Goal: Task Accomplishment & Management: Manage account settings

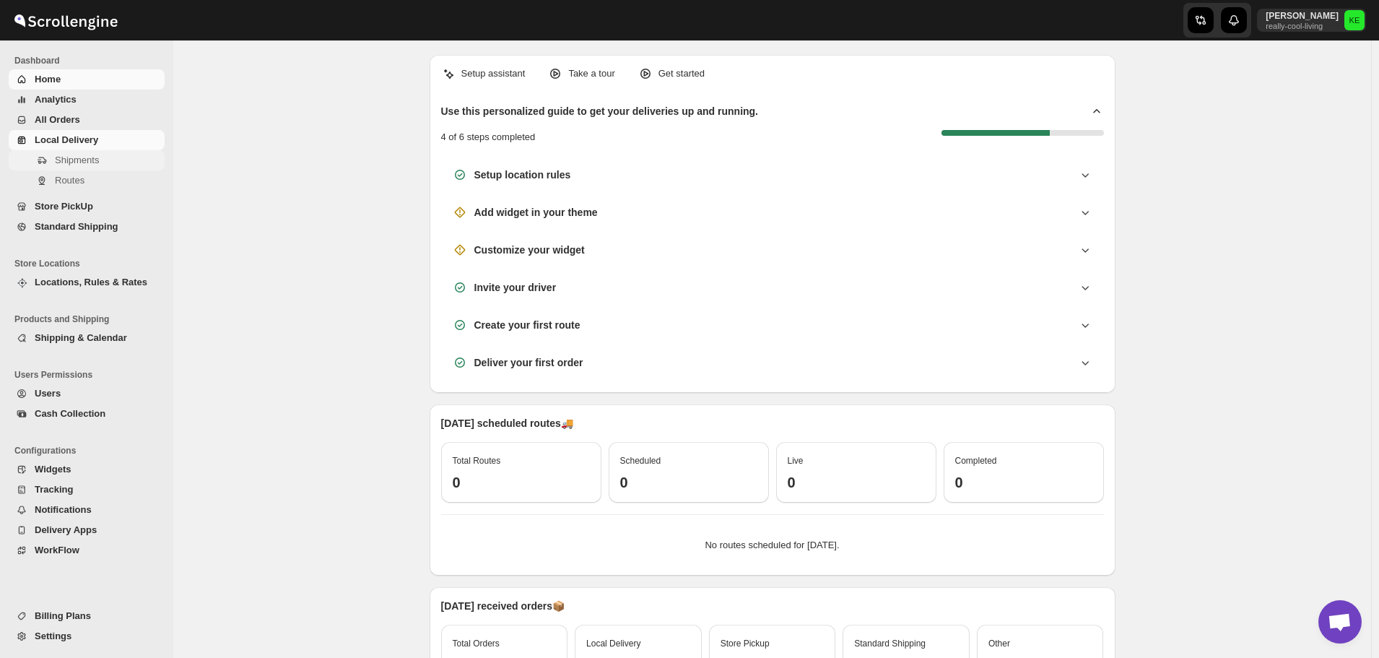
click at [71, 161] on span "Shipments" at bounding box center [77, 159] width 44 height 11
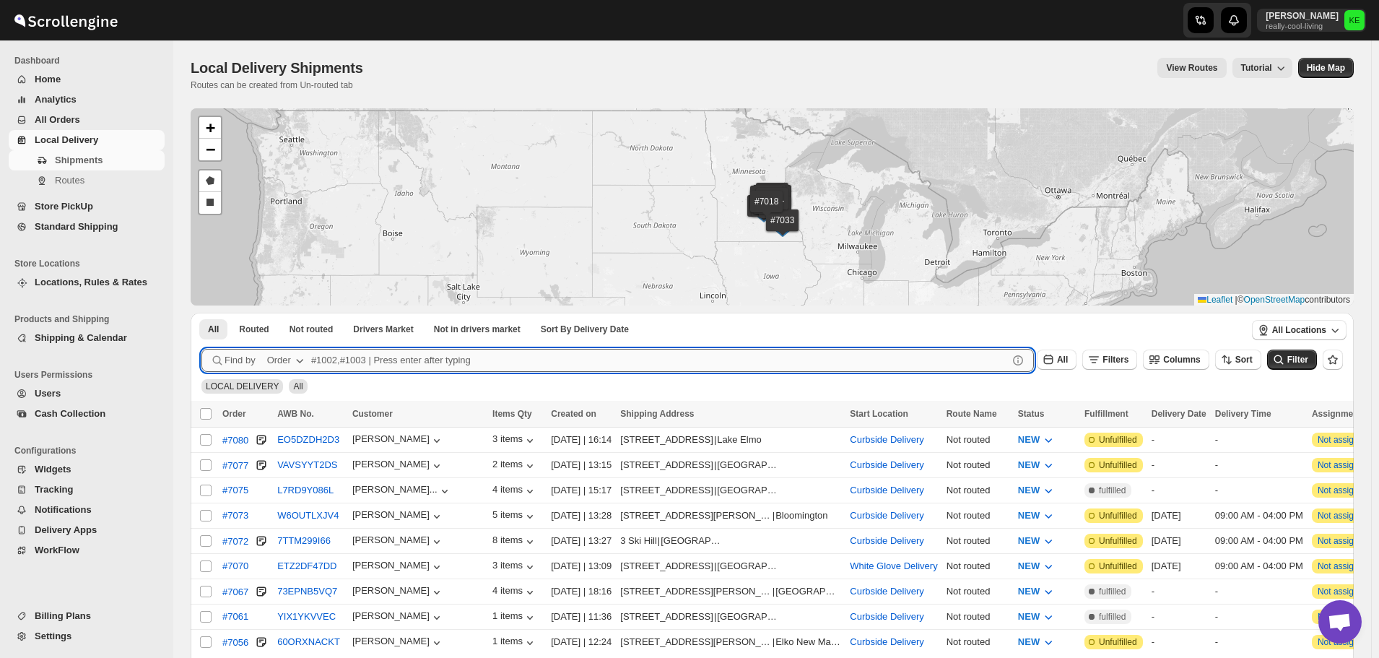
click at [420, 360] on input "text" at bounding box center [659, 360] width 696 height 23
type input "6998,7046,7053"
click at [201, 313] on button "Submit" at bounding box center [221, 320] width 41 height 15
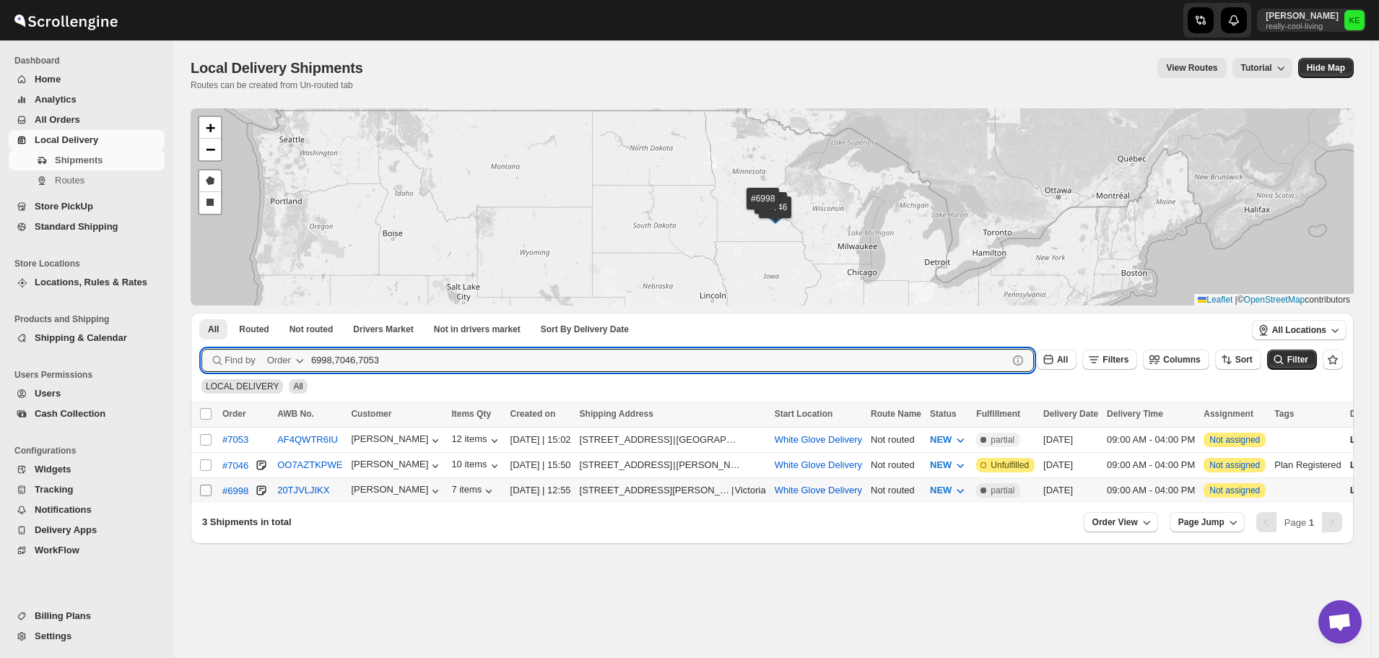
click at [206, 489] on input "Select shipment" at bounding box center [206, 490] width 12 height 12
checkbox input "true"
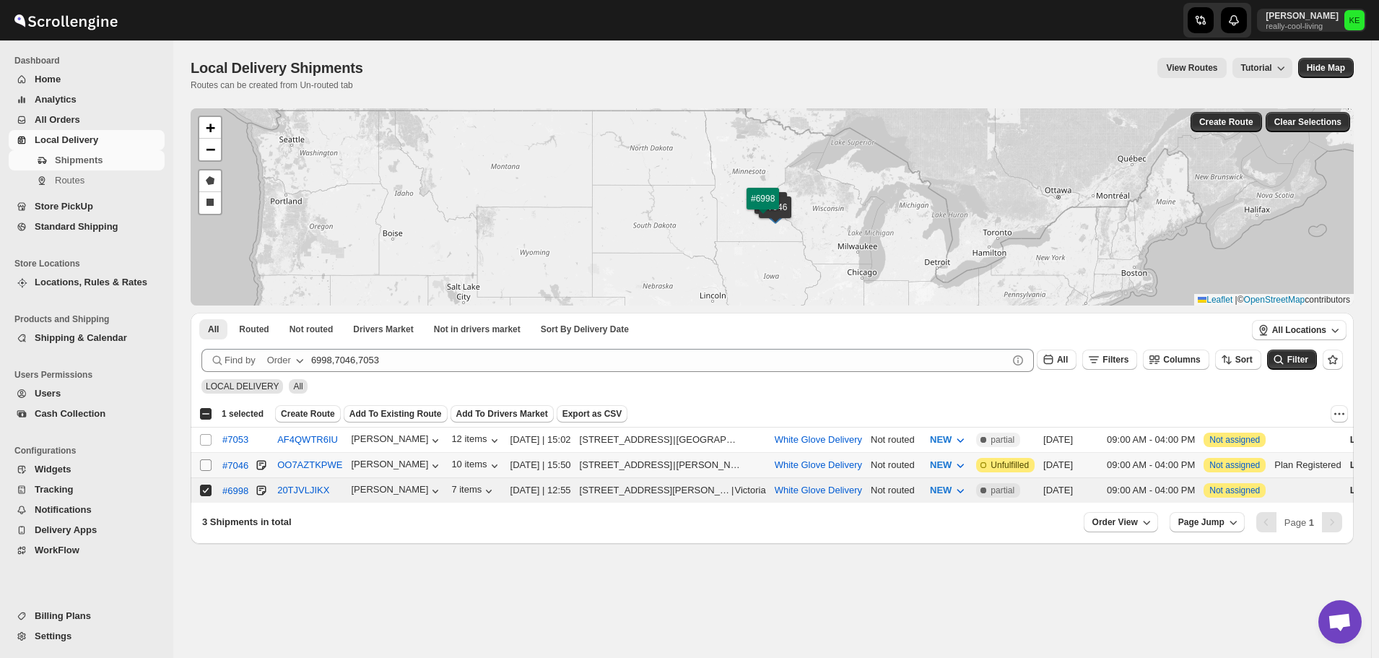
click at [202, 463] on input "Select shipment" at bounding box center [206, 465] width 12 height 12
checkbox input "true"
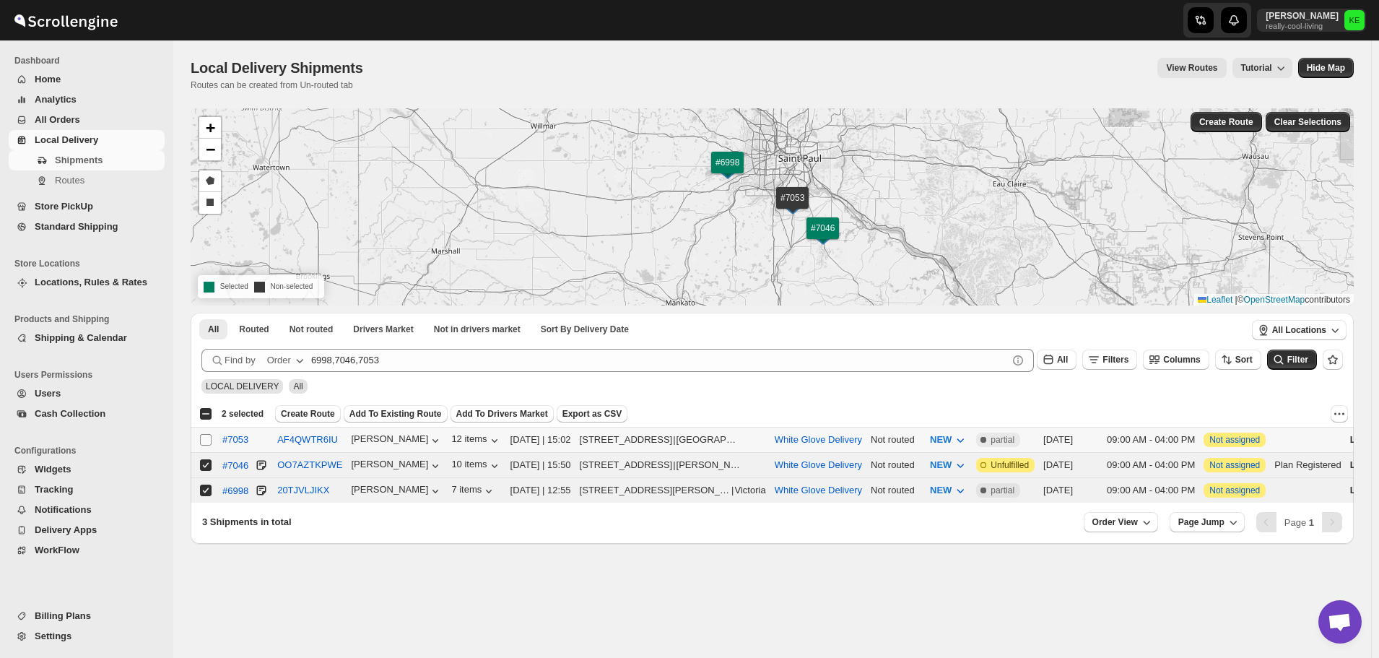
click at [206, 437] on input "Select shipment" at bounding box center [206, 440] width 12 height 12
checkbox input "true"
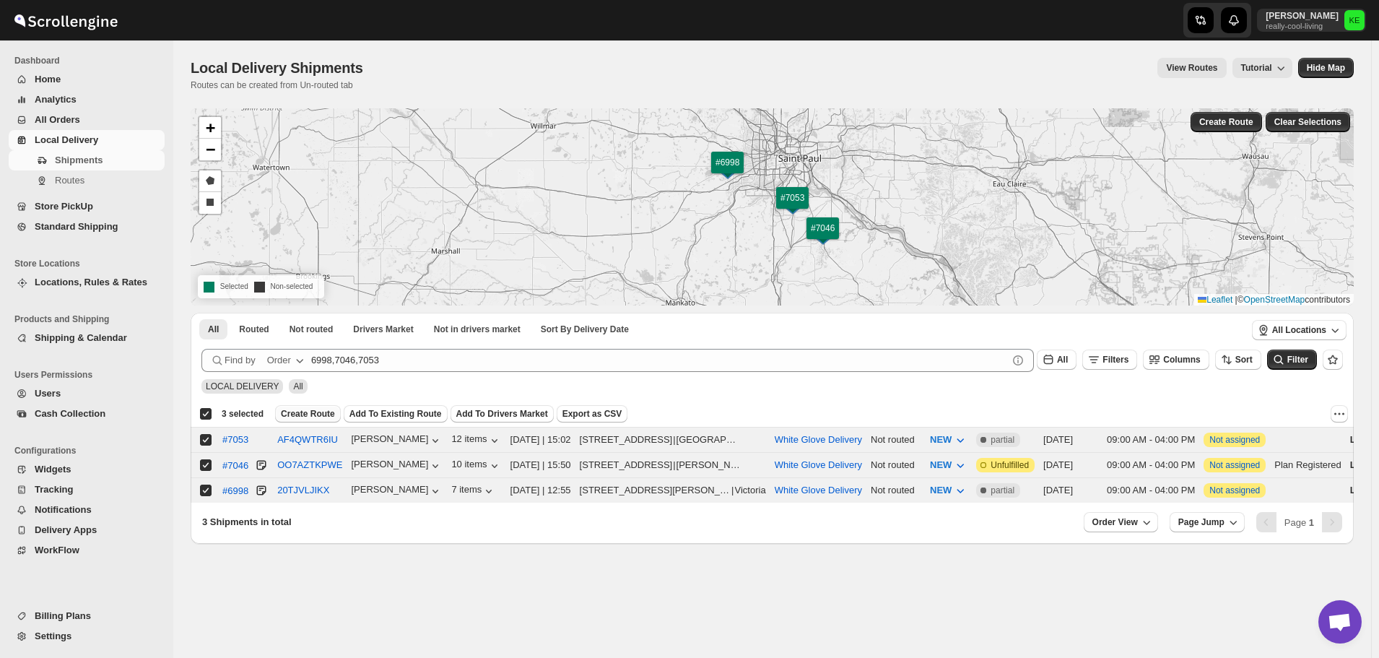
click at [323, 413] on span "Create Route" at bounding box center [308, 414] width 54 height 12
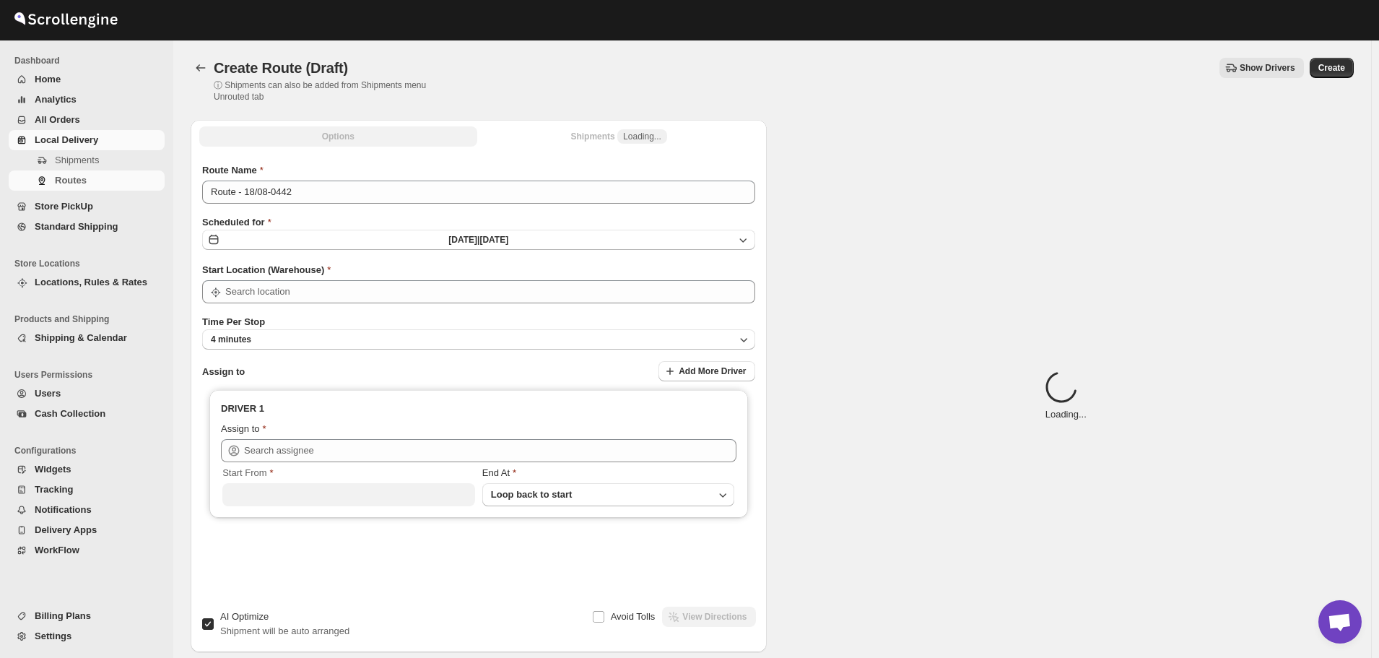
type input "White Glove Delivery"
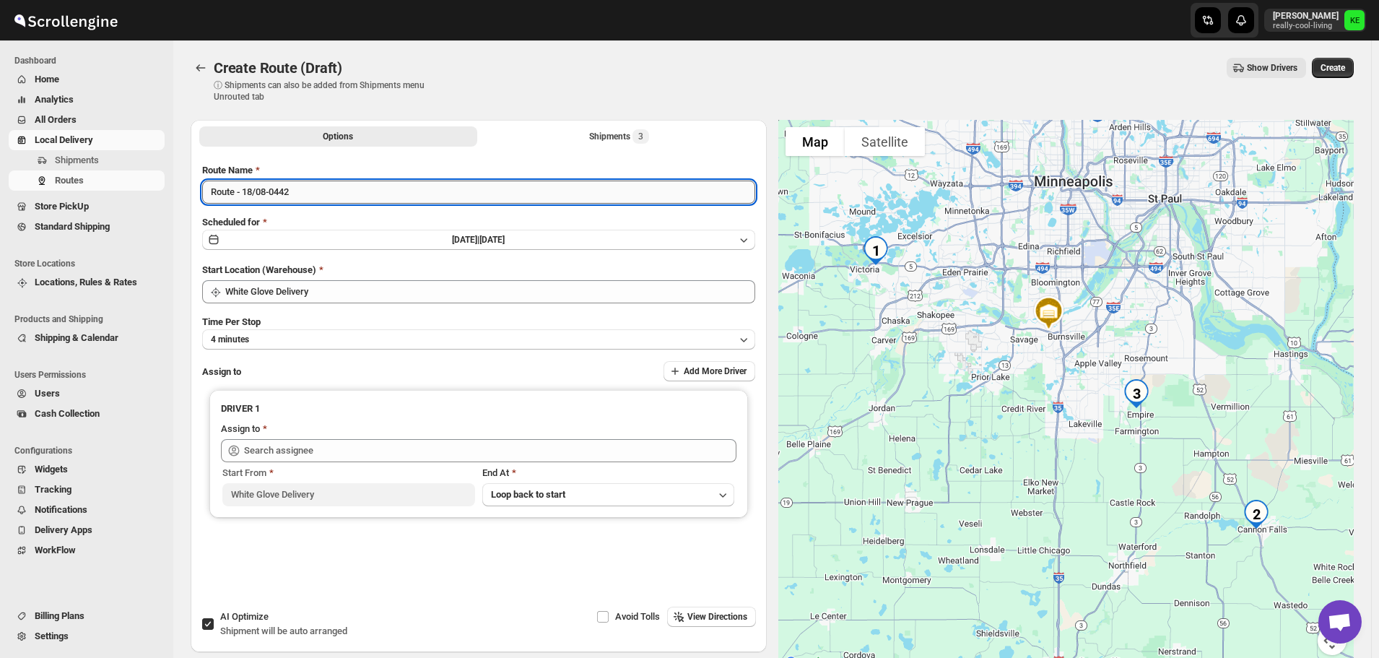
click at [505, 195] on input "Route - 18/08-0442" at bounding box center [478, 191] width 553 height 23
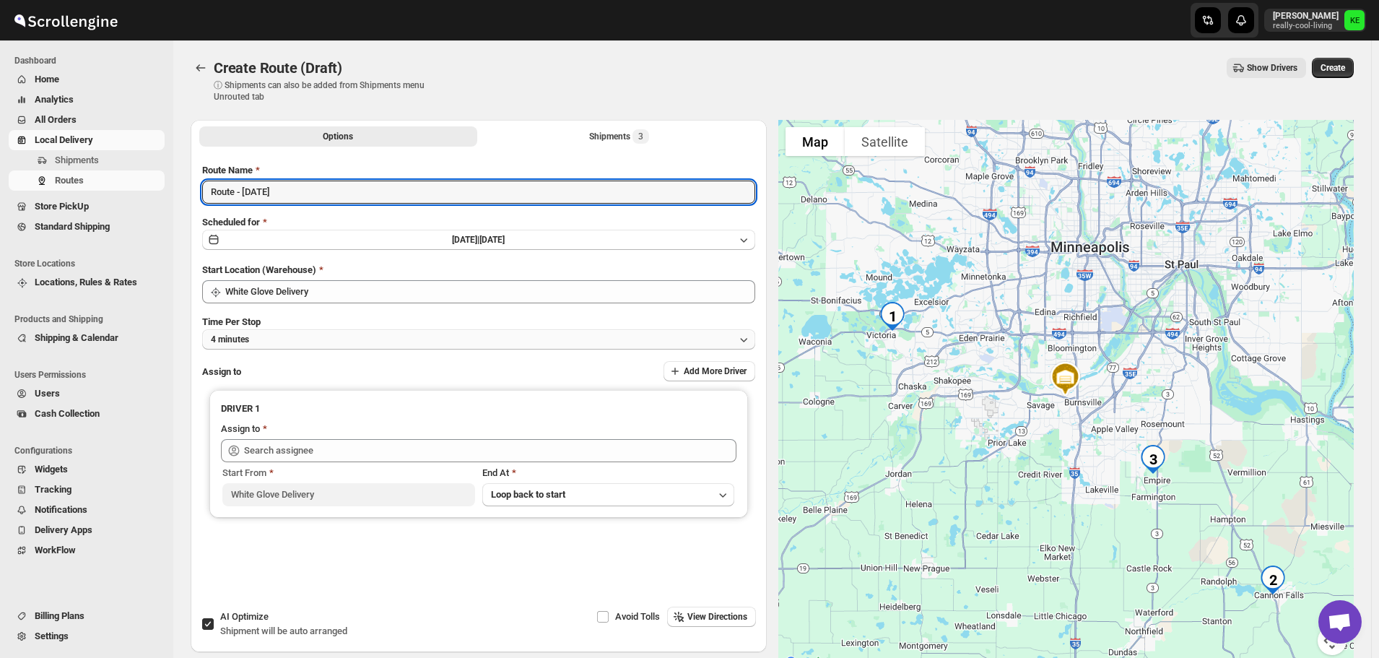
type input "Route - [DATE]"
click at [747, 339] on icon "button" at bounding box center [743, 339] width 14 height 14
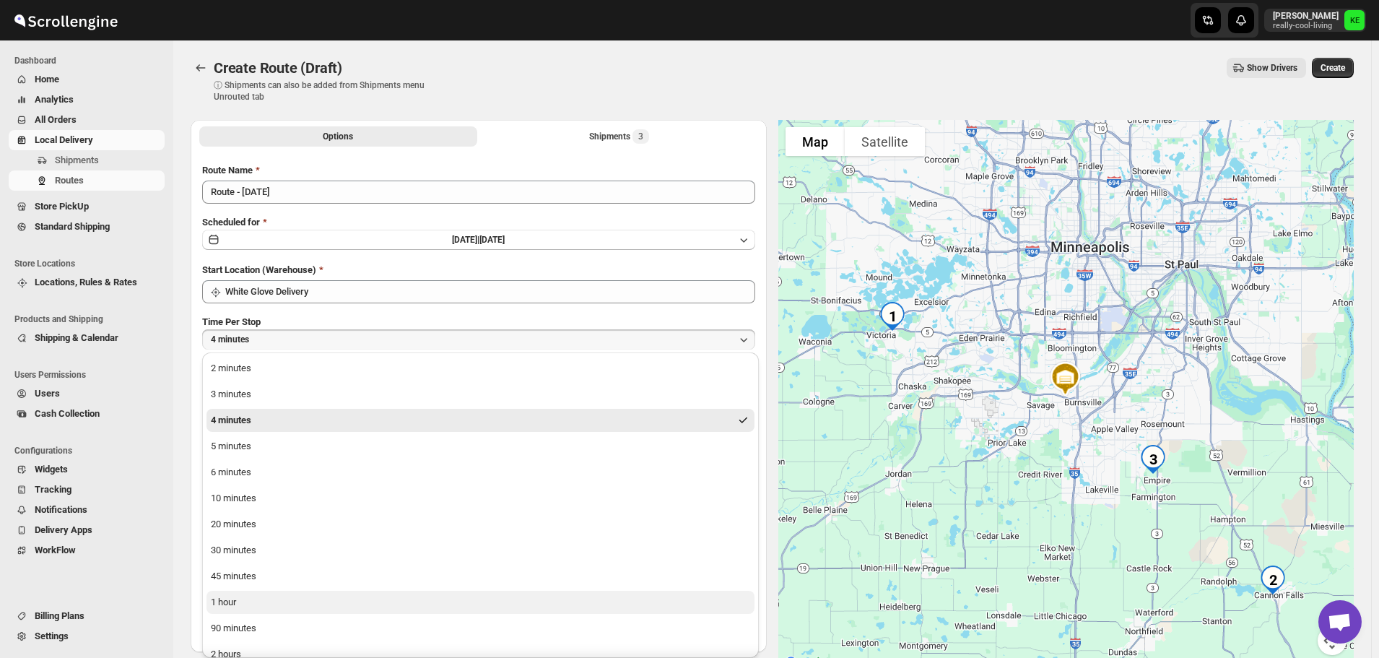
click at [292, 600] on button "1 hour" at bounding box center [480, 601] width 548 height 23
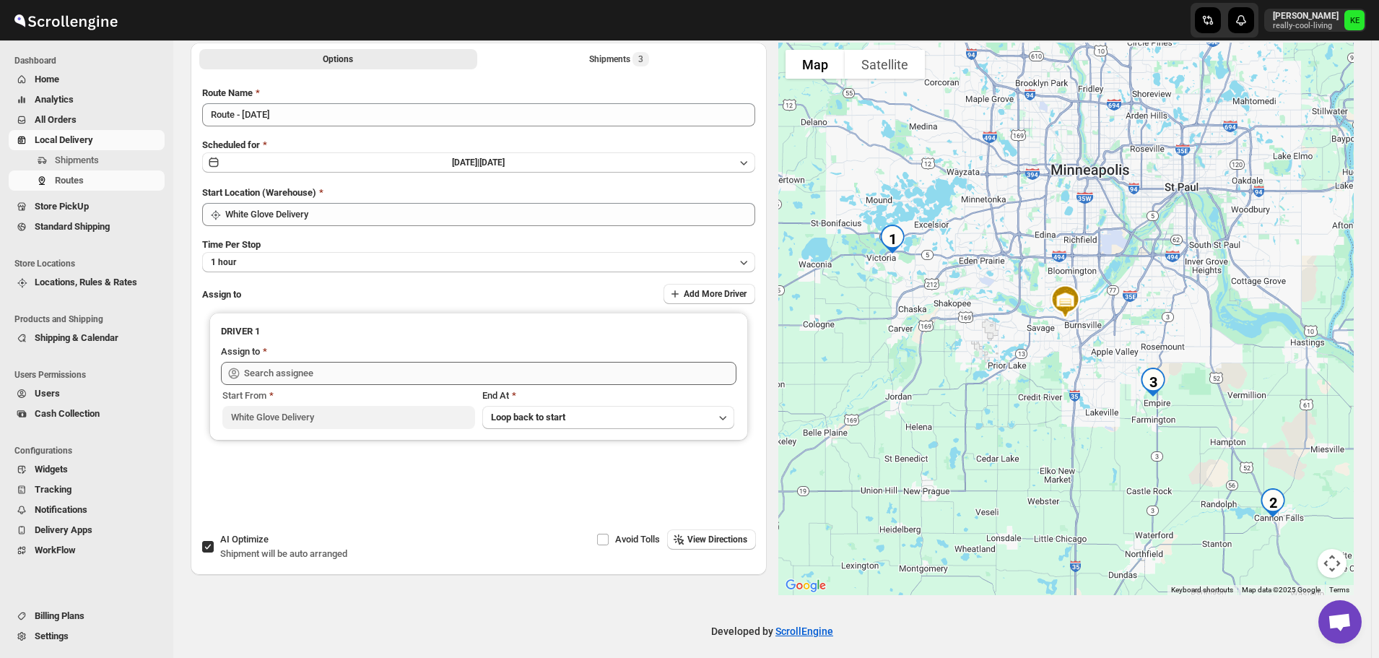
scroll to position [87, 0]
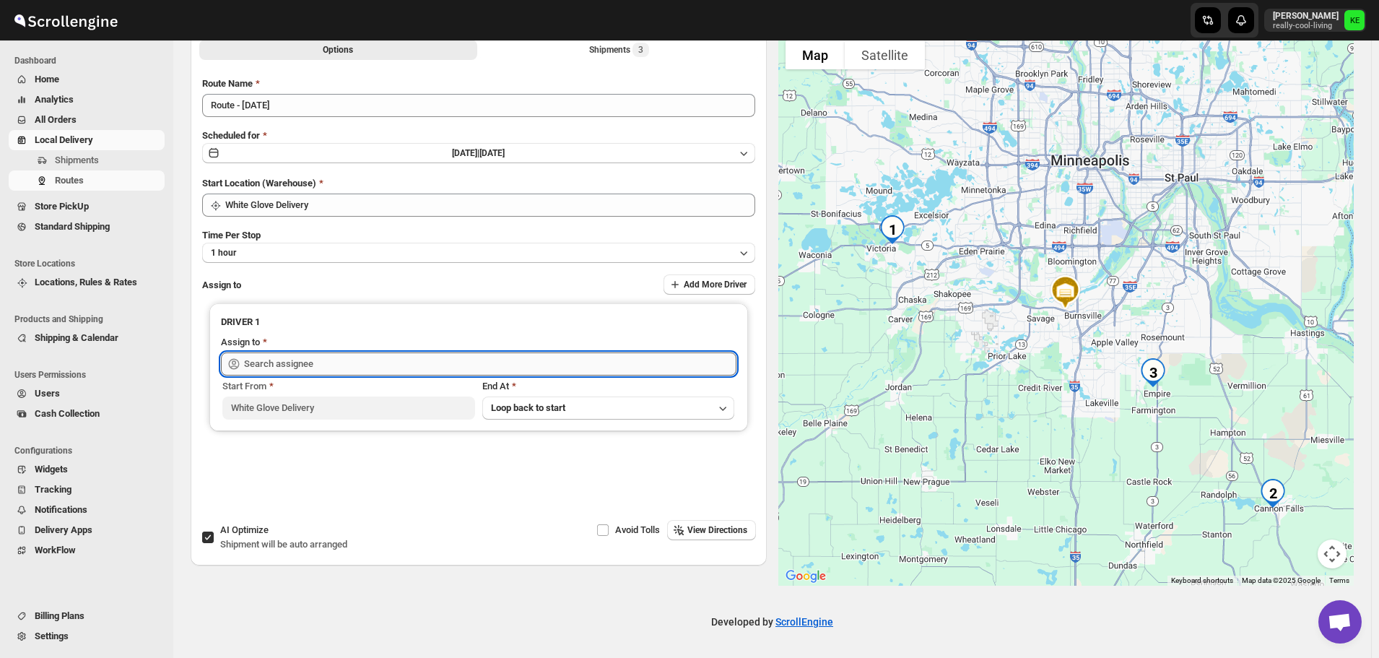
click at [582, 364] on input "text" at bounding box center [490, 363] width 492 height 23
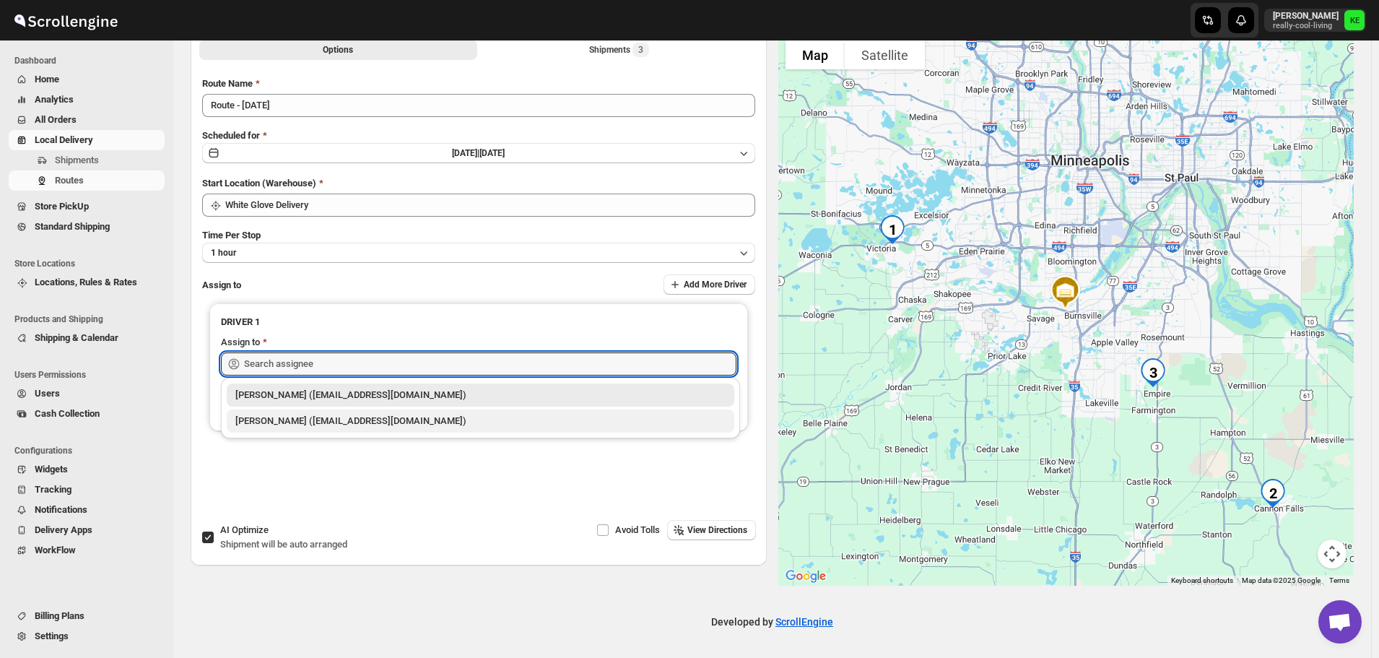
click at [377, 422] on div "[PERSON_NAME] ([EMAIL_ADDRESS][DOMAIN_NAME])" at bounding box center [480, 421] width 490 height 14
type input "[PERSON_NAME] ([EMAIL_ADDRESS][DOMAIN_NAME])"
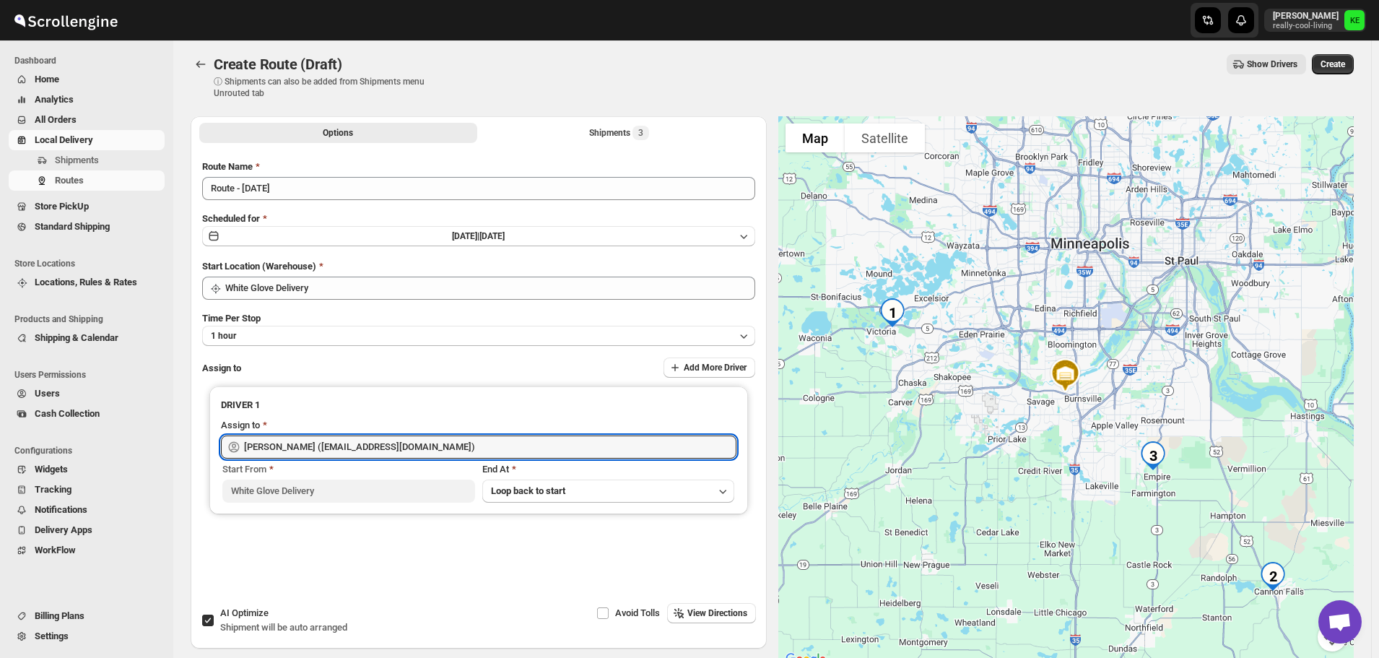
scroll to position [0, 0]
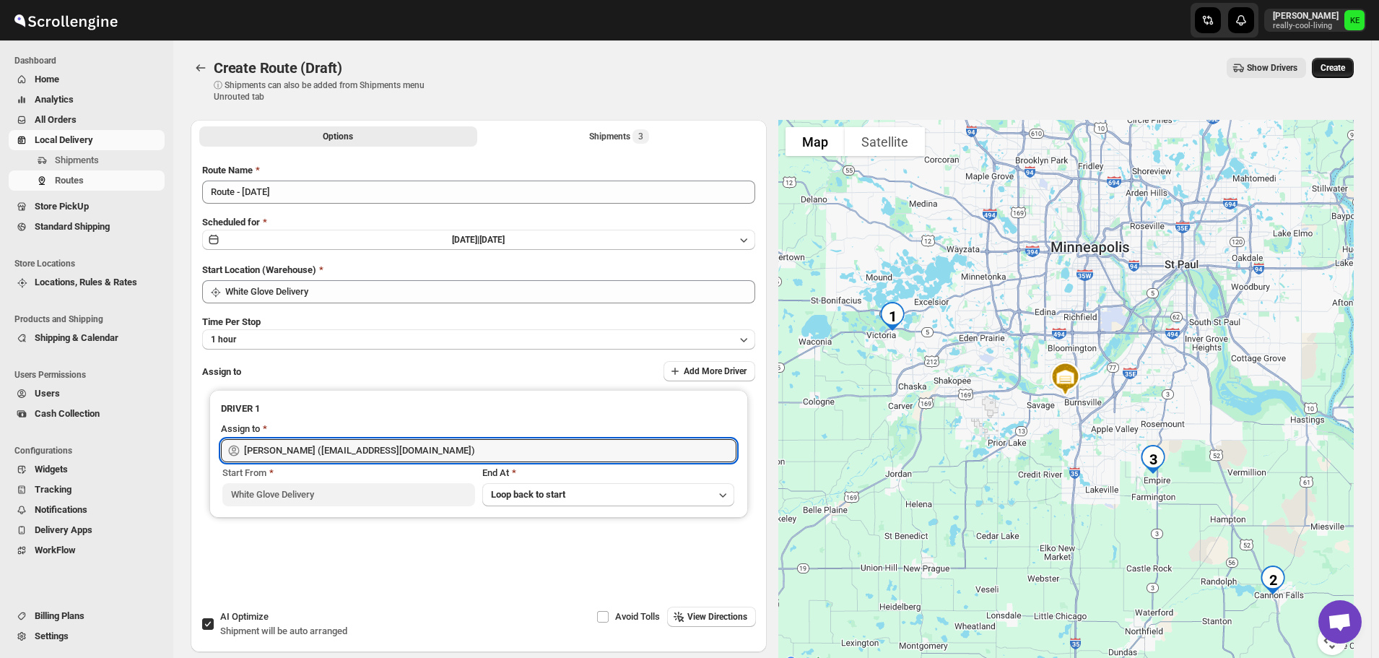
click at [1340, 71] on span "Create" at bounding box center [1332, 68] width 25 height 12
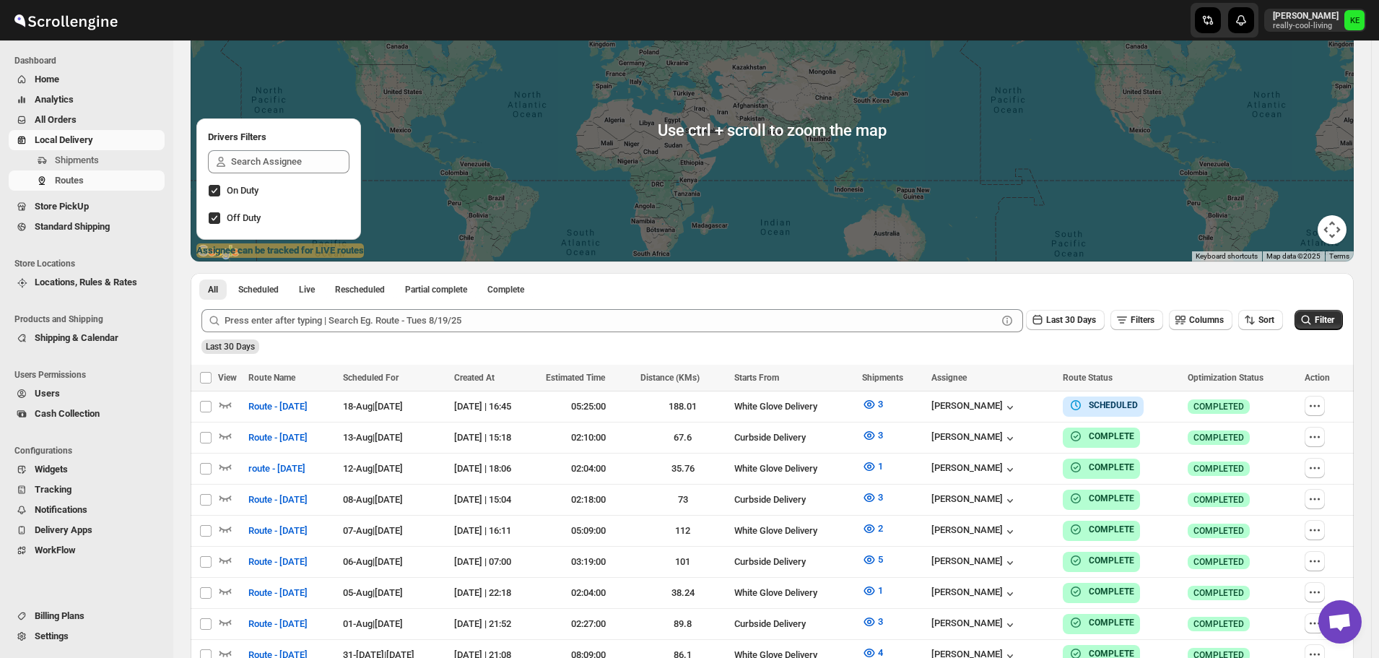
scroll to position [144, 0]
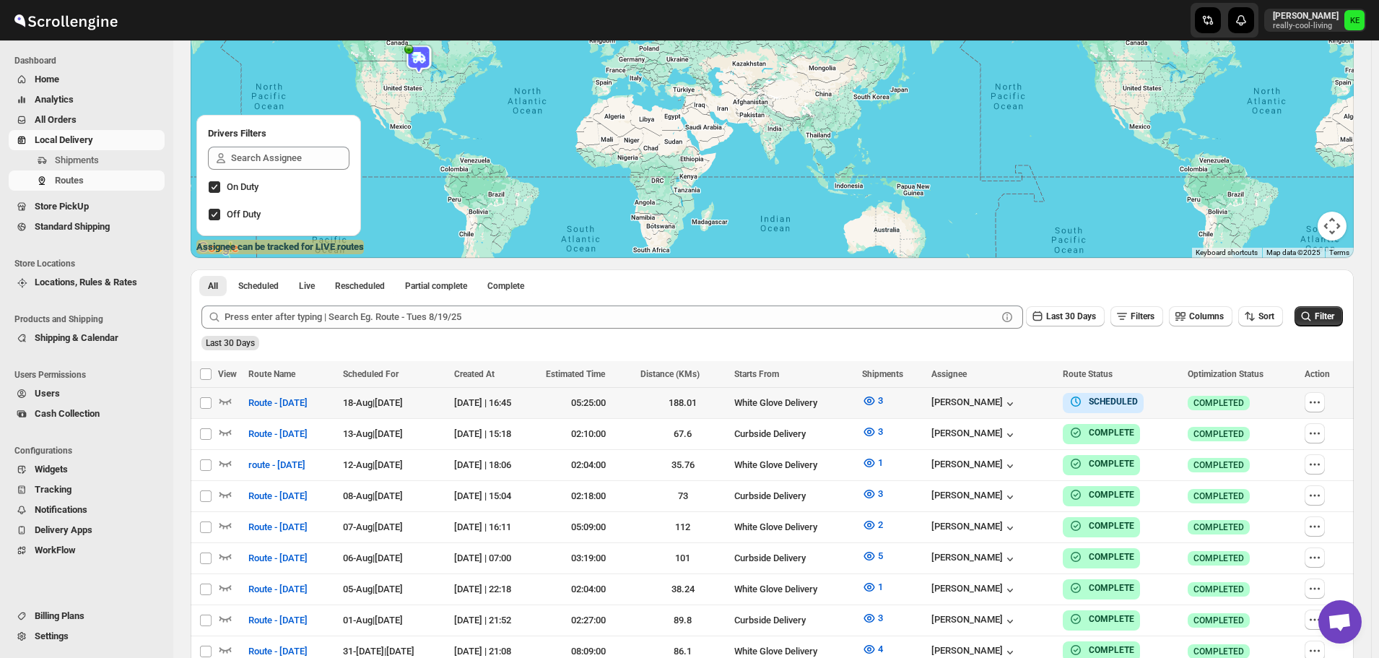
click at [403, 401] on span "18-Aug | [DATE]" at bounding box center [373, 402] width 60 height 11
click at [1322, 403] on icon "button" at bounding box center [1314, 402] width 14 height 14
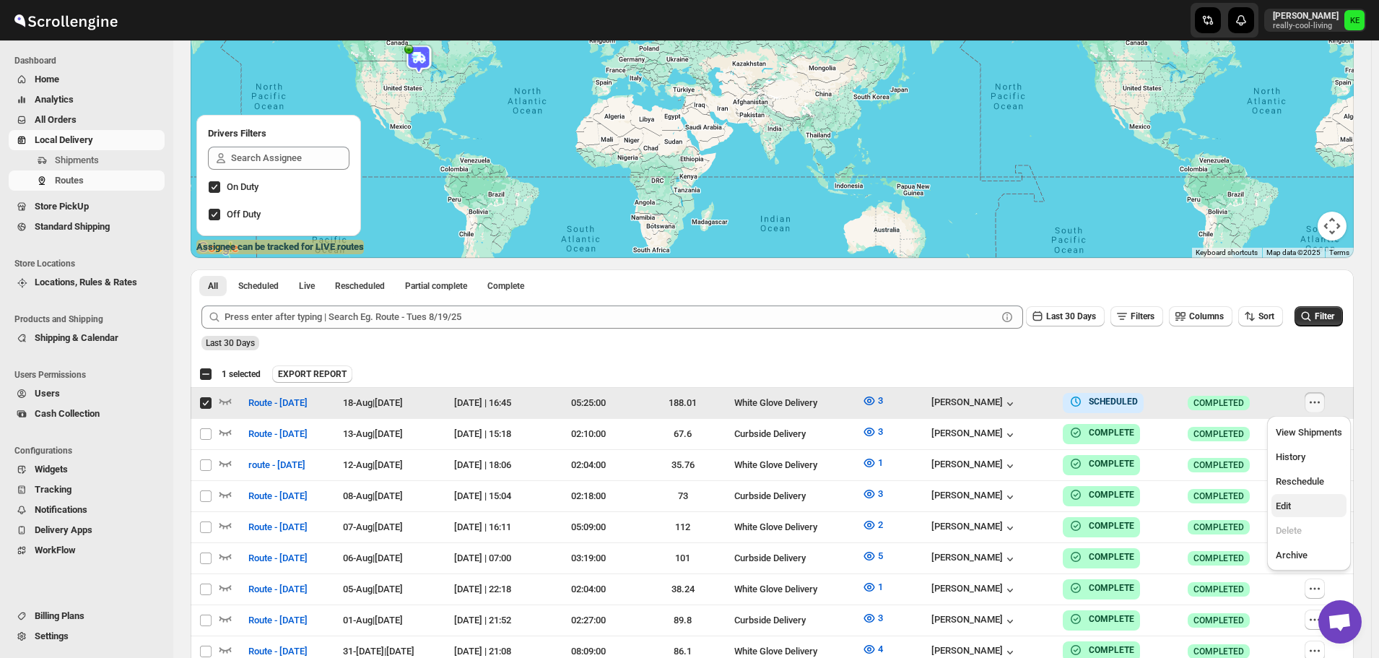
click at [1288, 505] on span "Edit" at bounding box center [1282, 505] width 15 height 11
checkbox input "false"
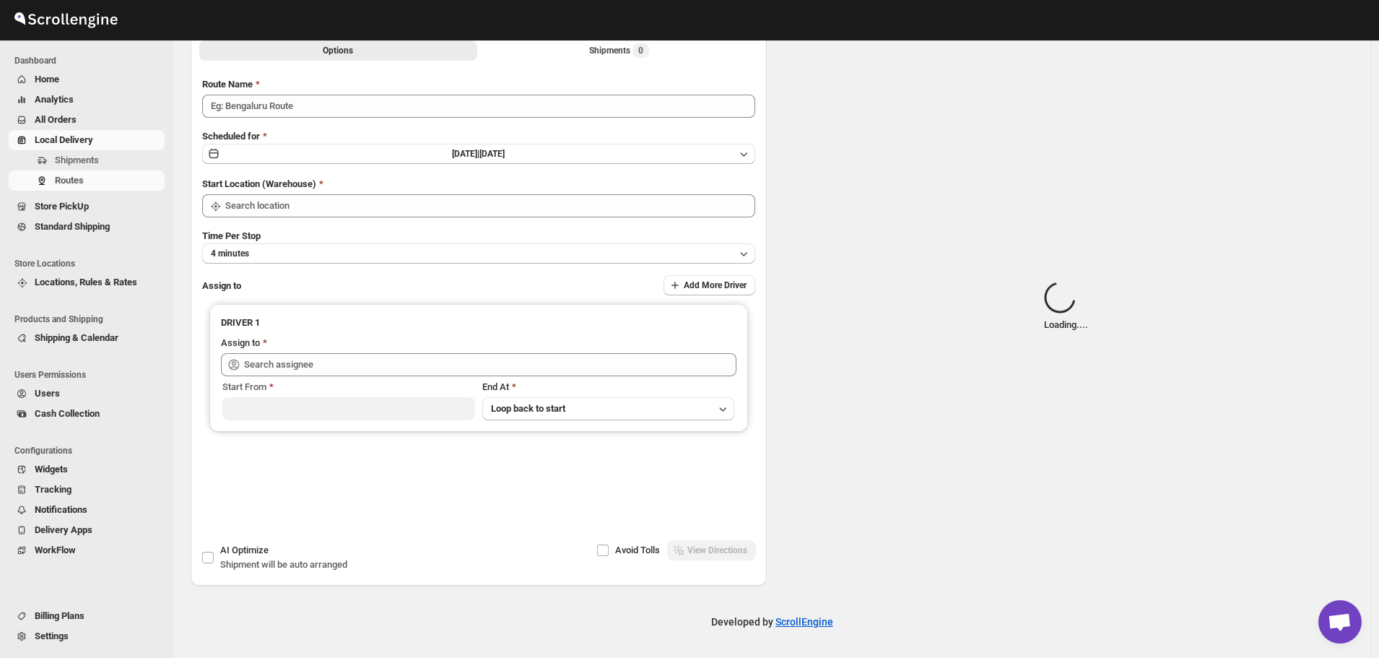
scroll to position [0, 0]
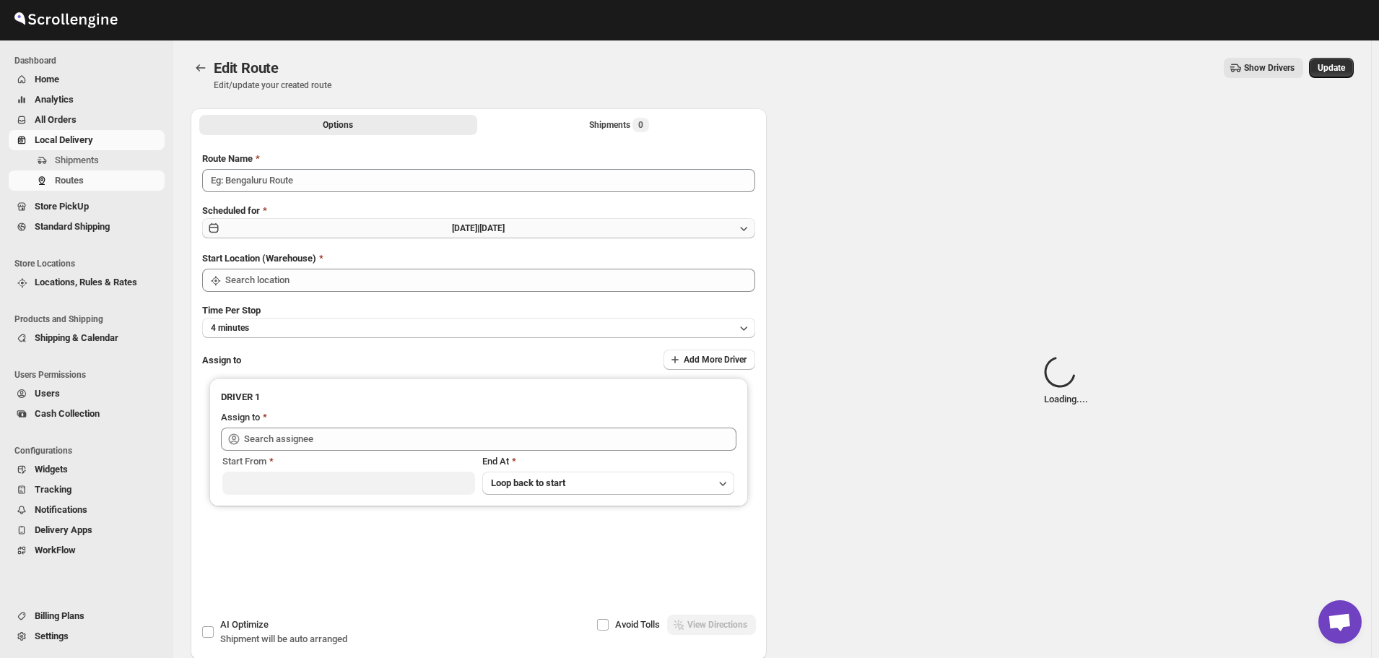
type input "Route - [DATE]"
type input "White Glove Delivery"
type input "[PERSON_NAME] ([EMAIL_ADDRESS][DOMAIN_NAME])"
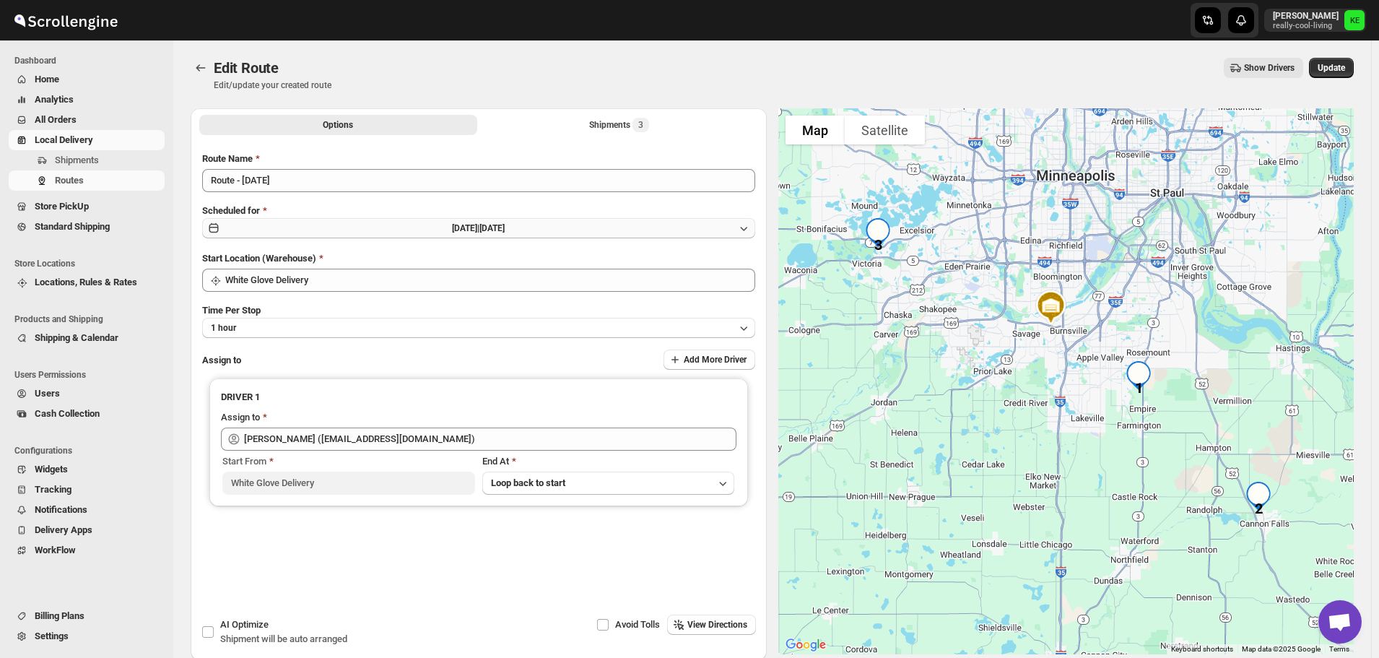
click at [747, 228] on icon "button" at bounding box center [743, 228] width 14 height 14
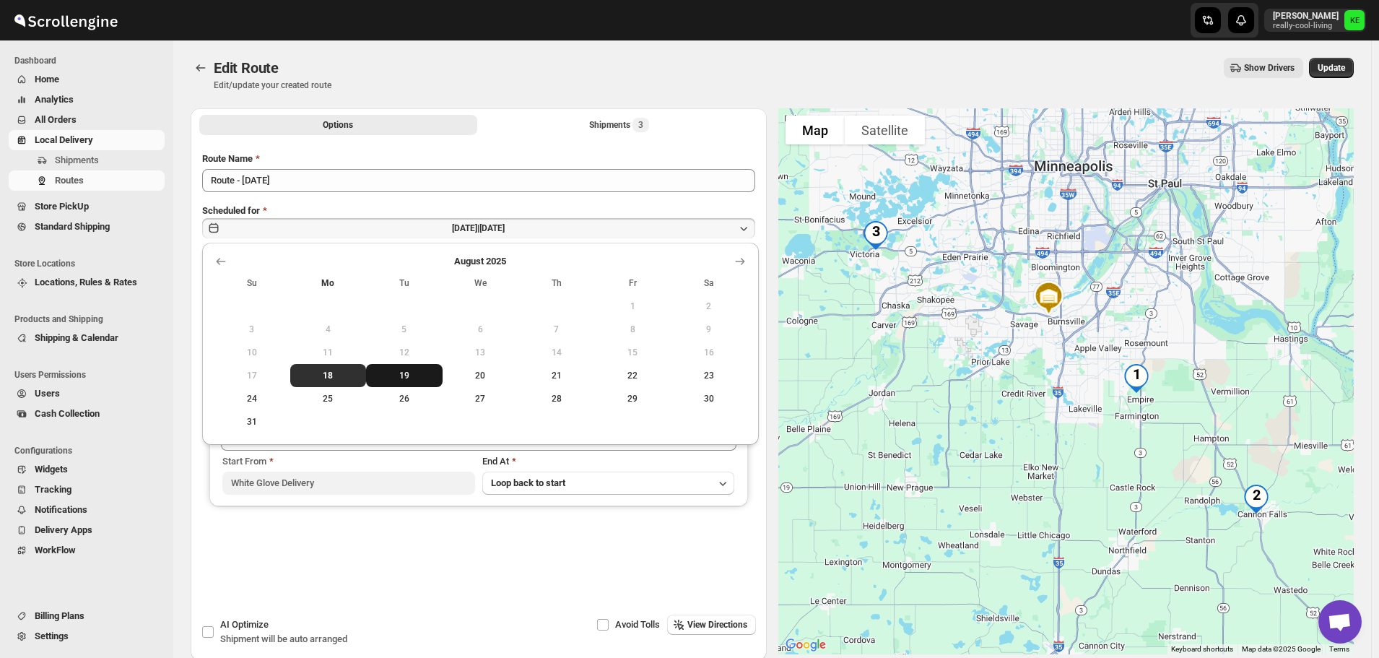
click at [396, 373] on span "19" at bounding box center [404, 376] width 65 height 12
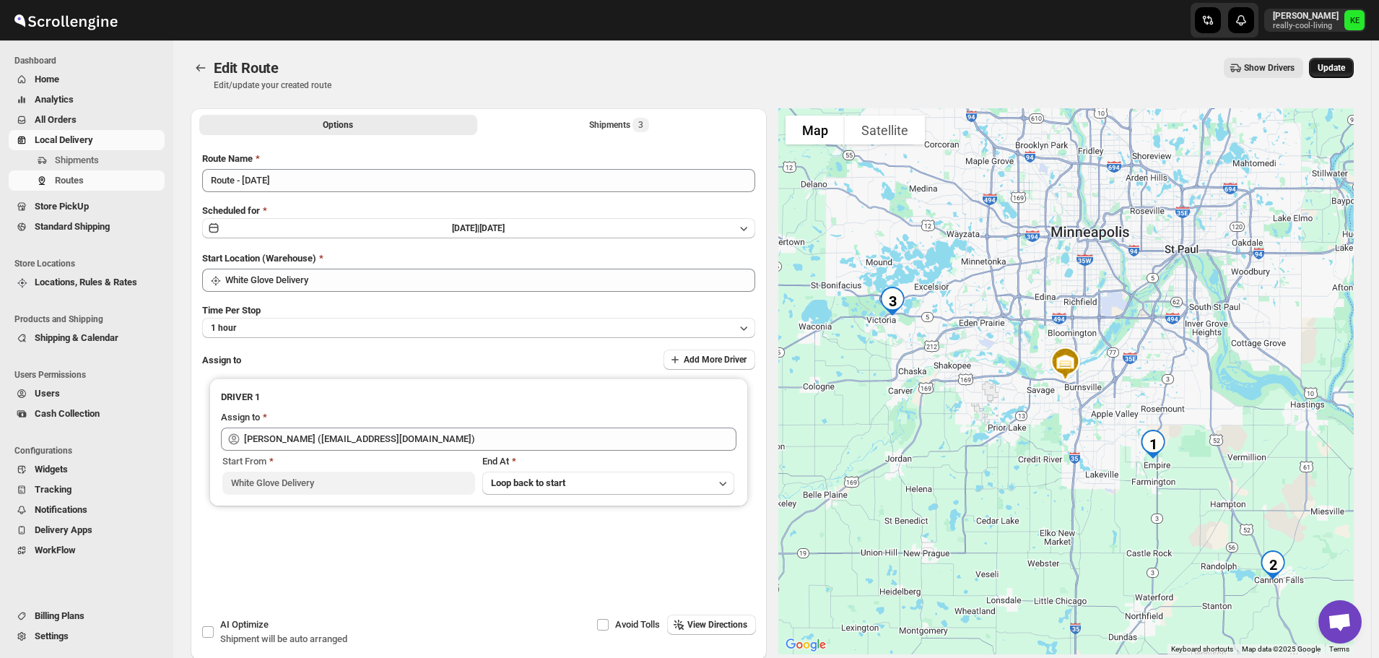
click at [1339, 66] on span "Update" at bounding box center [1330, 68] width 27 height 12
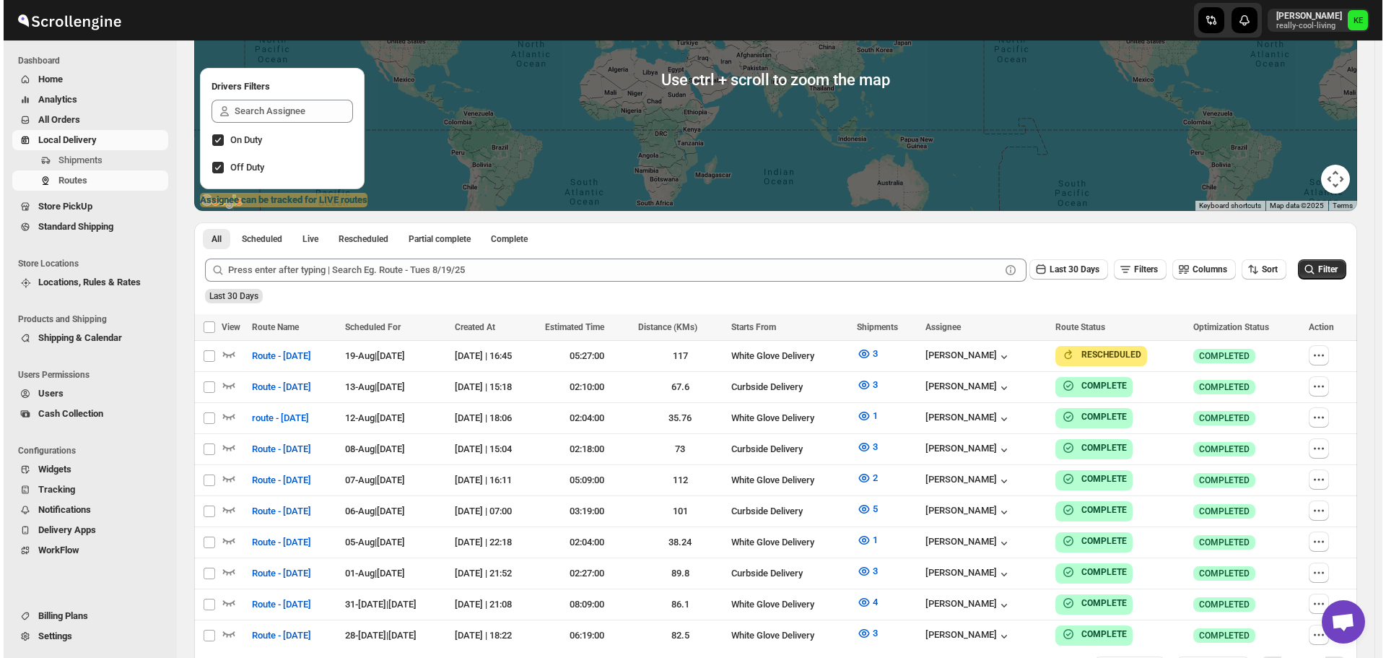
scroll to position [217, 0]
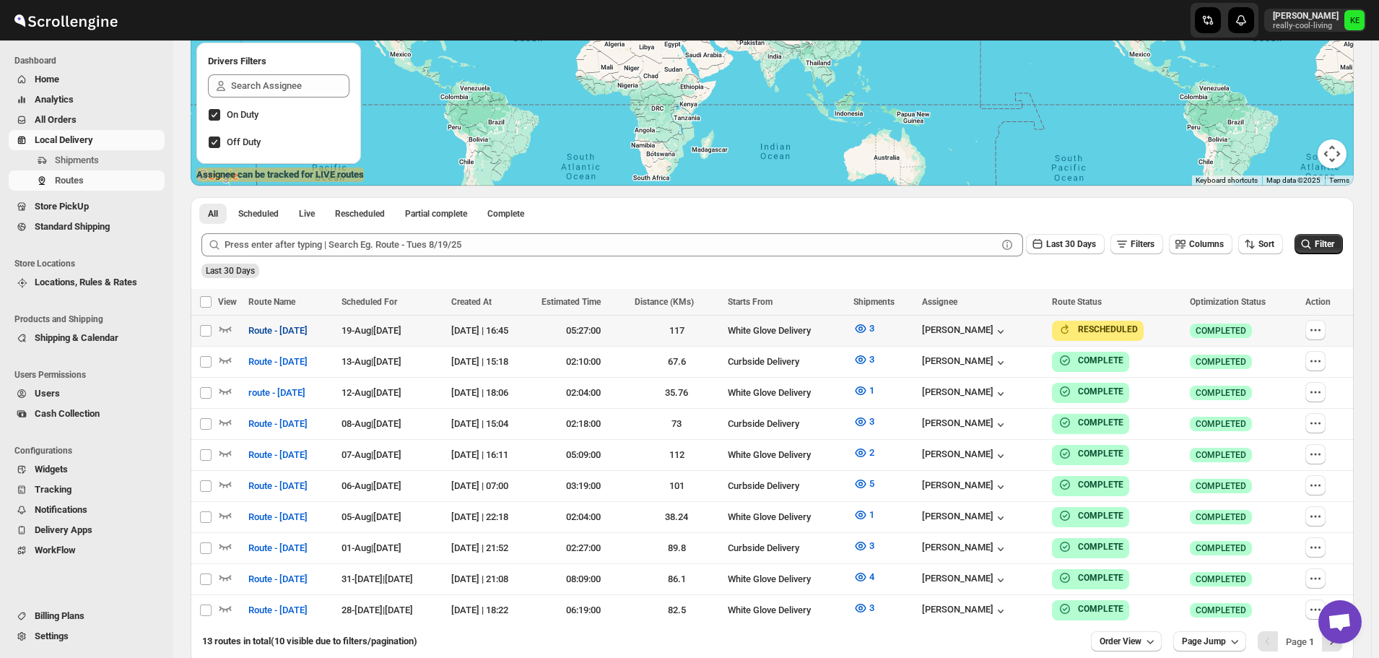
click at [289, 333] on span "Route - [DATE]" at bounding box center [277, 330] width 59 height 14
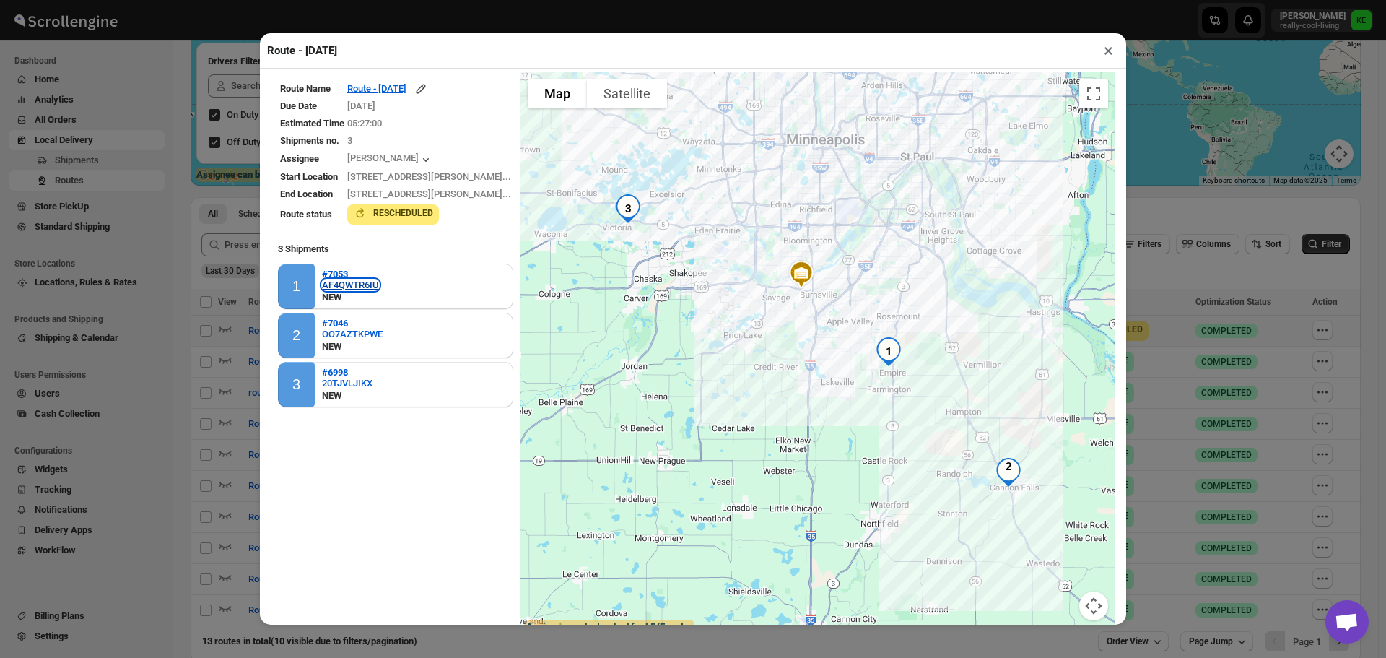
click at [357, 285] on div "AF4QWTR6IU" at bounding box center [350, 284] width 57 height 11
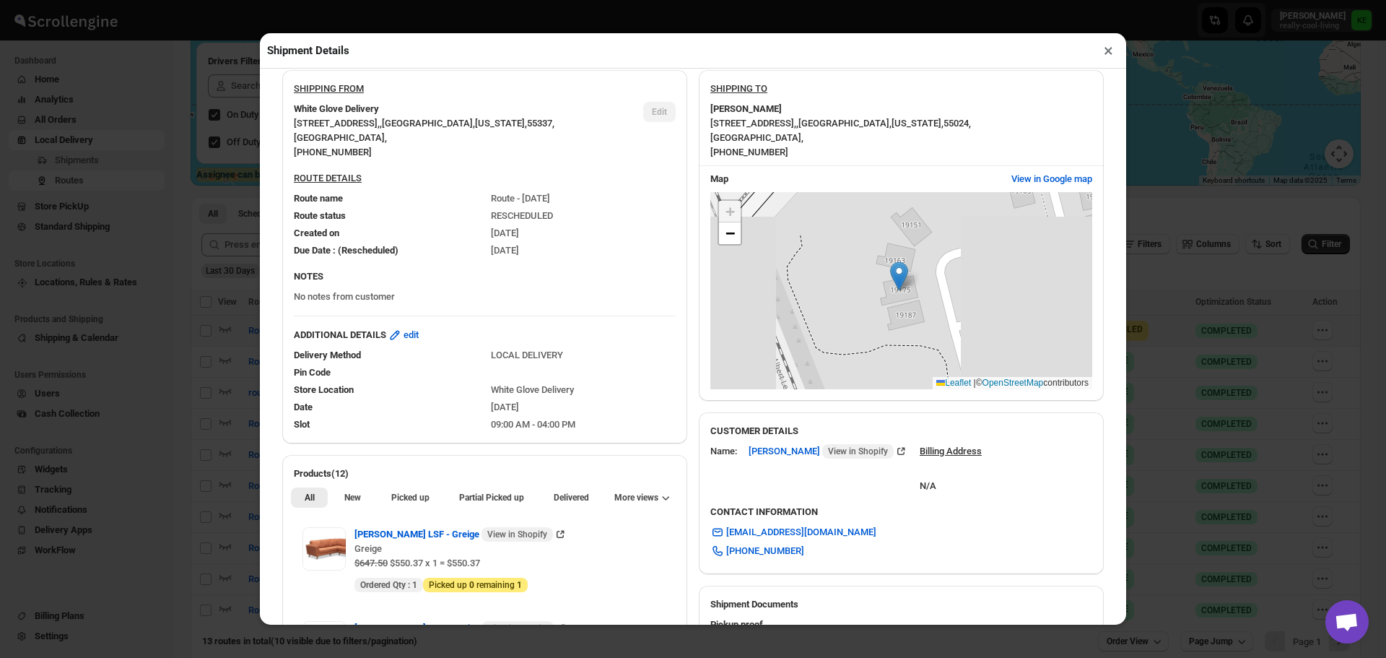
scroll to position [0, 0]
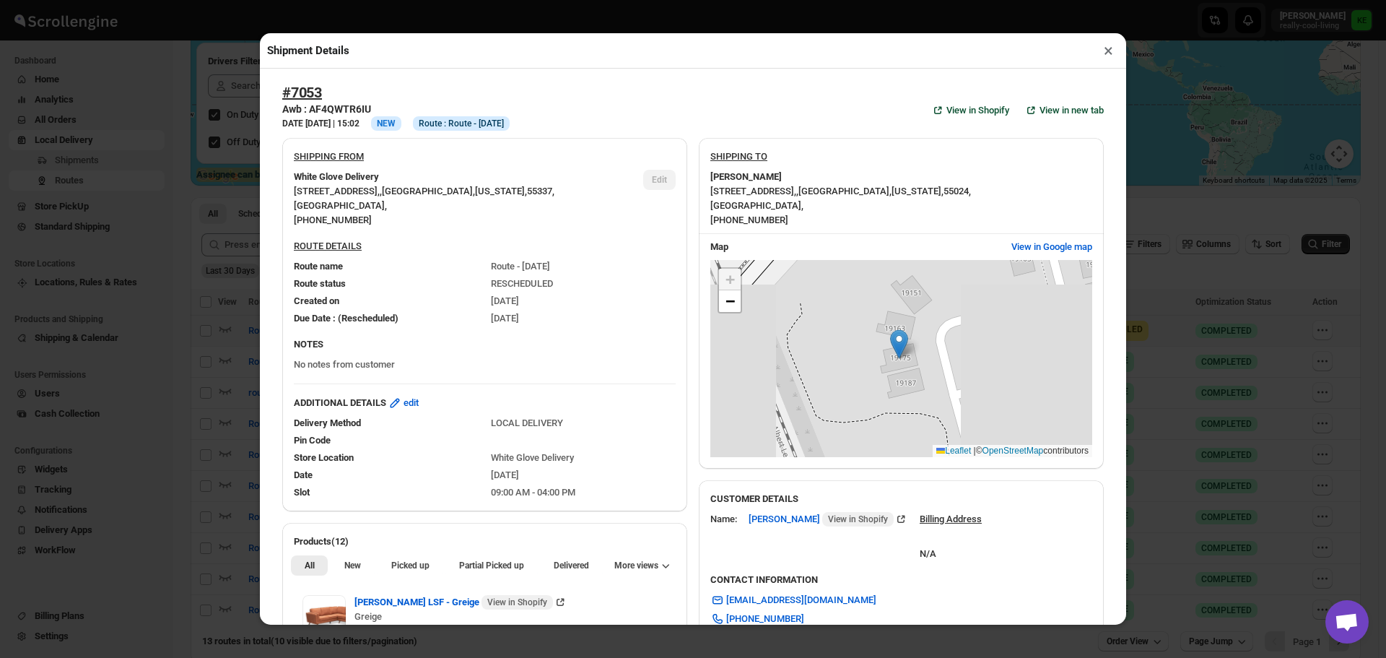
click at [1106, 56] on button "×" at bounding box center [1108, 50] width 21 height 20
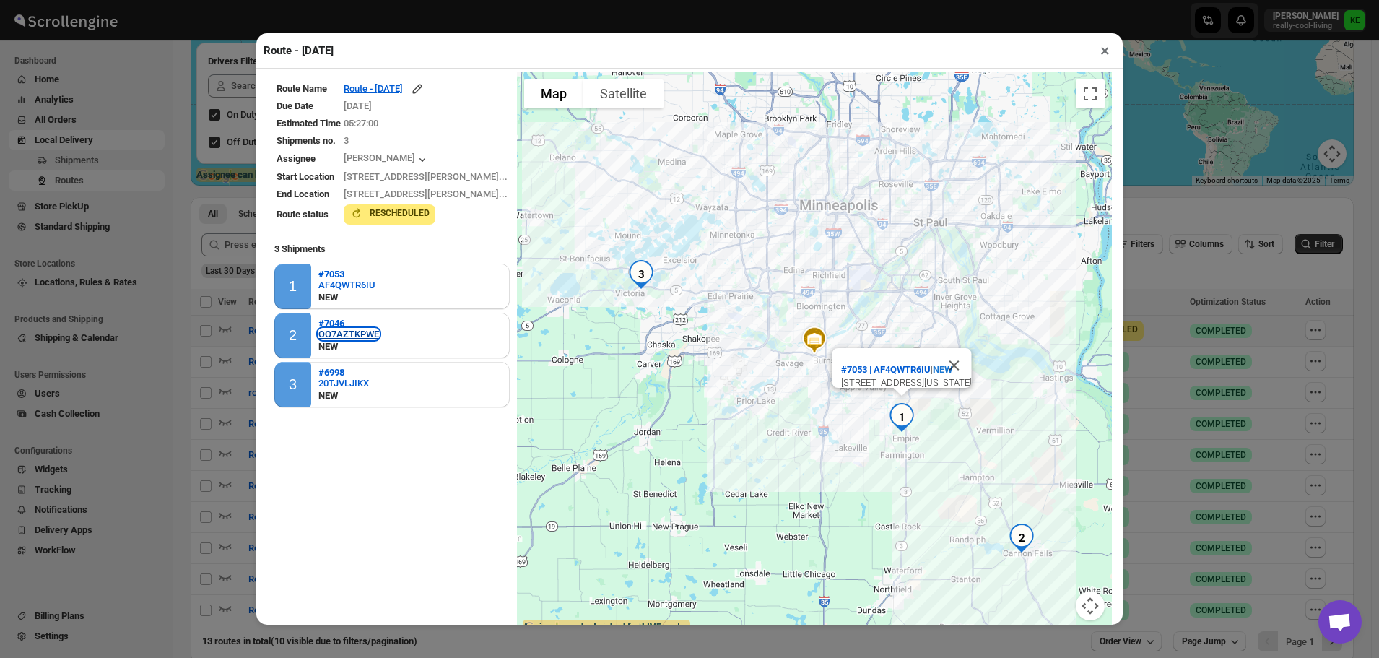
click at [351, 339] on div "OO7AZTKPWE" at bounding box center [348, 333] width 61 height 11
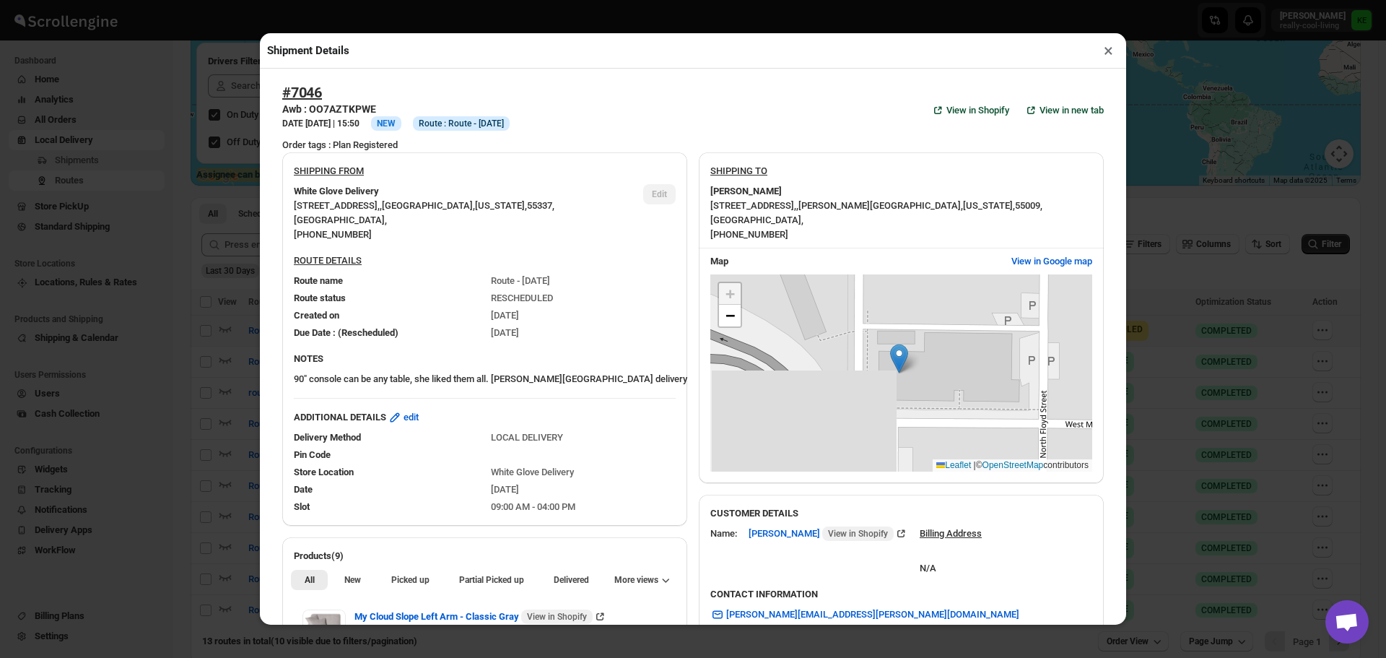
click at [1103, 51] on button "×" at bounding box center [1108, 50] width 21 height 20
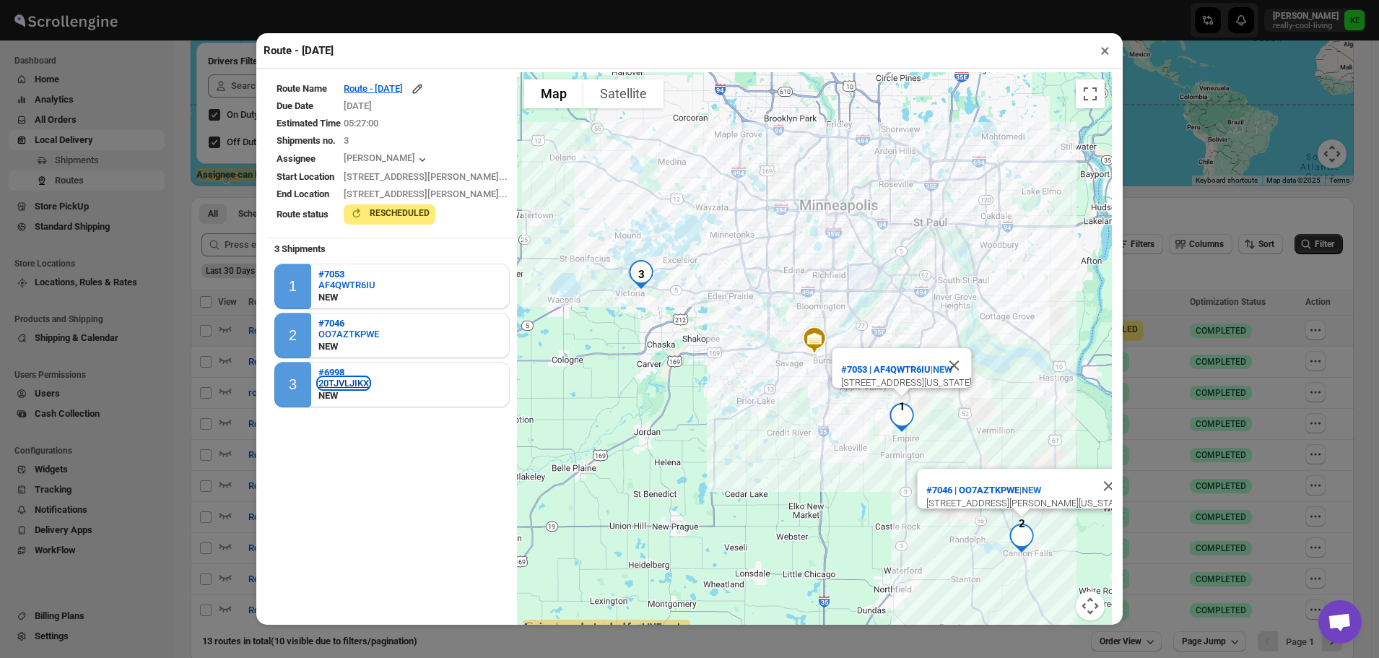
click at [354, 383] on div "20TJVLJIKX" at bounding box center [343, 382] width 51 height 11
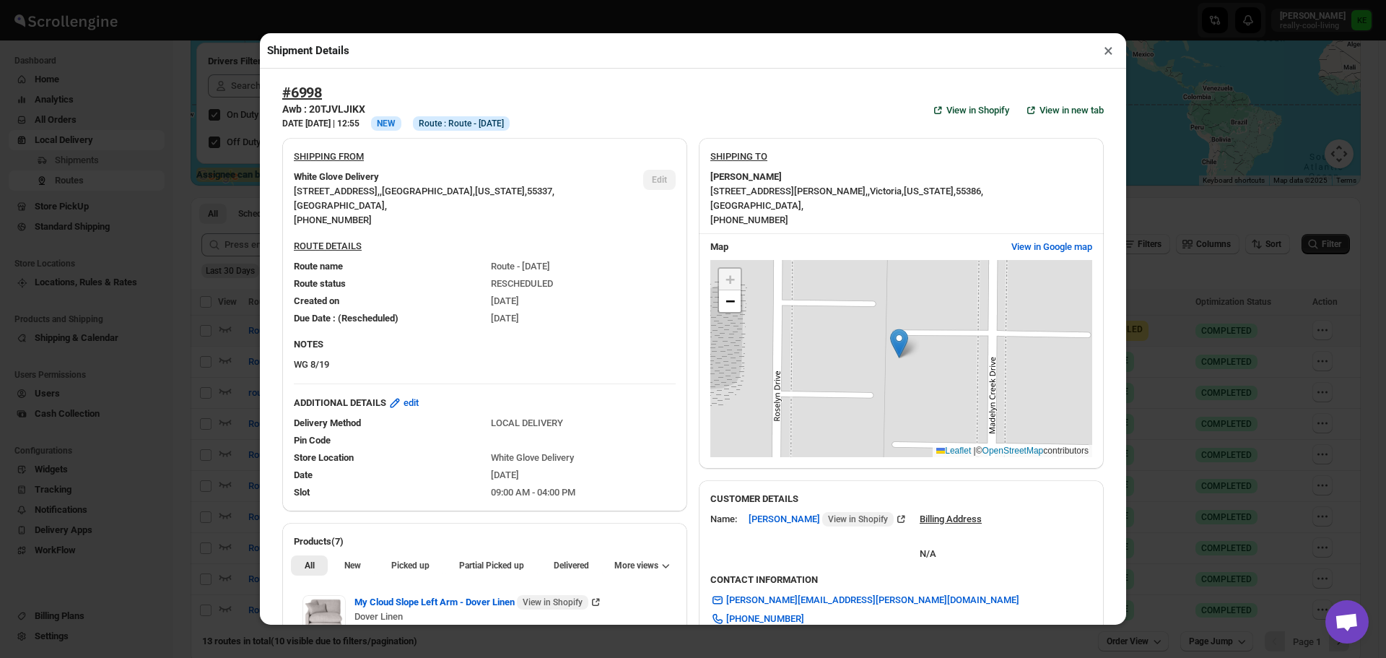
click at [1108, 60] on button "×" at bounding box center [1108, 50] width 21 height 20
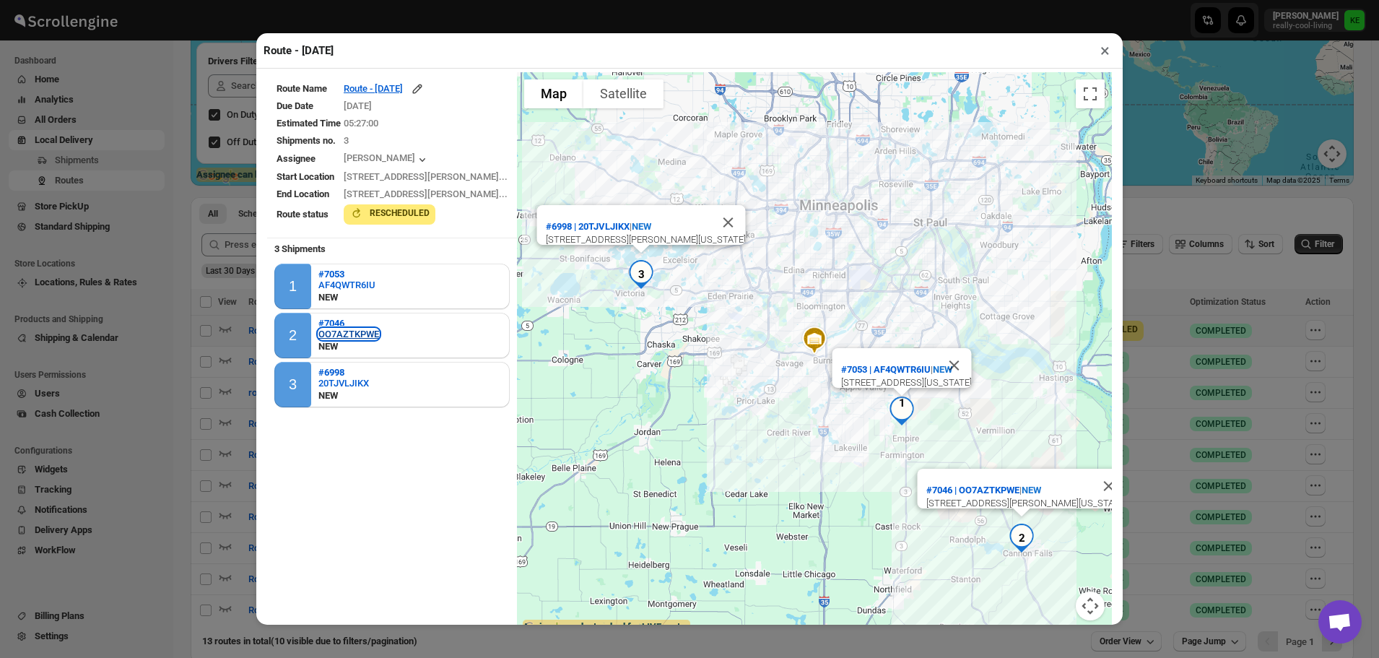
click at [343, 335] on div "OO7AZTKPWE" at bounding box center [348, 333] width 61 height 11
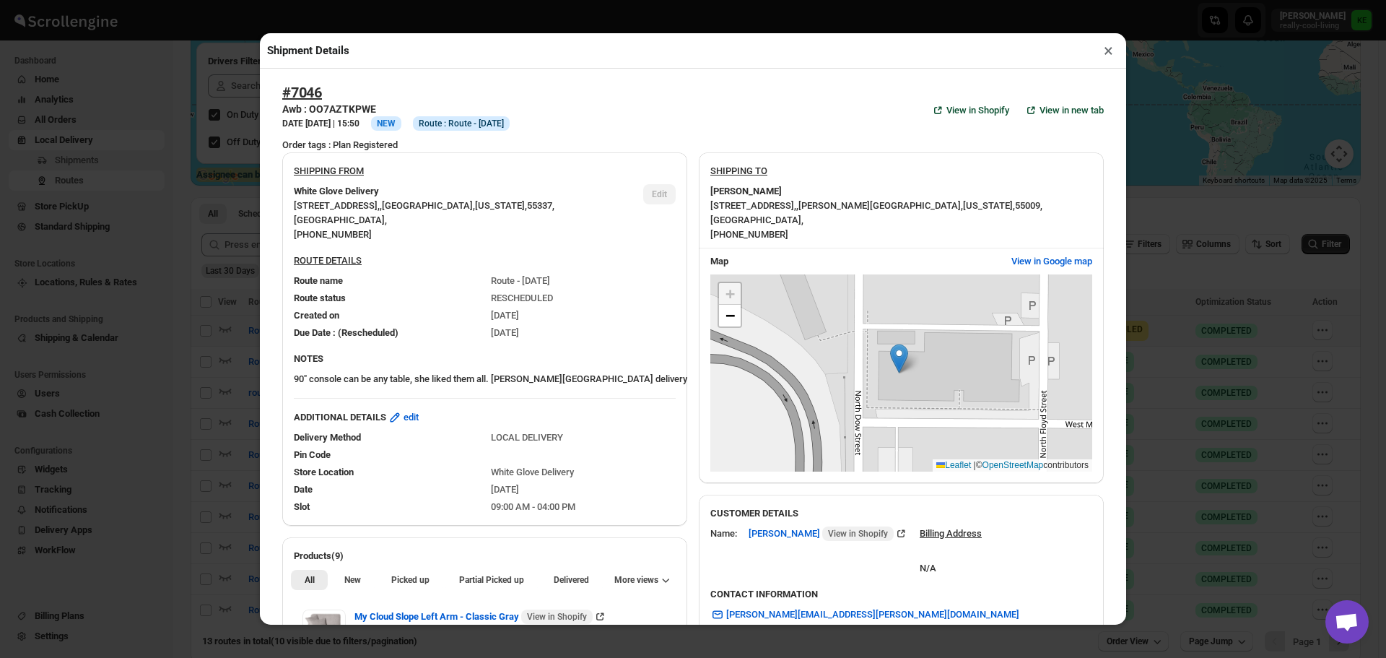
click at [1109, 53] on button "×" at bounding box center [1108, 50] width 21 height 20
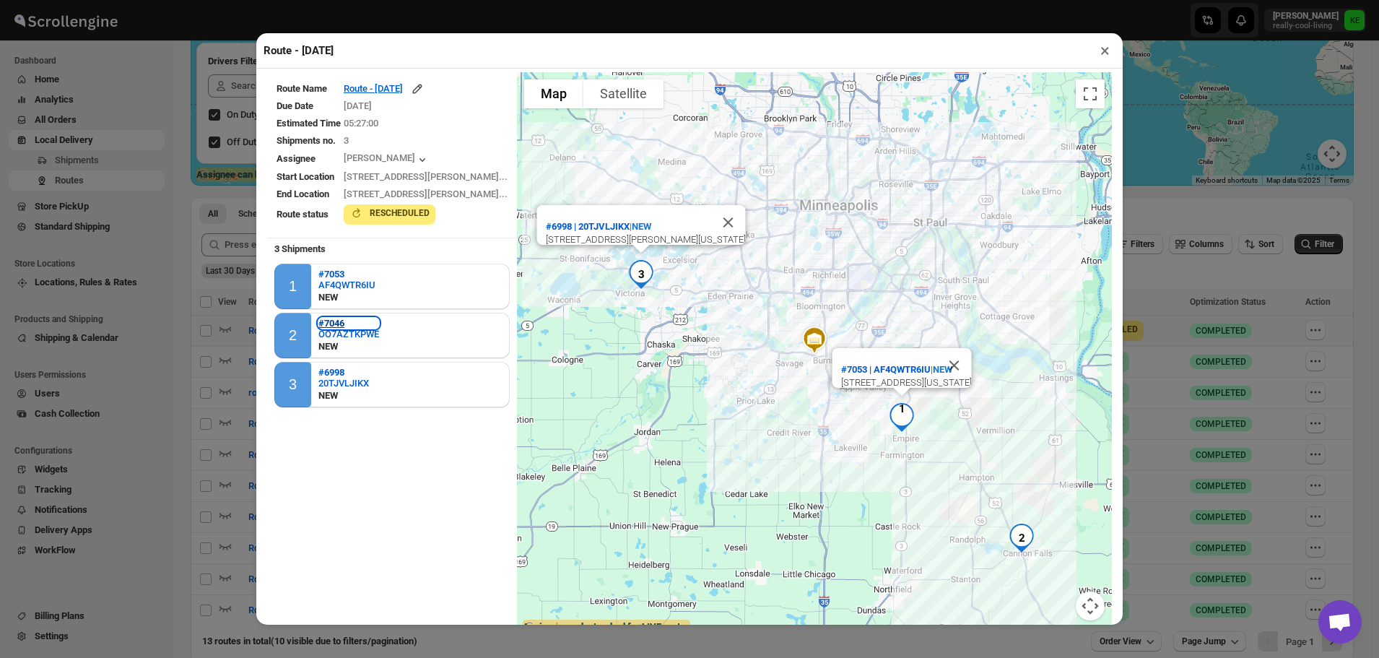
click at [328, 326] on b "#7046" at bounding box center [331, 323] width 26 height 11
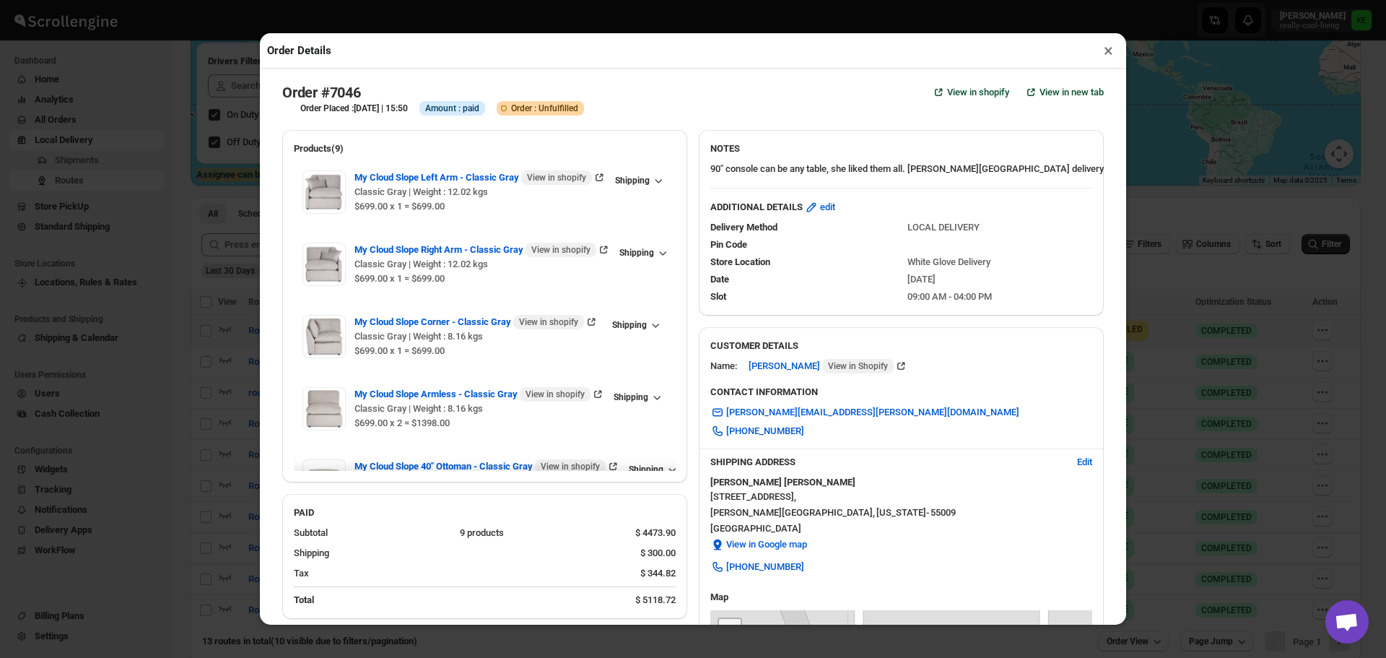
click at [1108, 58] on button "×" at bounding box center [1108, 50] width 21 height 20
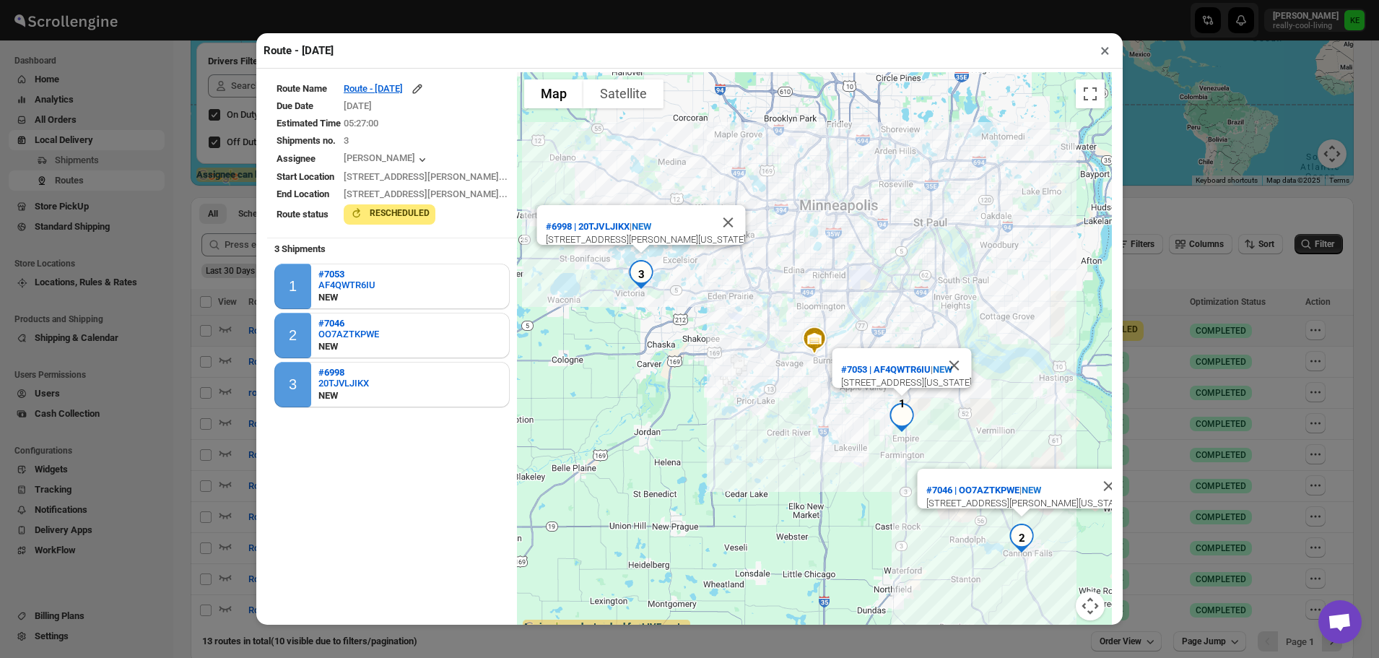
click at [1102, 55] on button "×" at bounding box center [1104, 50] width 21 height 20
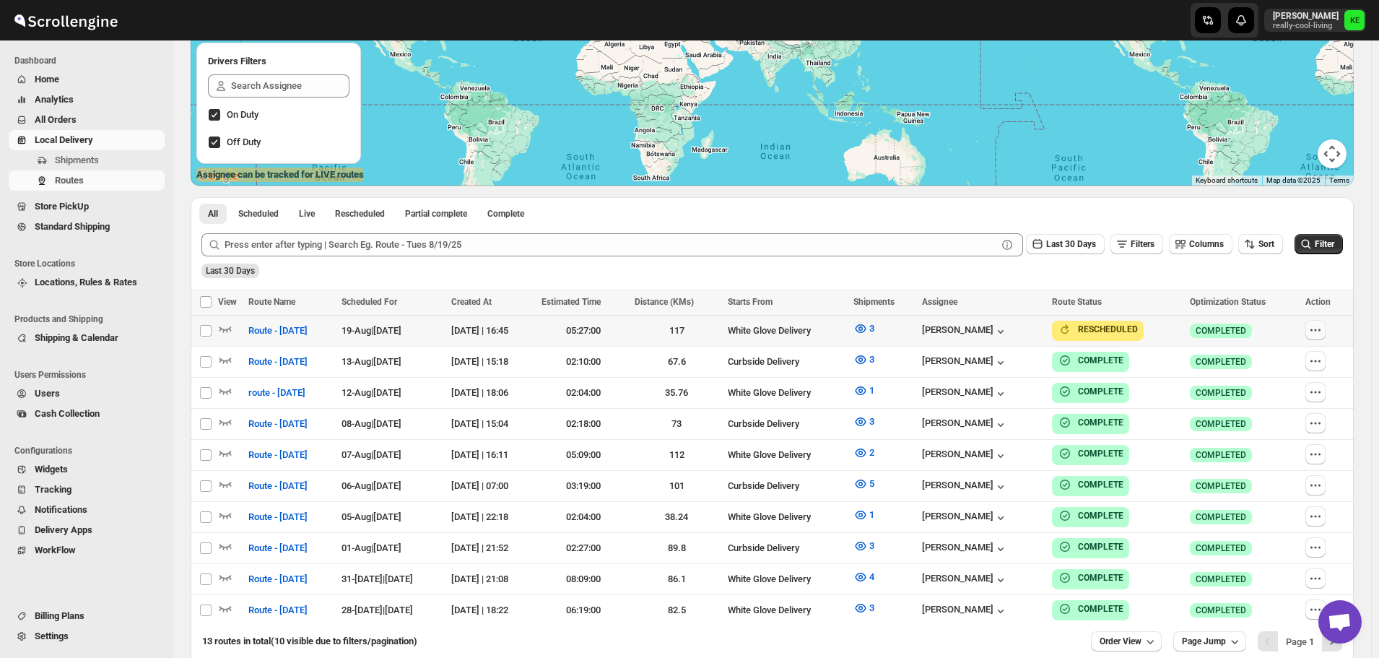
click at [1322, 329] on icon "button" at bounding box center [1315, 330] width 14 height 14
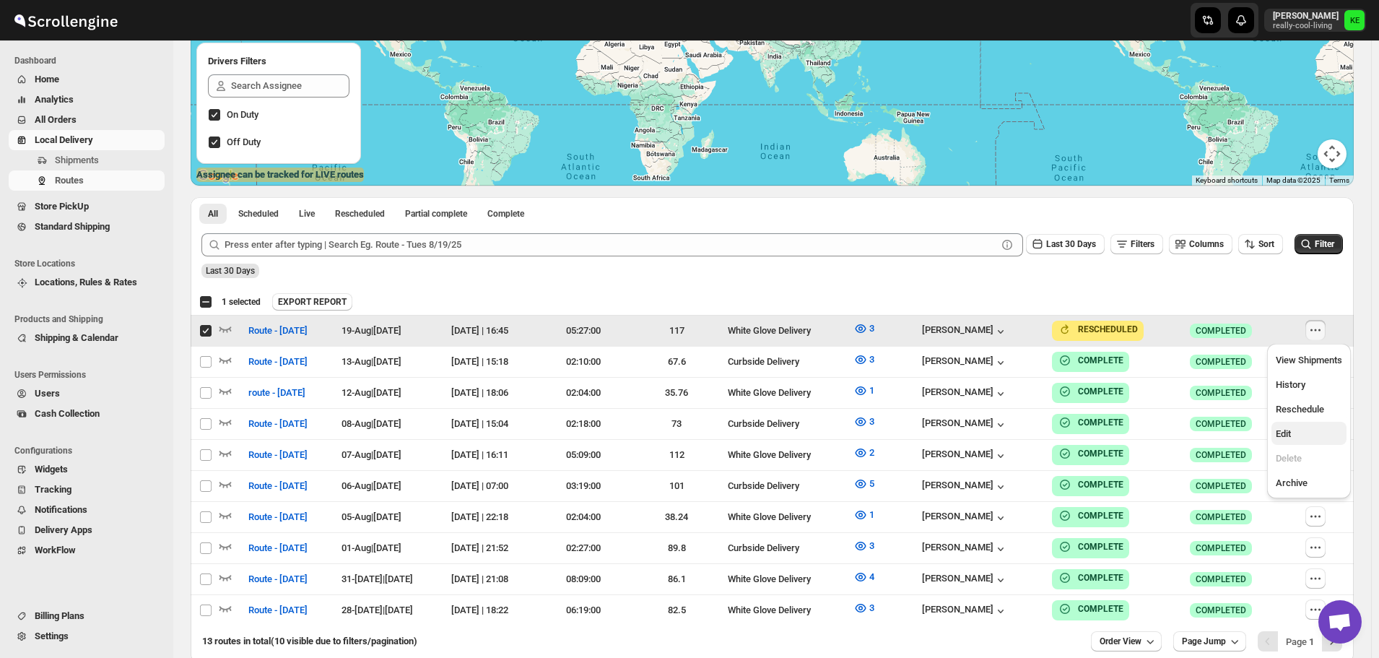
click at [1281, 432] on span "Edit" at bounding box center [1282, 433] width 15 height 11
checkbox input "false"
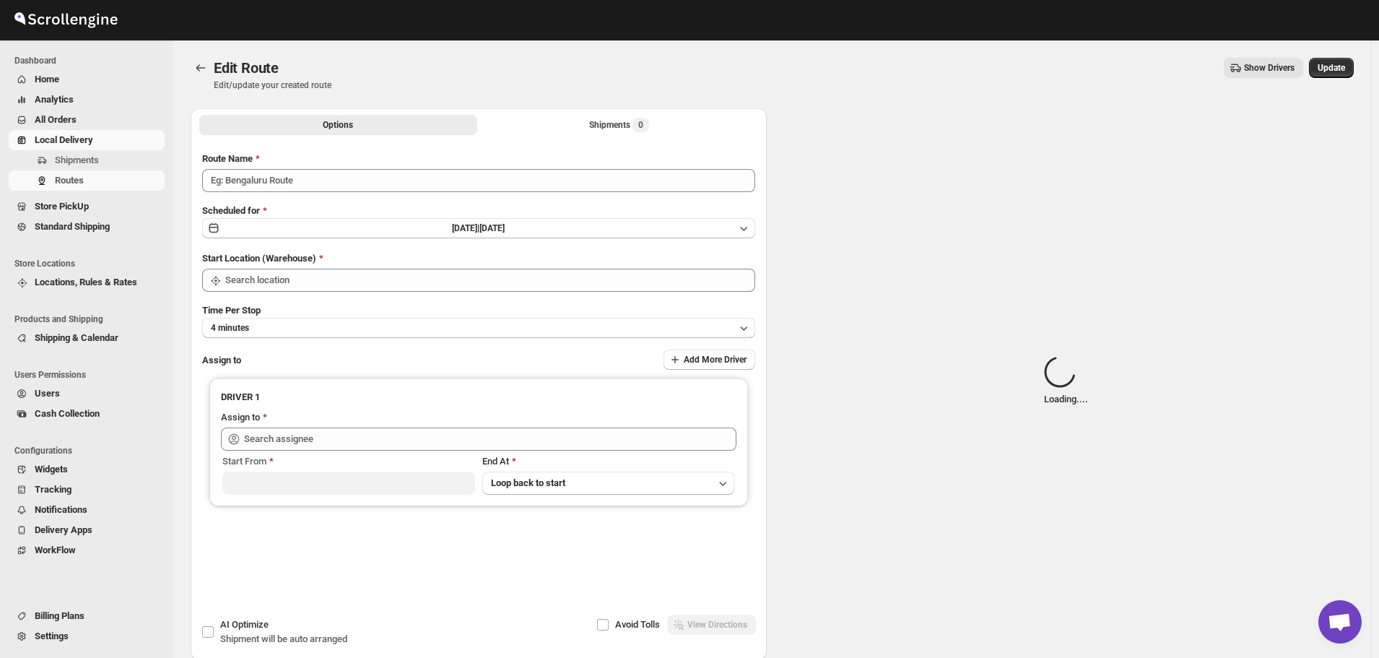
type input "Route - [DATE]"
type input "White Glove Delivery"
type input "[PERSON_NAME] ([EMAIL_ADDRESS][DOMAIN_NAME])"
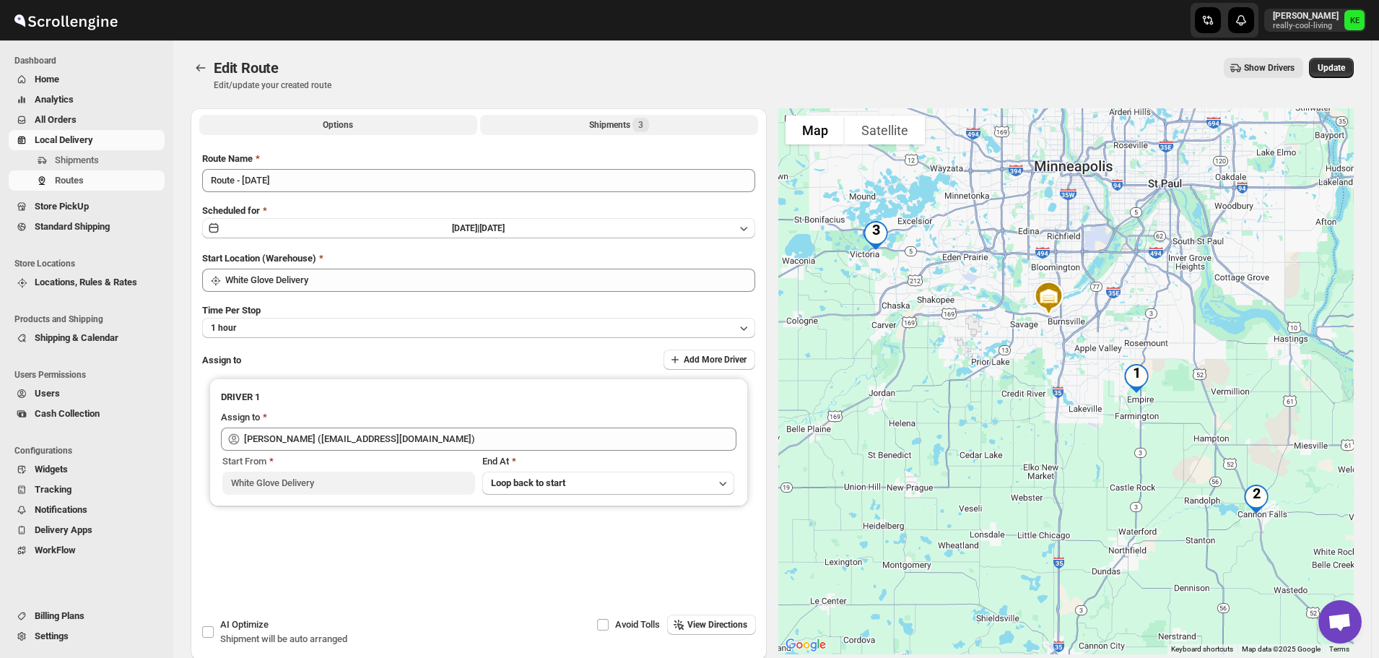
click at [632, 130] on div "Shipments 3" at bounding box center [619, 125] width 60 height 14
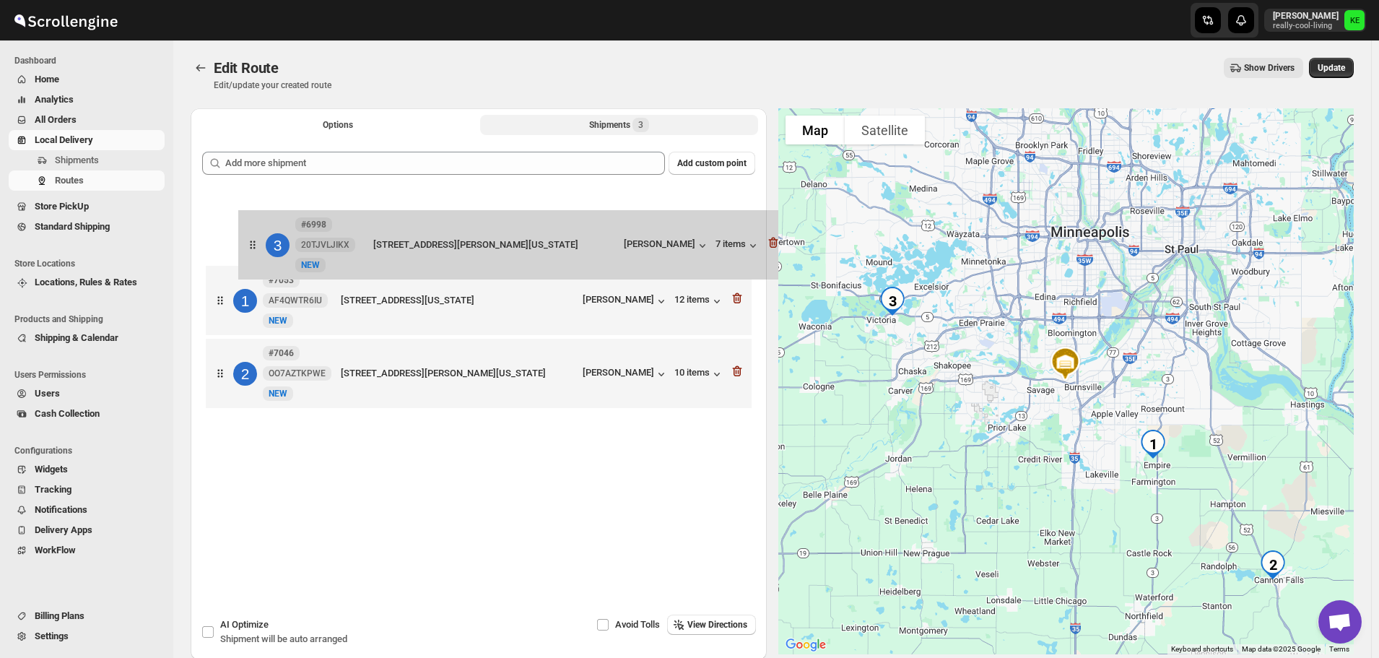
drag, startPoint x: 433, startPoint y: 376, endPoint x: 468, endPoint y: 242, distance: 138.8
click at [468, 242] on div "1 #7053 AF4QWTR6IU New NEW [STREET_ADDRESS][US_STATE] [PERSON_NAME] 12 items 2 …" at bounding box center [478, 302] width 553 height 226
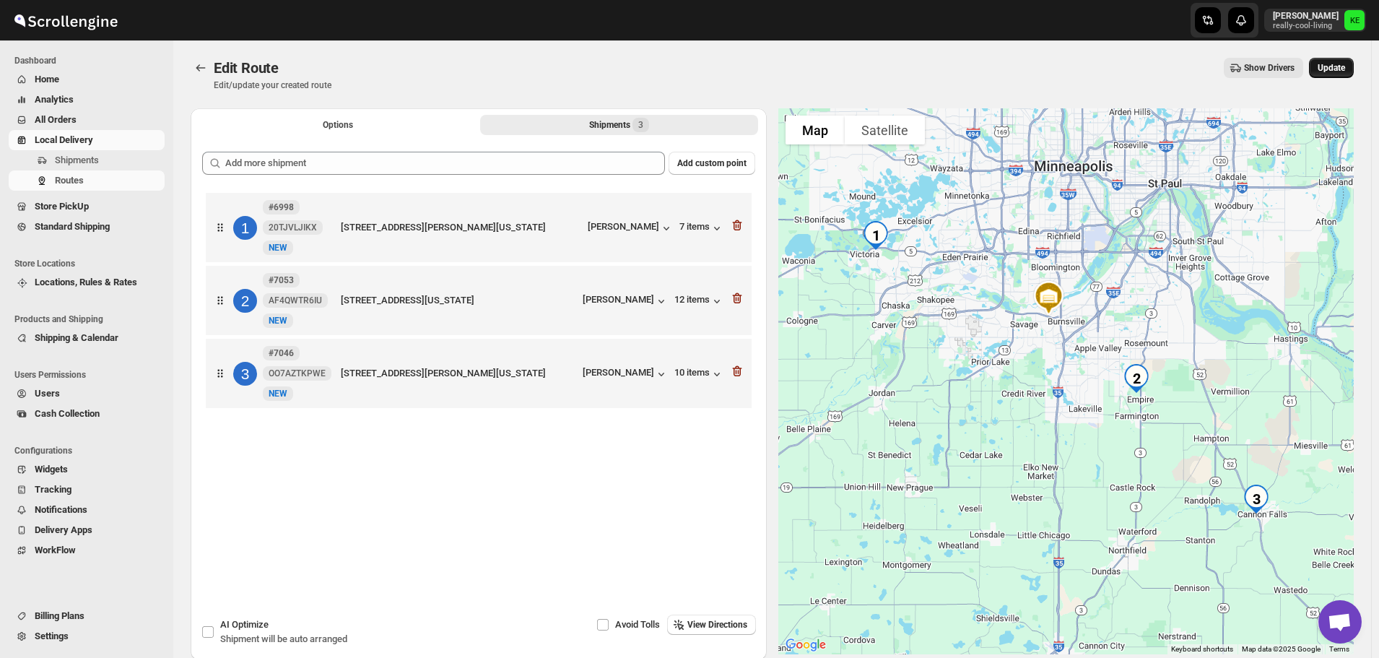
click at [1345, 67] on span "Update" at bounding box center [1330, 68] width 27 height 12
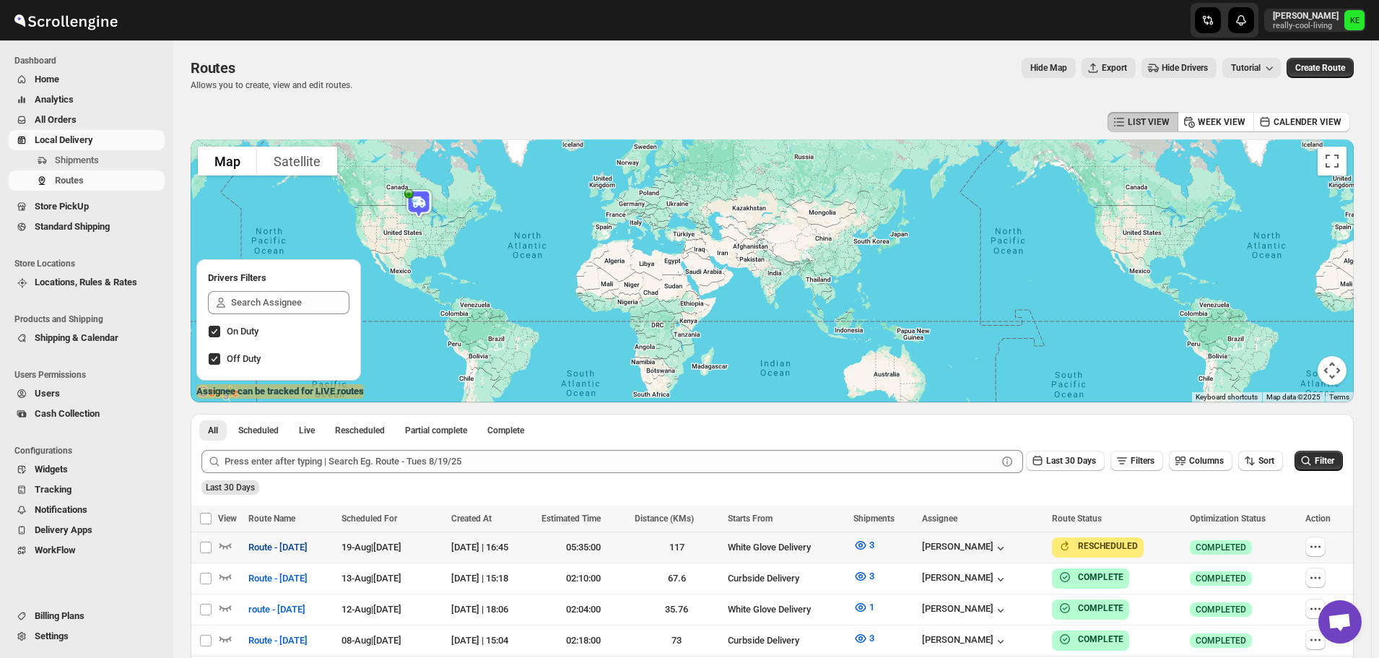
click at [305, 549] on span "Route - [DATE]" at bounding box center [277, 547] width 59 height 14
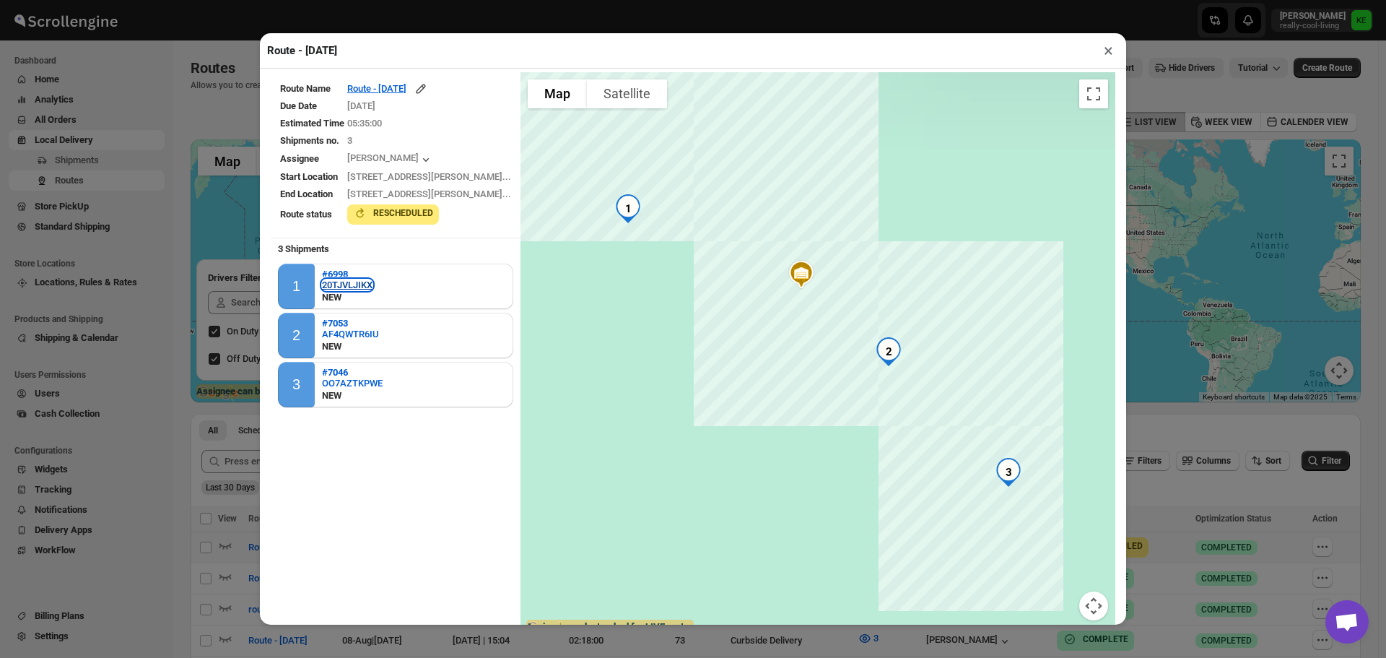
click at [366, 284] on div "20TJVLJIKX" at bounding box center [347, 284] width 51 height 11
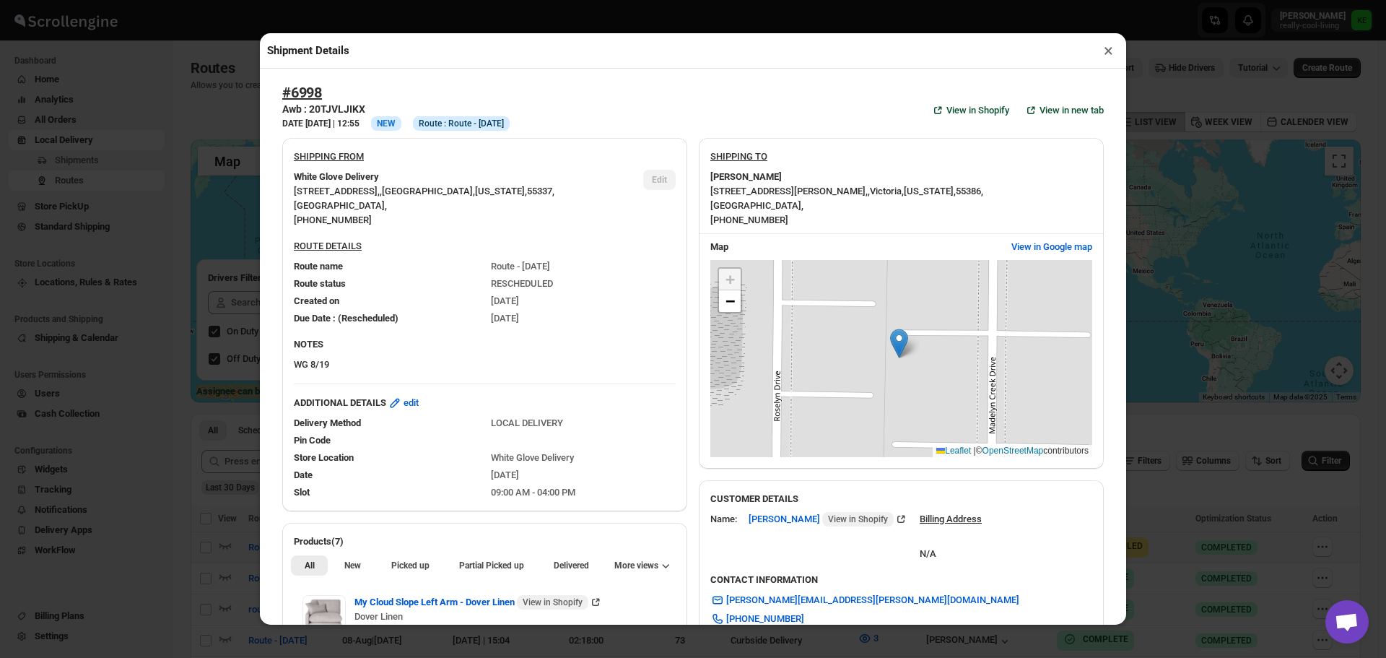
click at [1106, 51] on button "×" at bounding box center [1108, 50] width 21 height 20
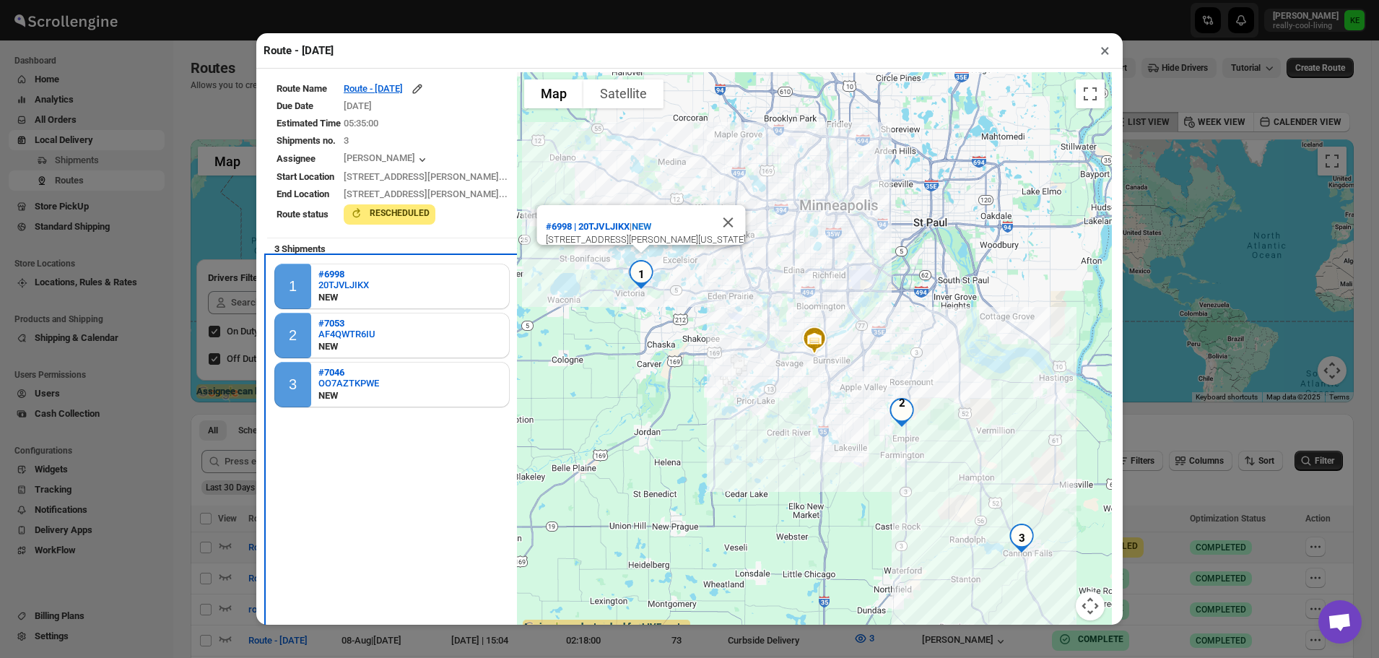
click at [367, 279] on div "1 #6998 20TJVLJIKX NEW" at bounding box center [391, 285] width 235 height 45
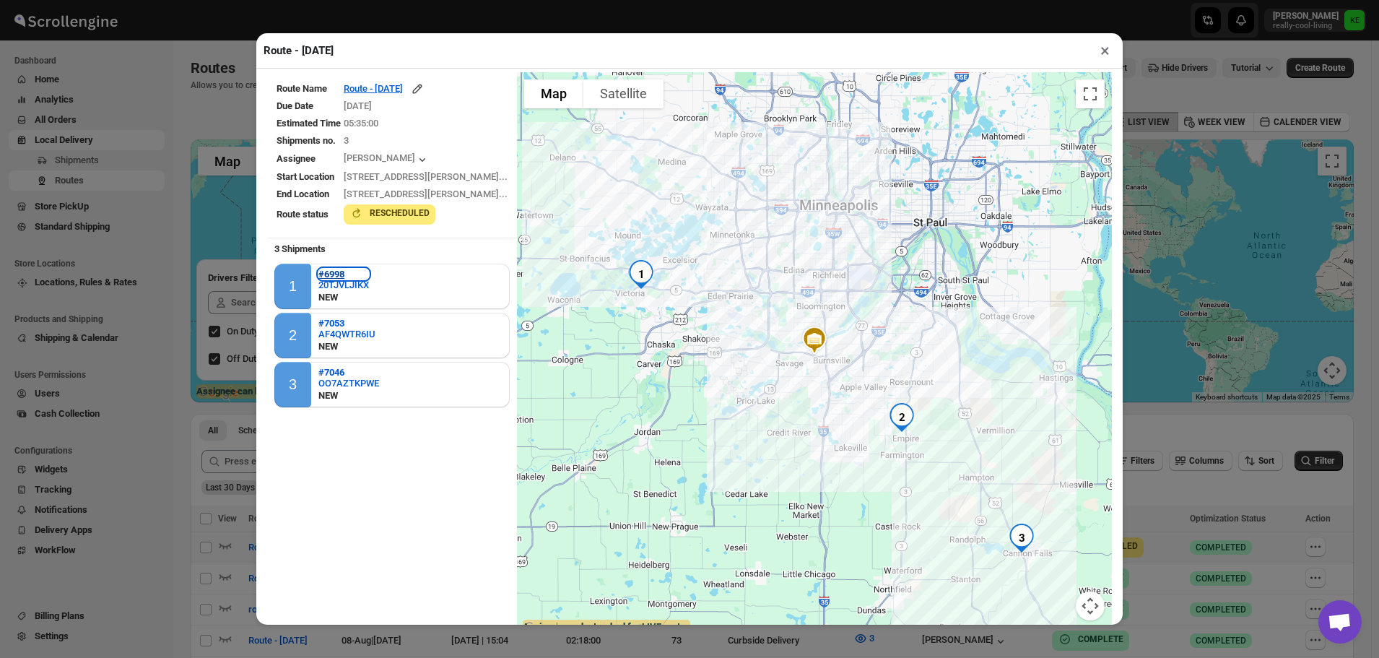
click at [336, 276] on b "#6998" at bounding box center [331, 273] width 26 height 11
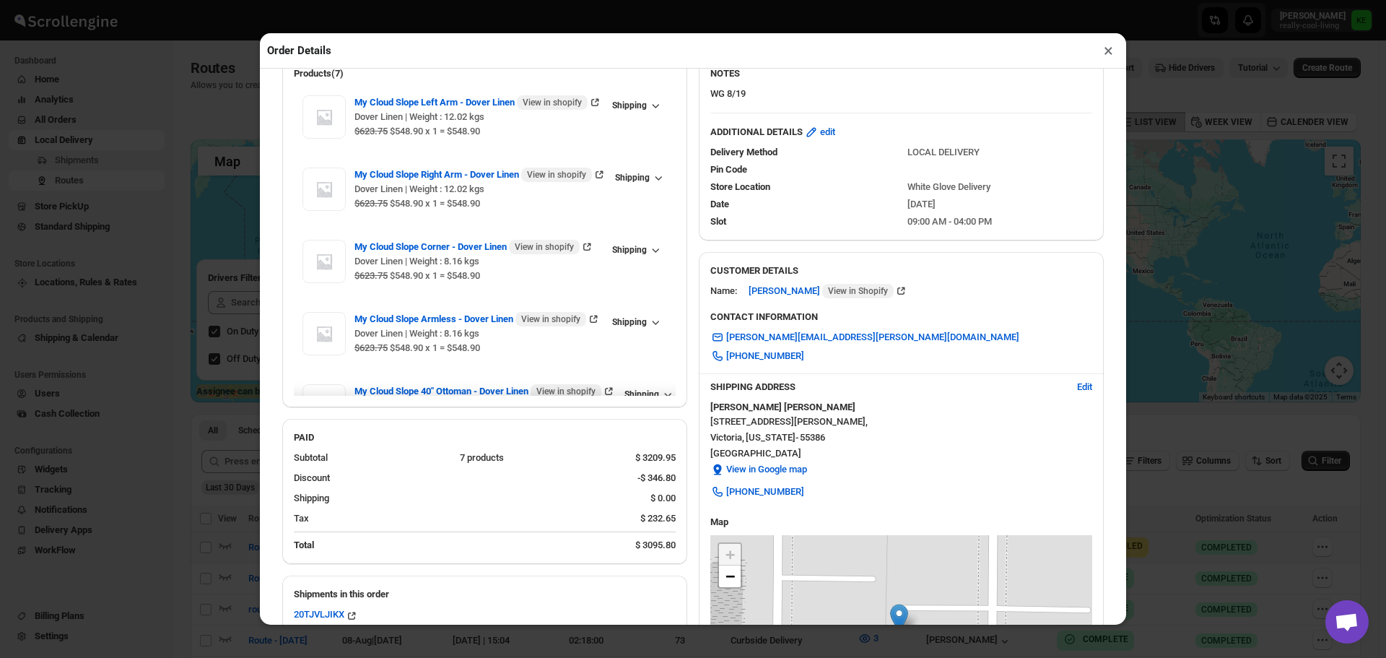
scroll to position [406, 0]
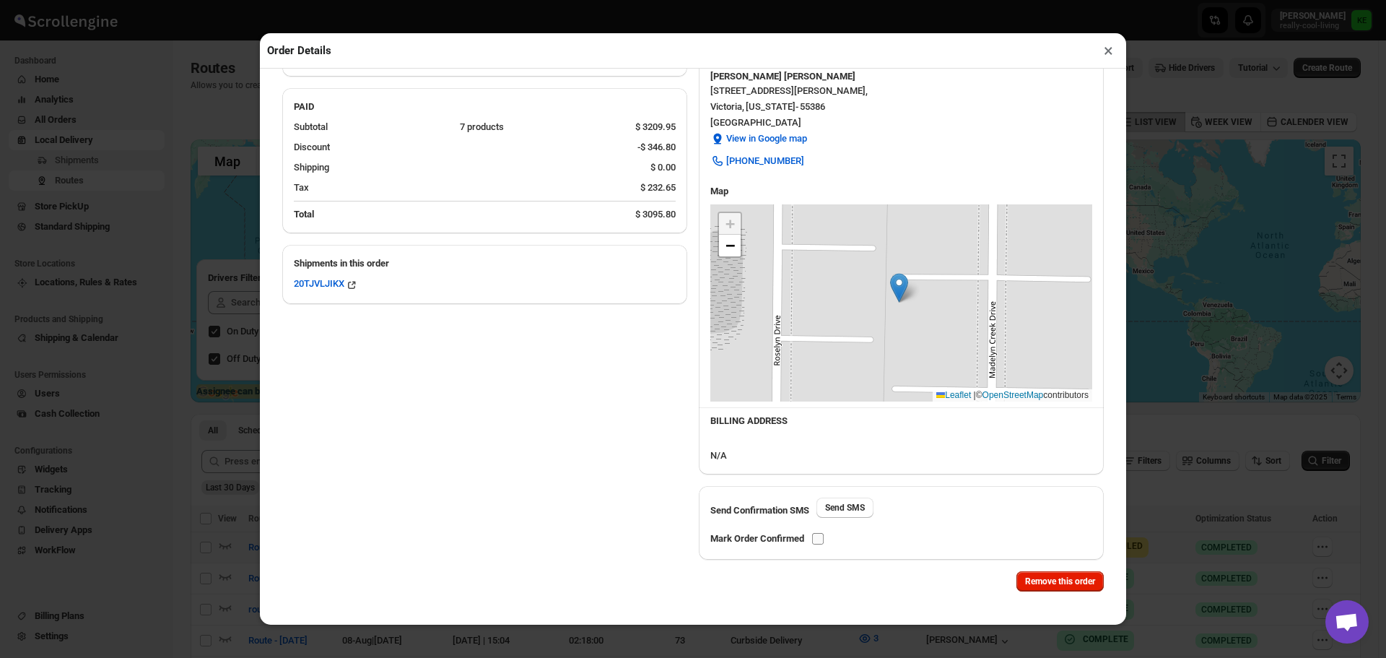
click at [818, 537] on input "checkbox" at bounding box center [818, 539] width 12 height 12
checkbox input "true"
click at [1106, 56] on button "×" at bounding box center [1108, 50] width 21 height 20
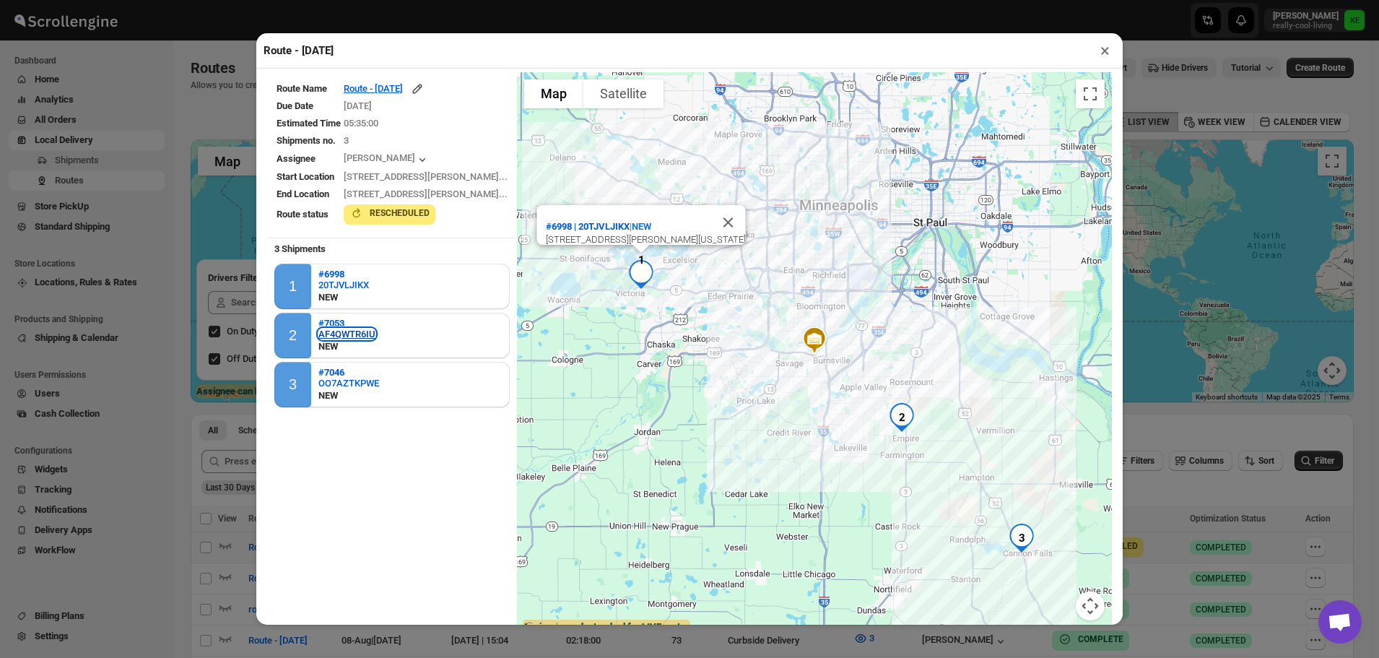
click at [353, 337] on div "AF4QWTR6IU" at bounding box center [346, 333] width 57 height 11
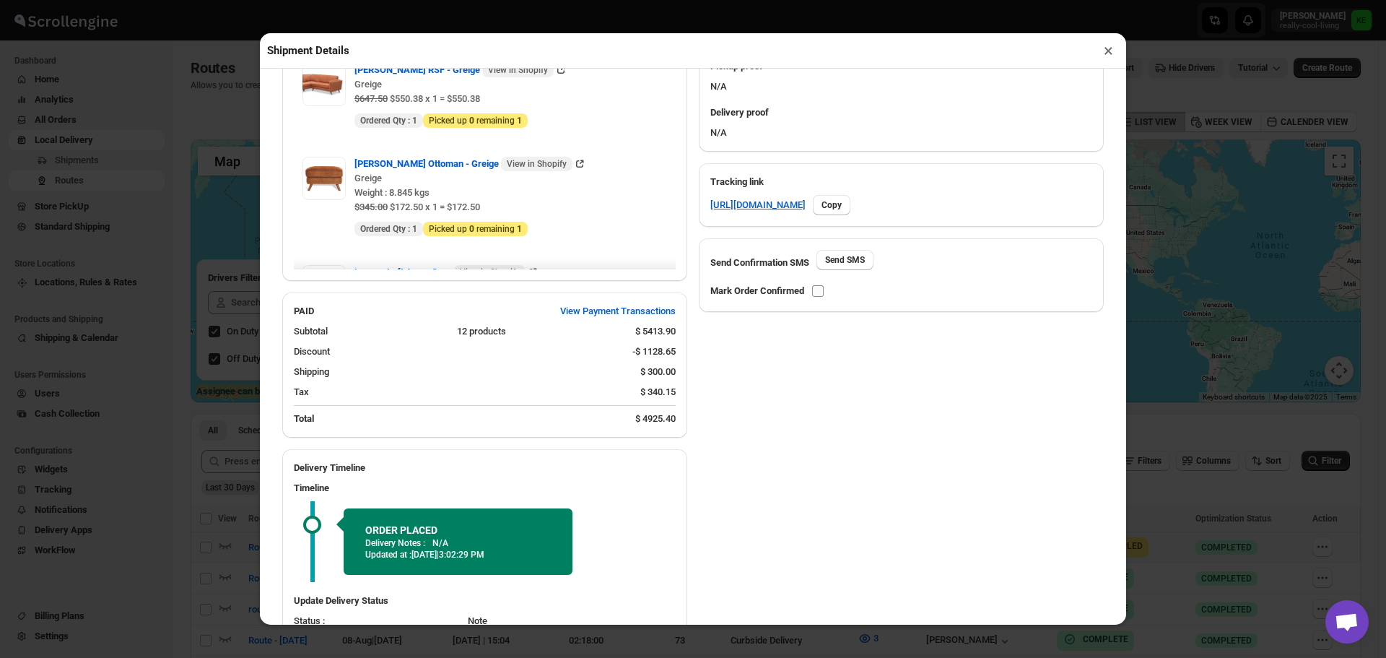
scroll to position [573, 0]
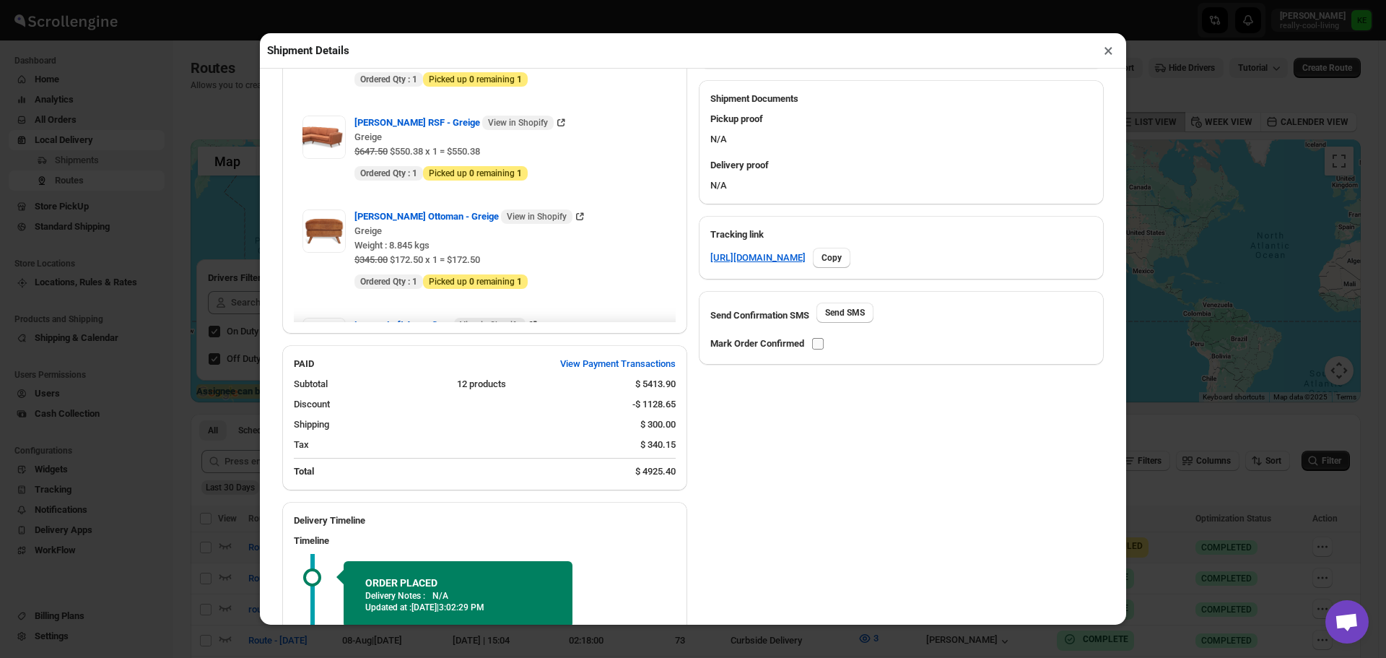
click at [821, 345] on input "checkbox" at bounding box center [818, 344] width 12 height 12
checkbox input "true"
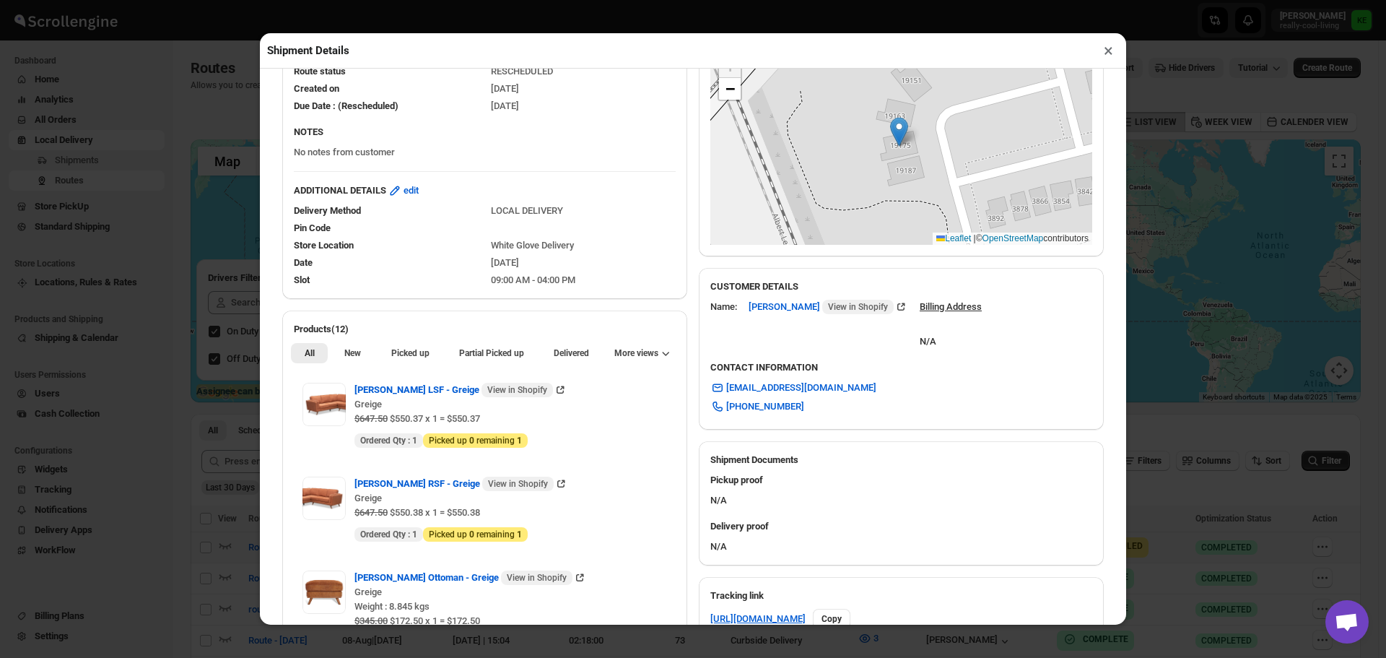
scroll to position [0, 0]
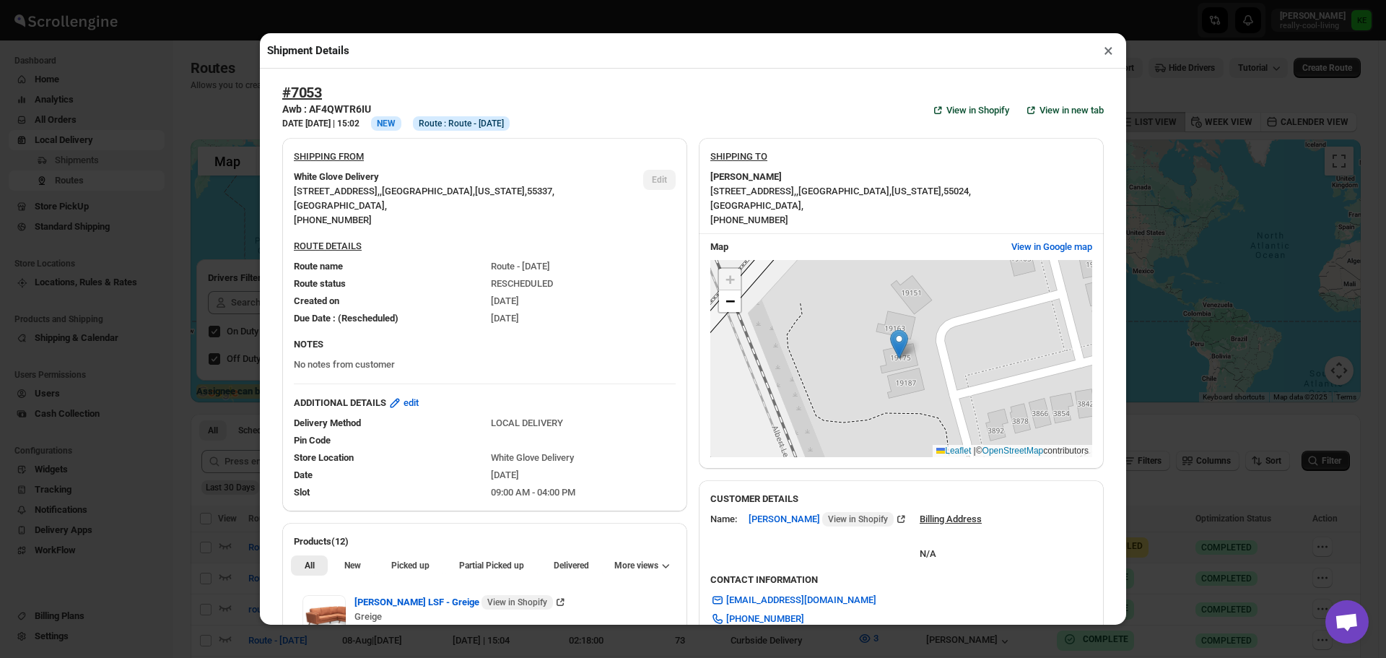
click at [1104, 56] on button "×" at bounding box center [1108, 50] width 21 height 20
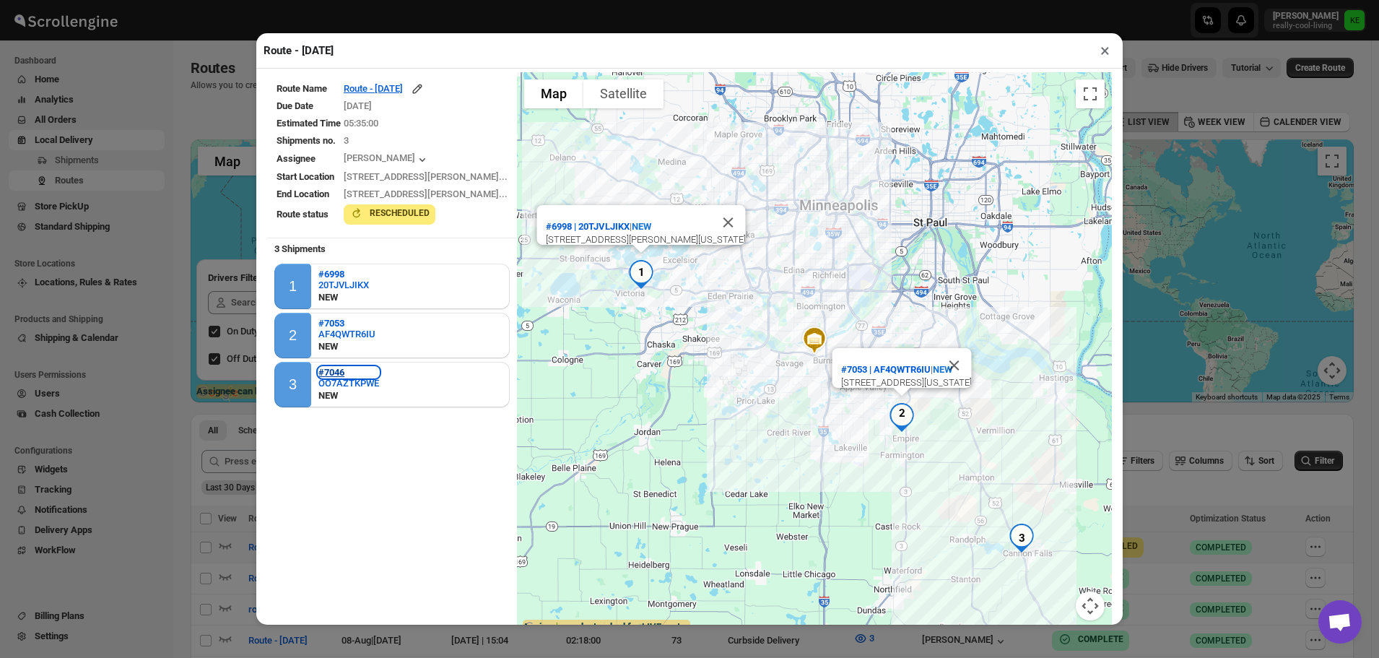
click at [347, 374] on button "#7046" at bounding box center [348, 372] width 61 height 11
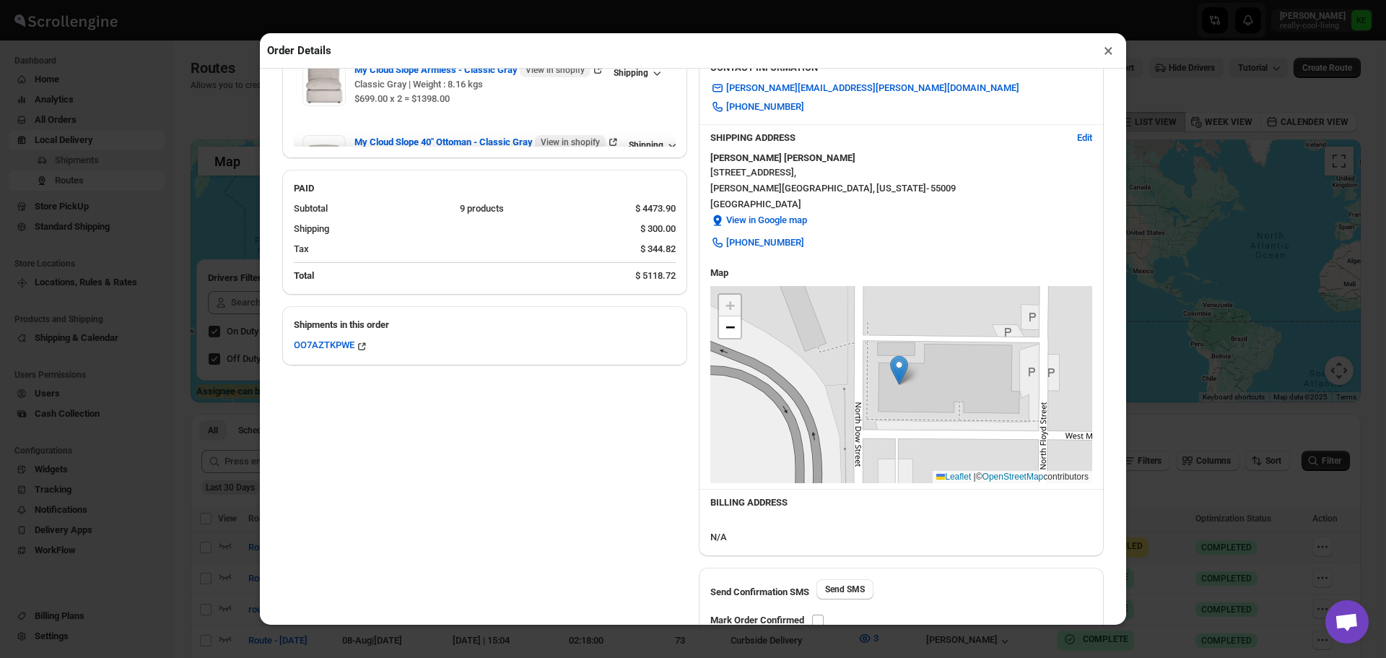
scroll to position [406, 0]
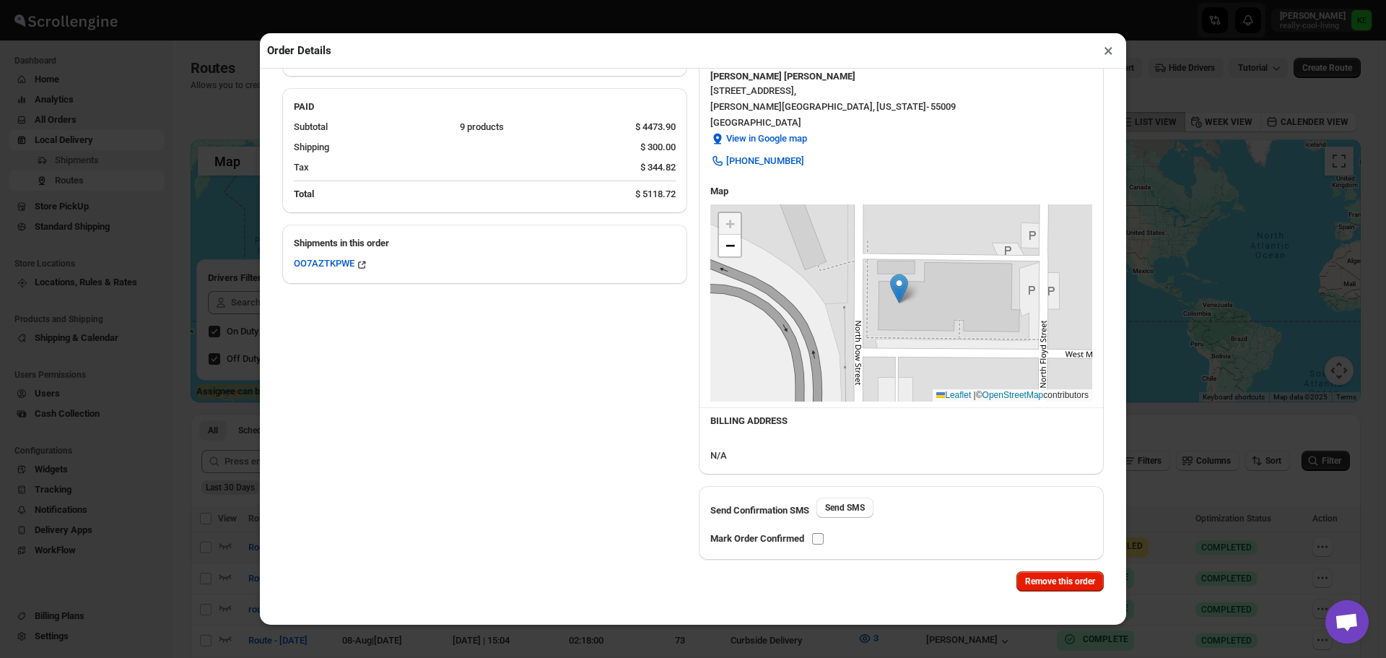
click at [821, 541] on input "checkbox" at bounding box center [818, 539] width 12 height 12
checkbox input "true"
click at [1103, 55] on button "×" at bounding box center [1108, 50] width 21 height 20
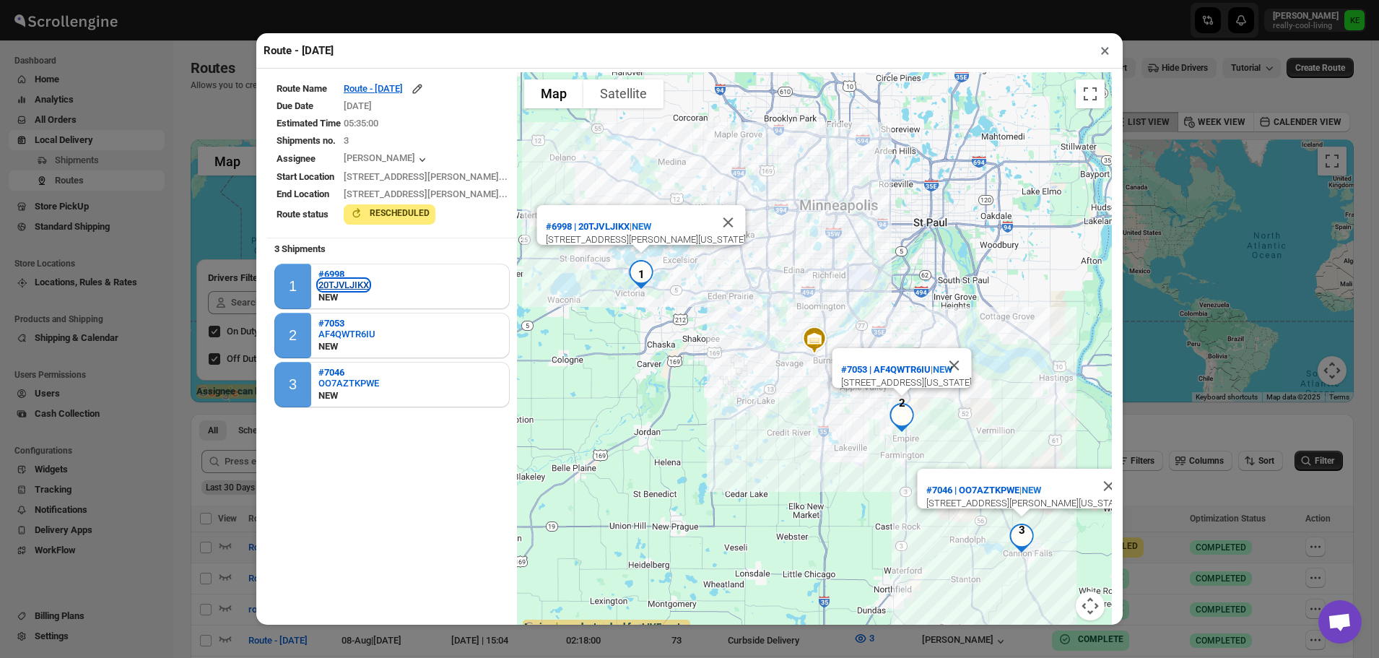
click at [341, 281] on div "20TJVLJIKX" at bounding box center [343, 284] width 51 height 11
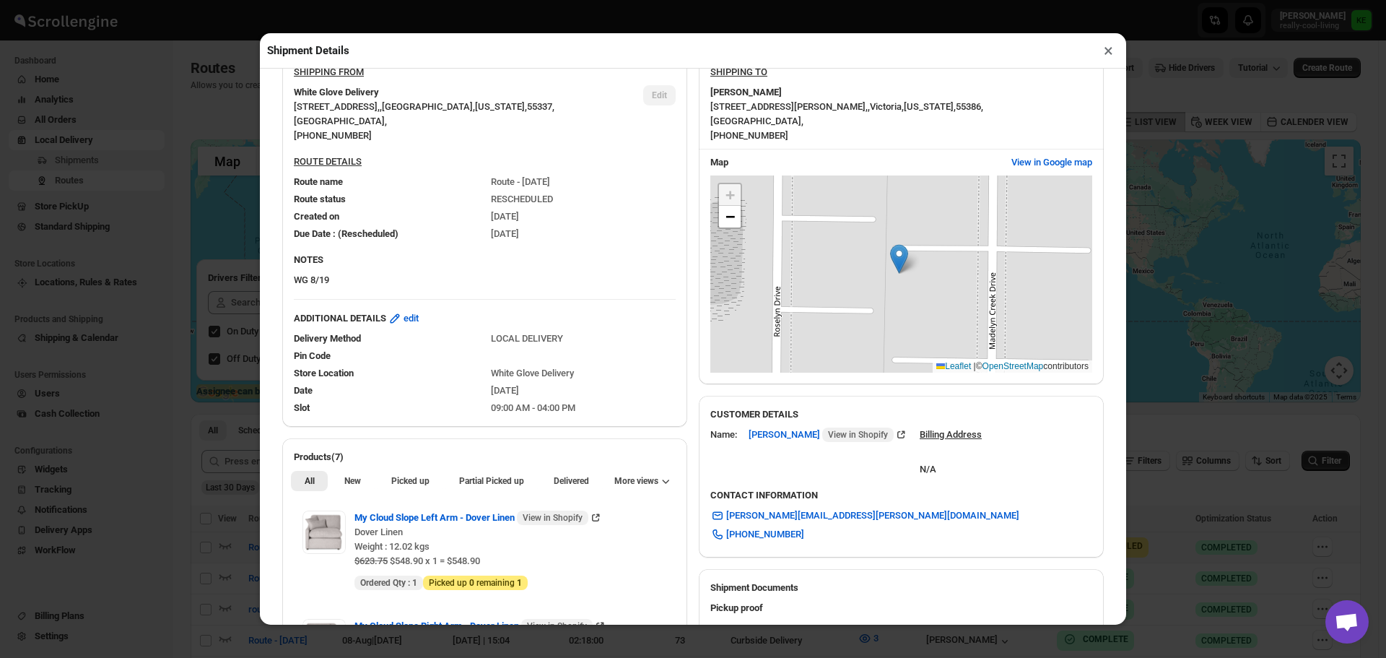
scroll to position [361, 0]
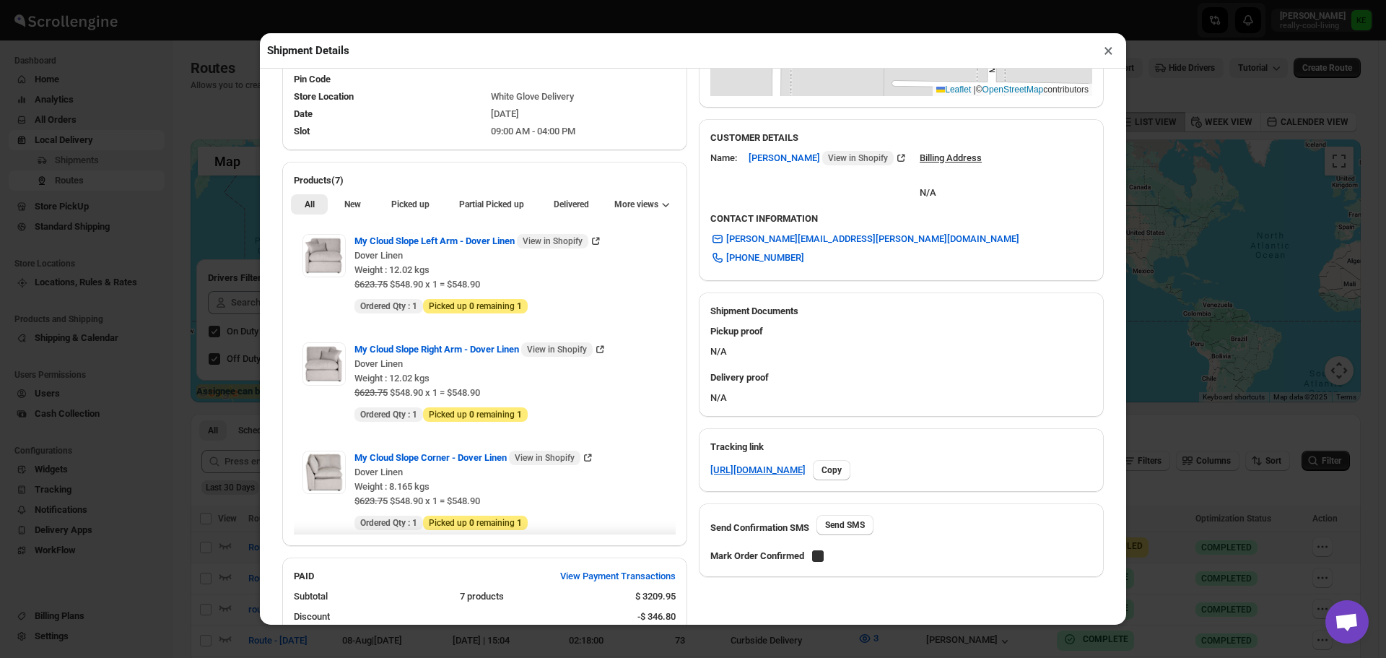
checkbox input "true"
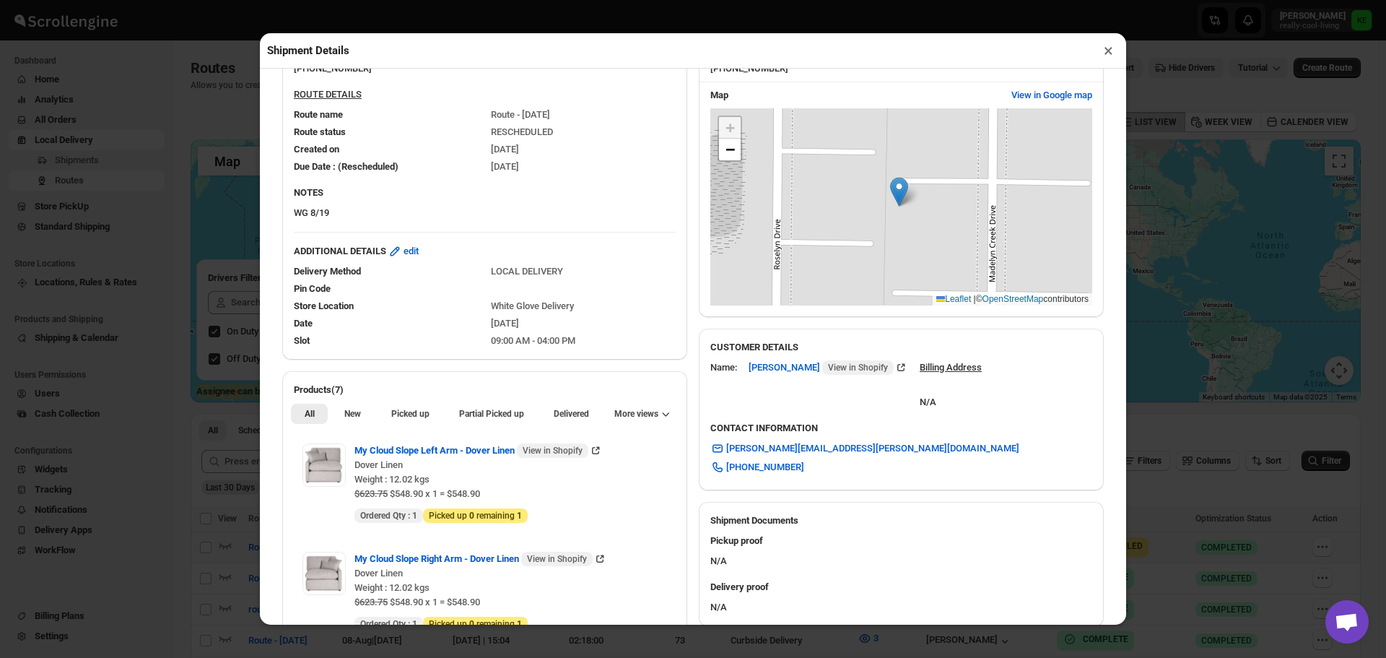
scroll to position [144, 0]
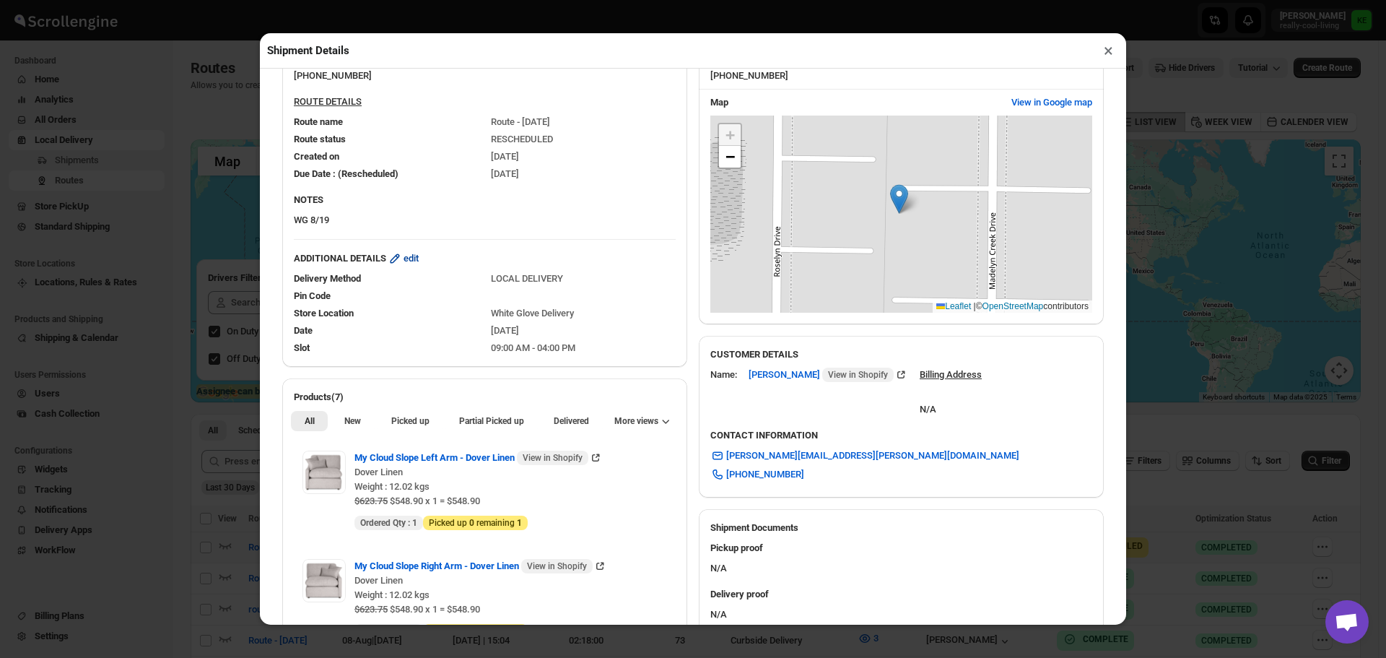
click at [418, 261] on span "edit" at bounding box center [410, 258] width 15 height 14
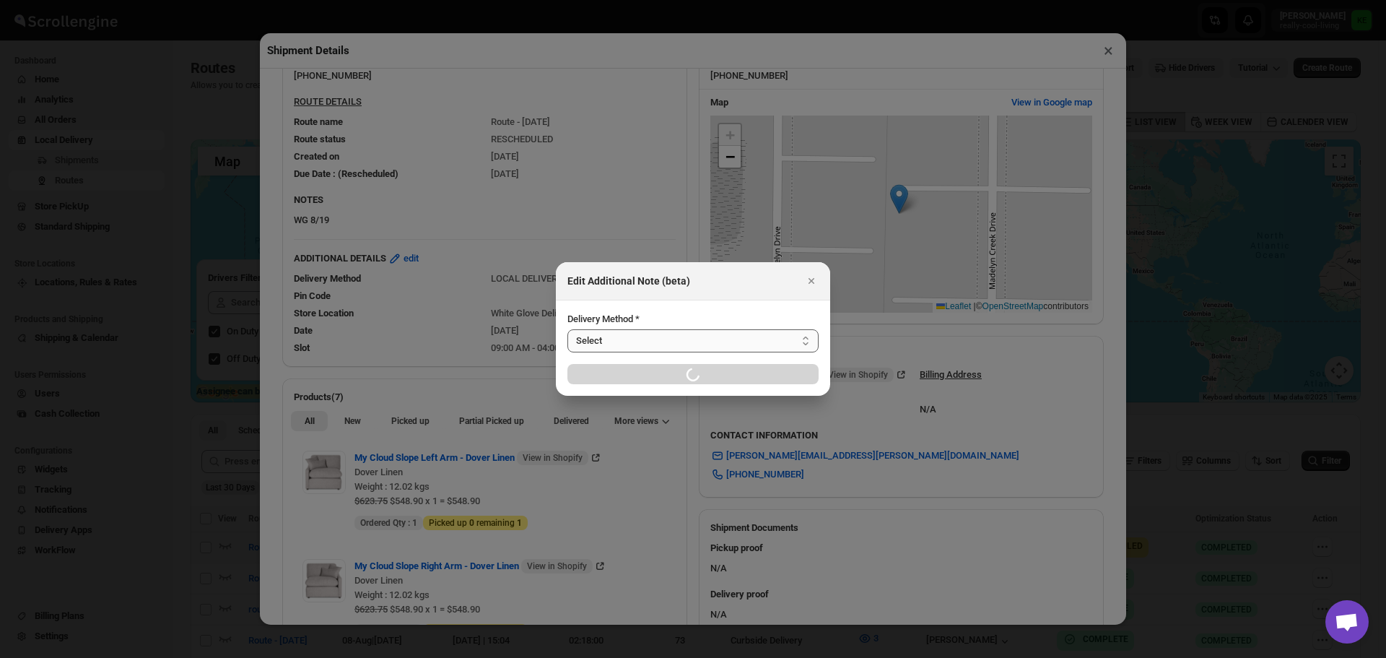
select select "LOCAL_DELIVERY"
select select "LOCATION_BASES"
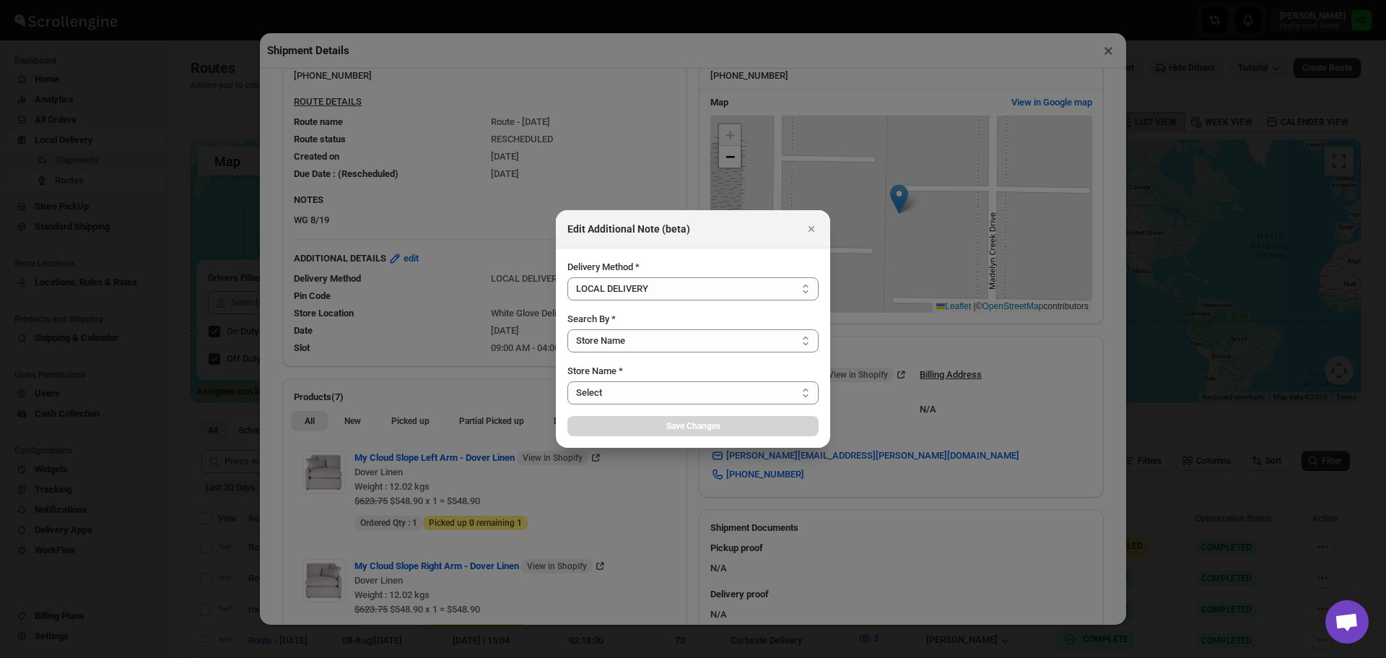
select select "656744df154a64d9bb065b6e"
select select "[DATE]"
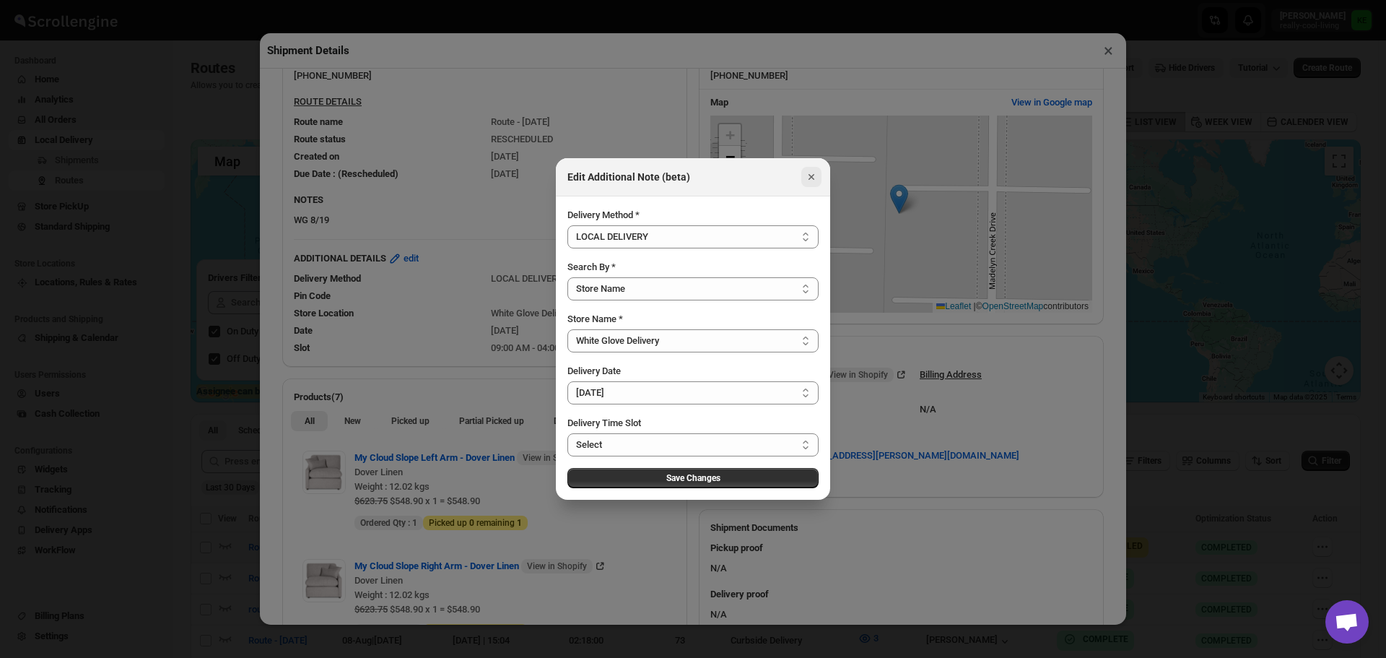
click at [808, 178] on icon "Close" at bounding box center [811, 177] width 14 height 14
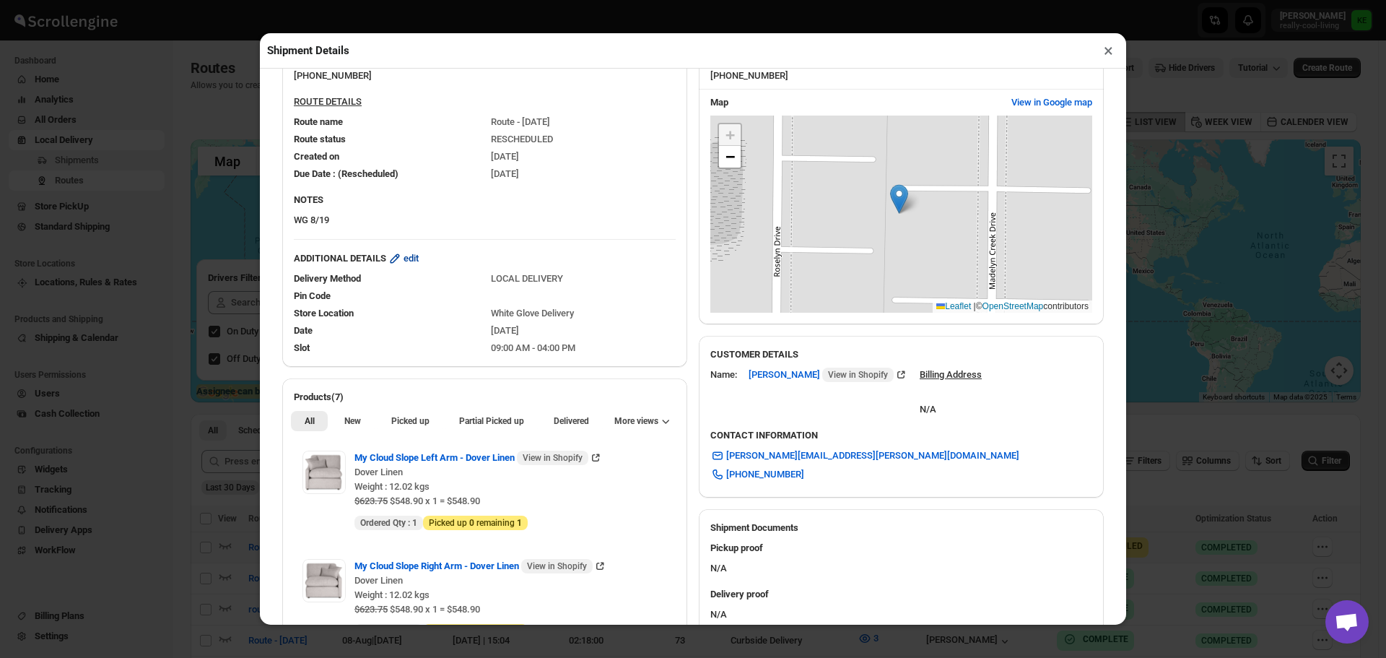
click at [418, 263] on span "edit" at bounding box center [410, 258] width 15 height 14
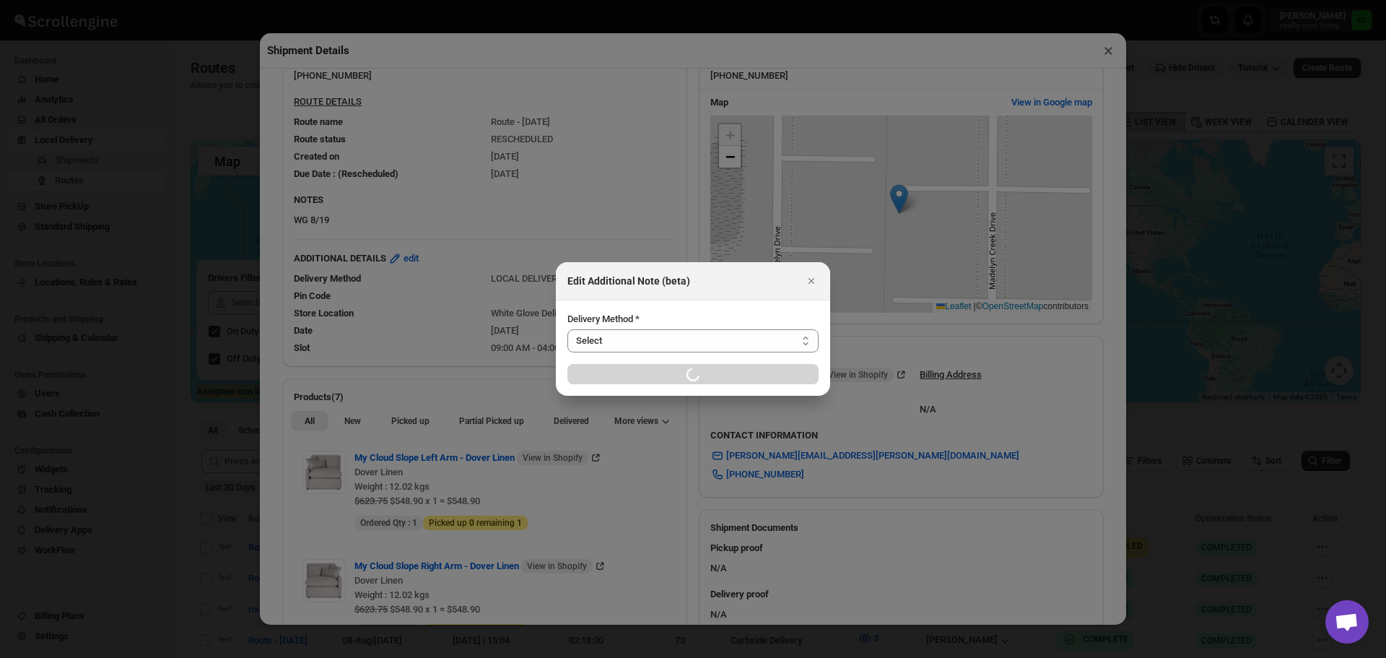
select select "LOCAL_DELIVERY"
select select "LOCATION_BASES"
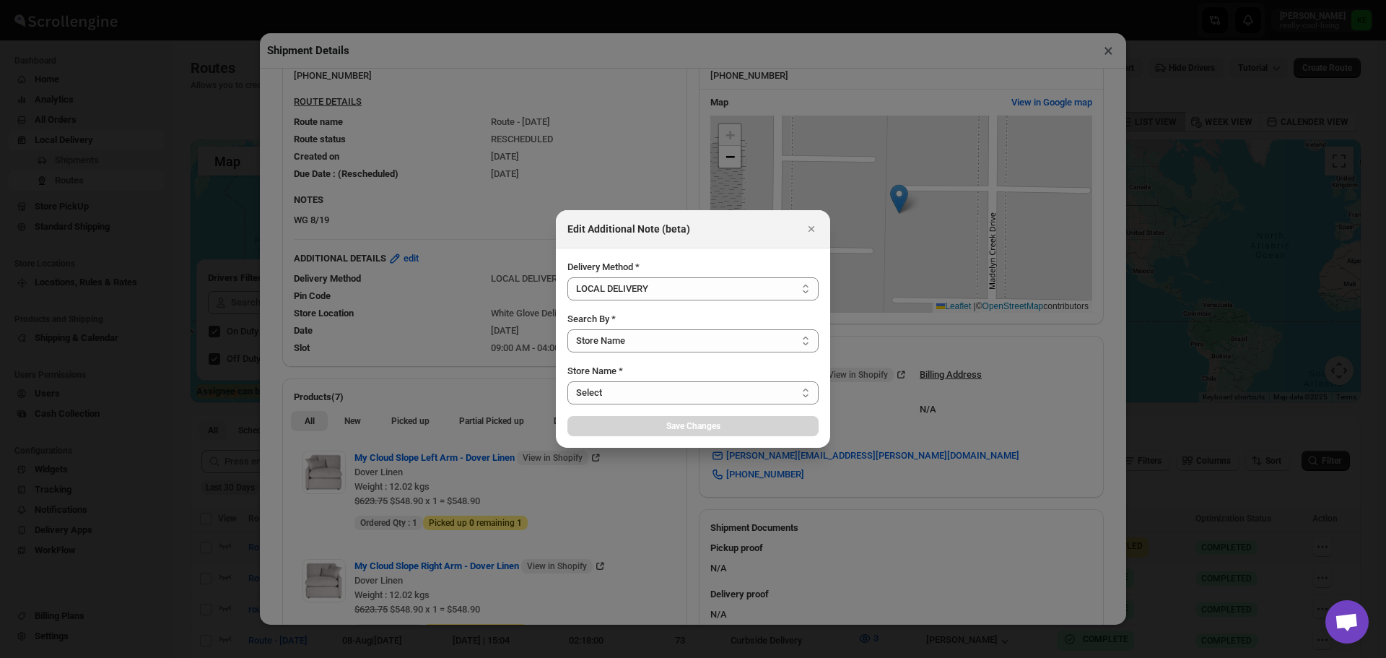
select select "656744df154a64d9bb065b6e"
select select "[DATE]"
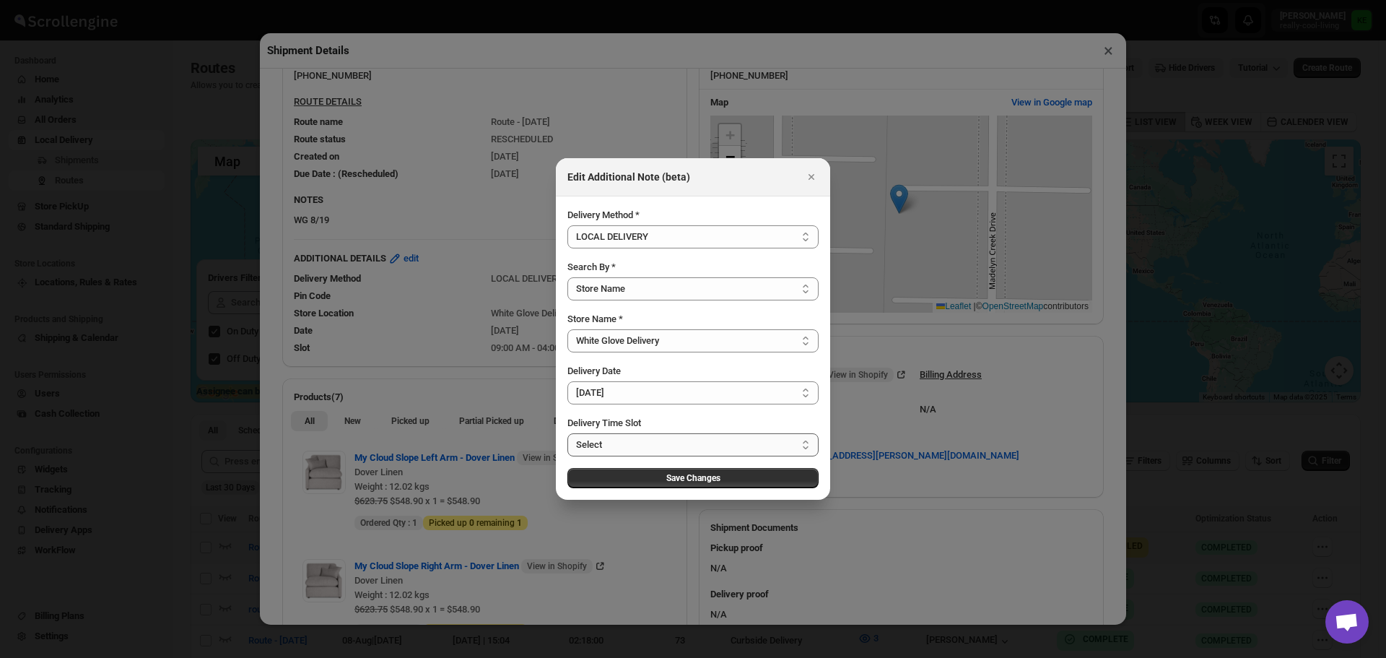
click at [806, 445] on select "Select 09:00 AM - 04:00 PM 09:00 AM - 12:00 PM 10:00 AM - 01:00 PM 11:00 AM - 0…" at bounding box center [692, 444] width 251 height 23
select select "67cf0f8b676fe980bfd59e0e"
click at [567, 433] on select "Select 09:00 AM - 04:00 PM 09:00 AM - 12:00 PM 10:00 AM - 01:00 PM 11:00 AM - 0…" at bounding box center [692, 444] width 251 height 23
click at [686, 481] on span "Save Changes" at bounding box center [693, 478] width 54 height 12
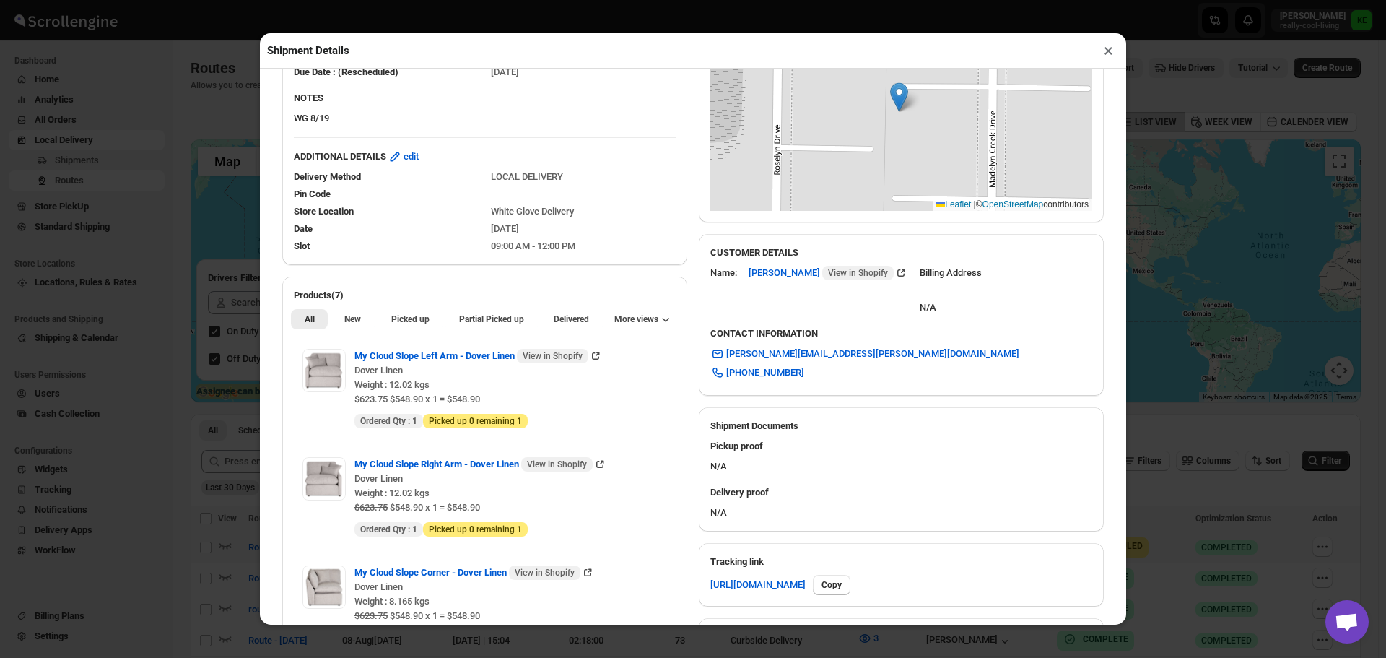
scroll to position [72, 0]
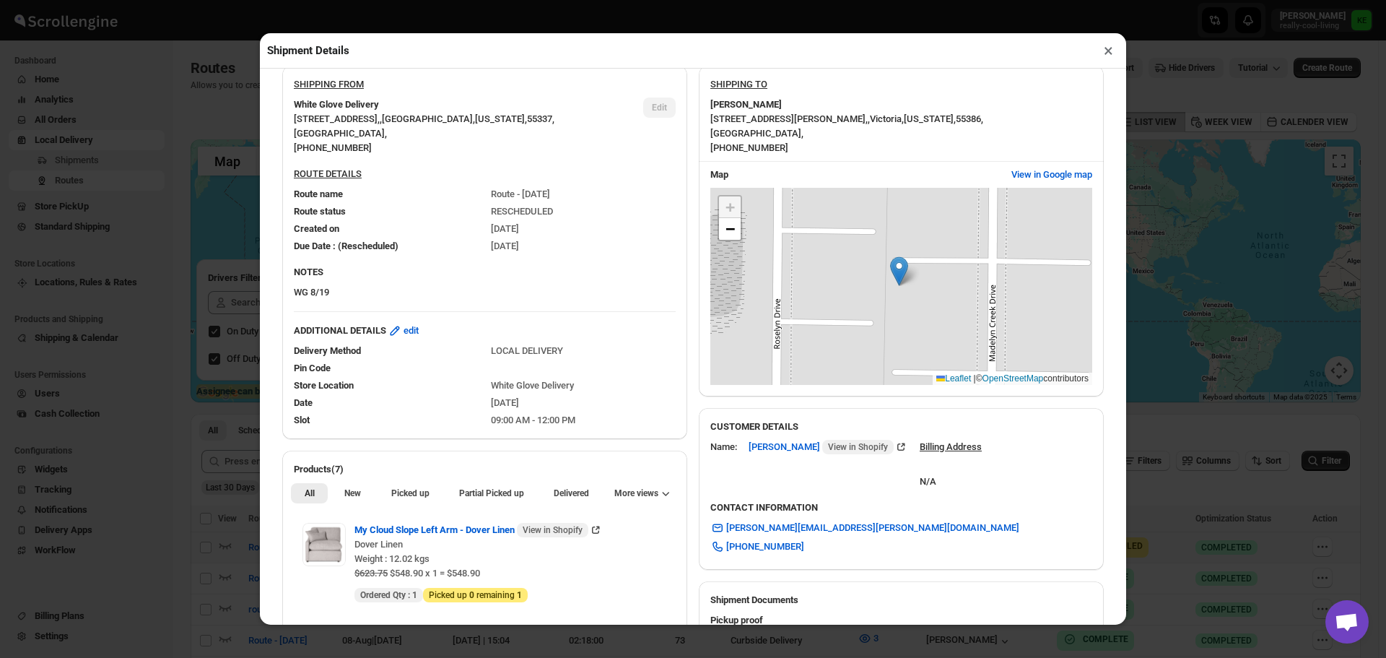
click at [1108, 52] on button "×" at bounding box center [1108, 50] width 21 height 20
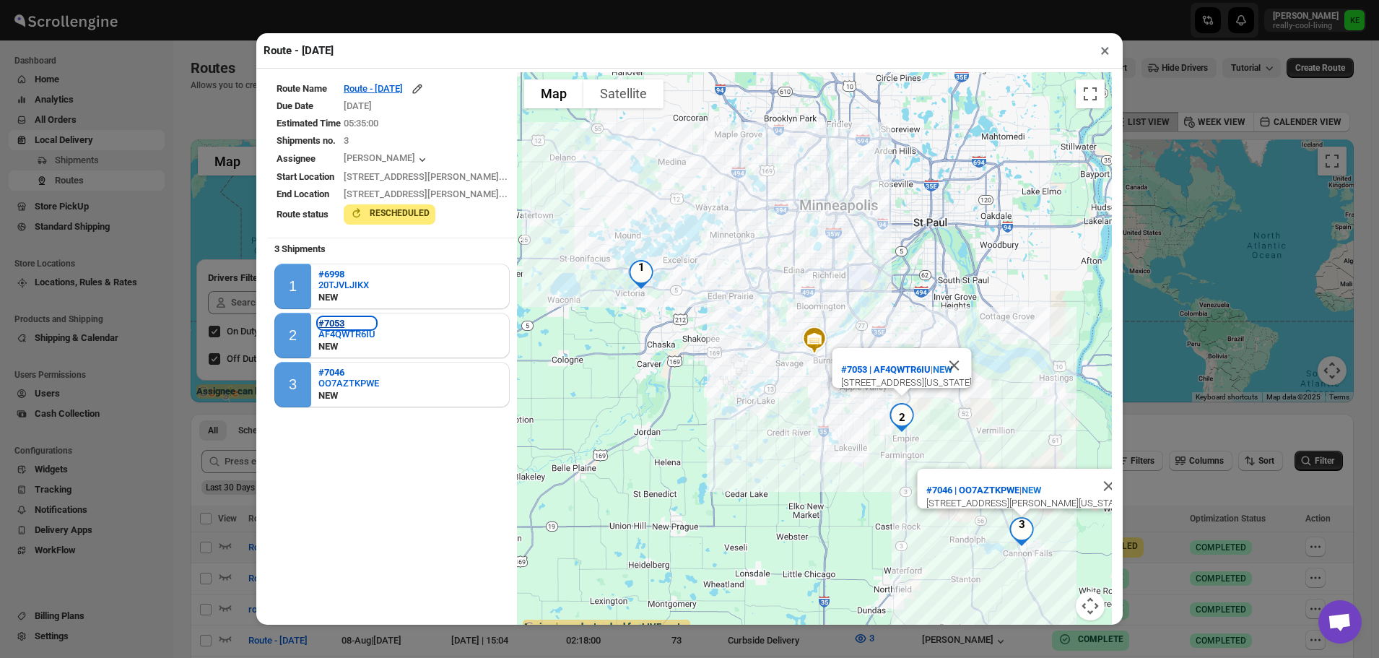
click at [332, 326] on b "#7053" at bounding box center [331, 323] width 26 height 11
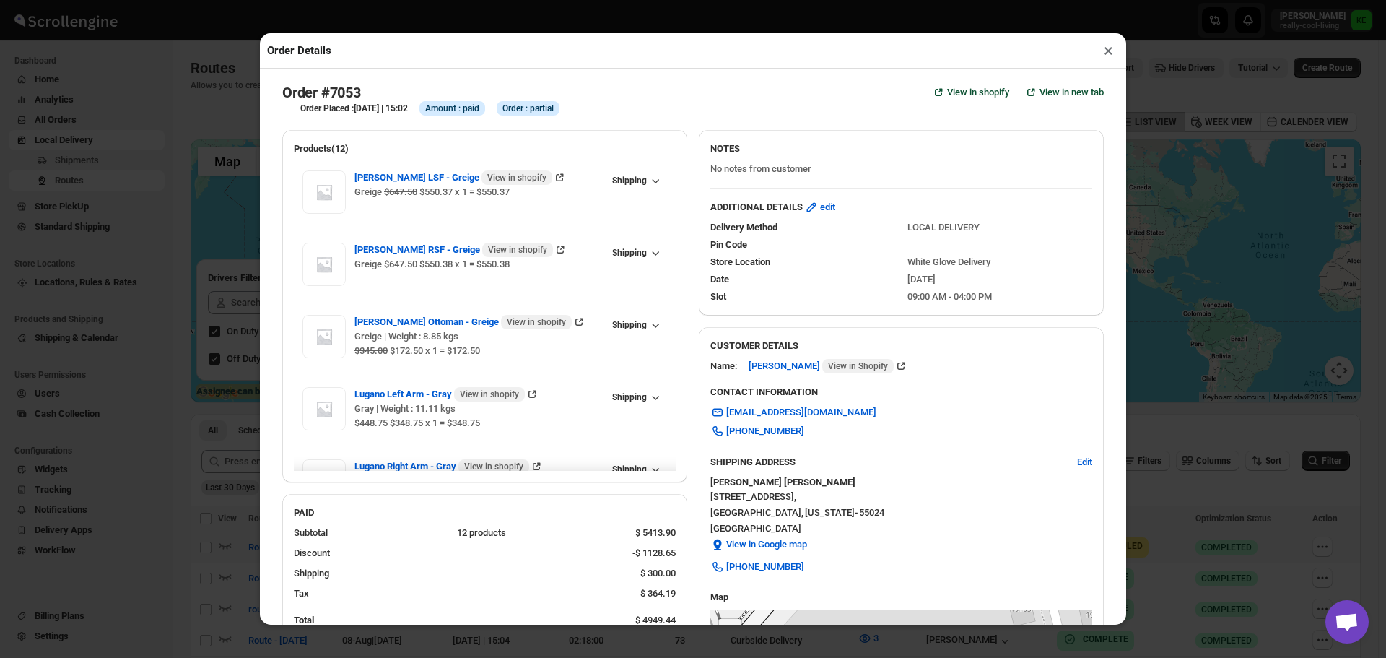
checkbox input "true"
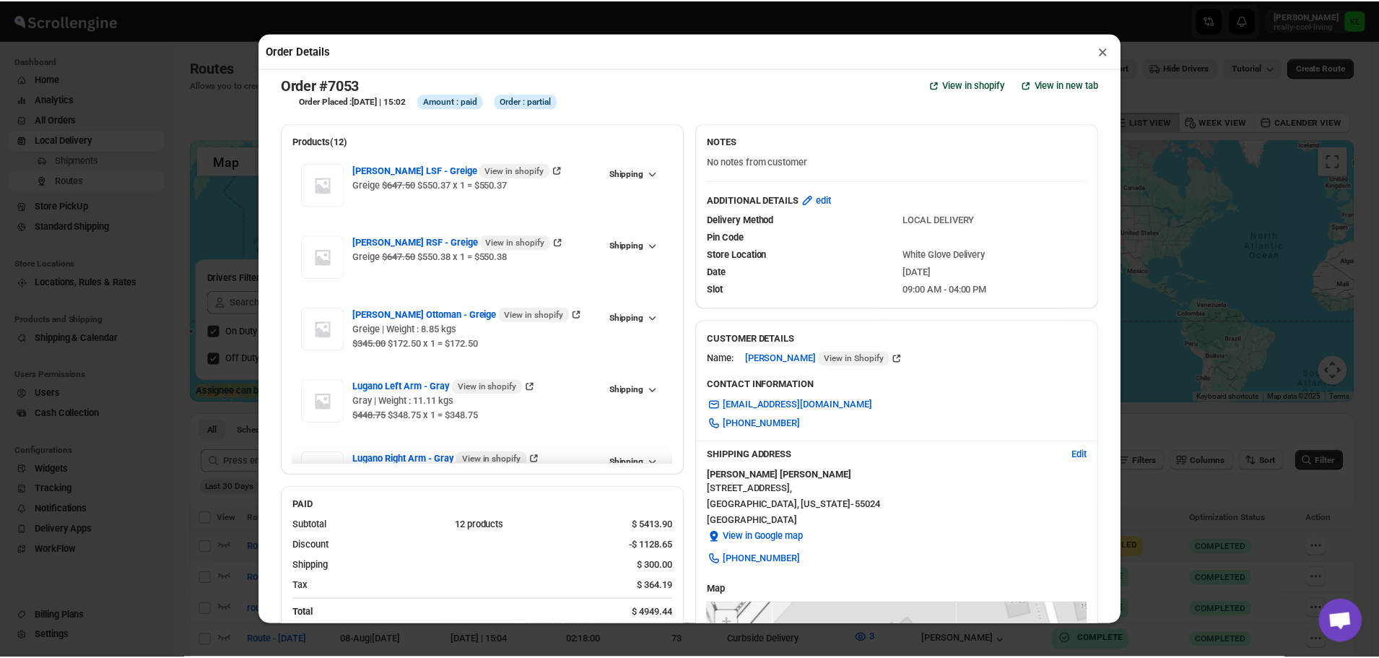
scroll to position [0, 0]
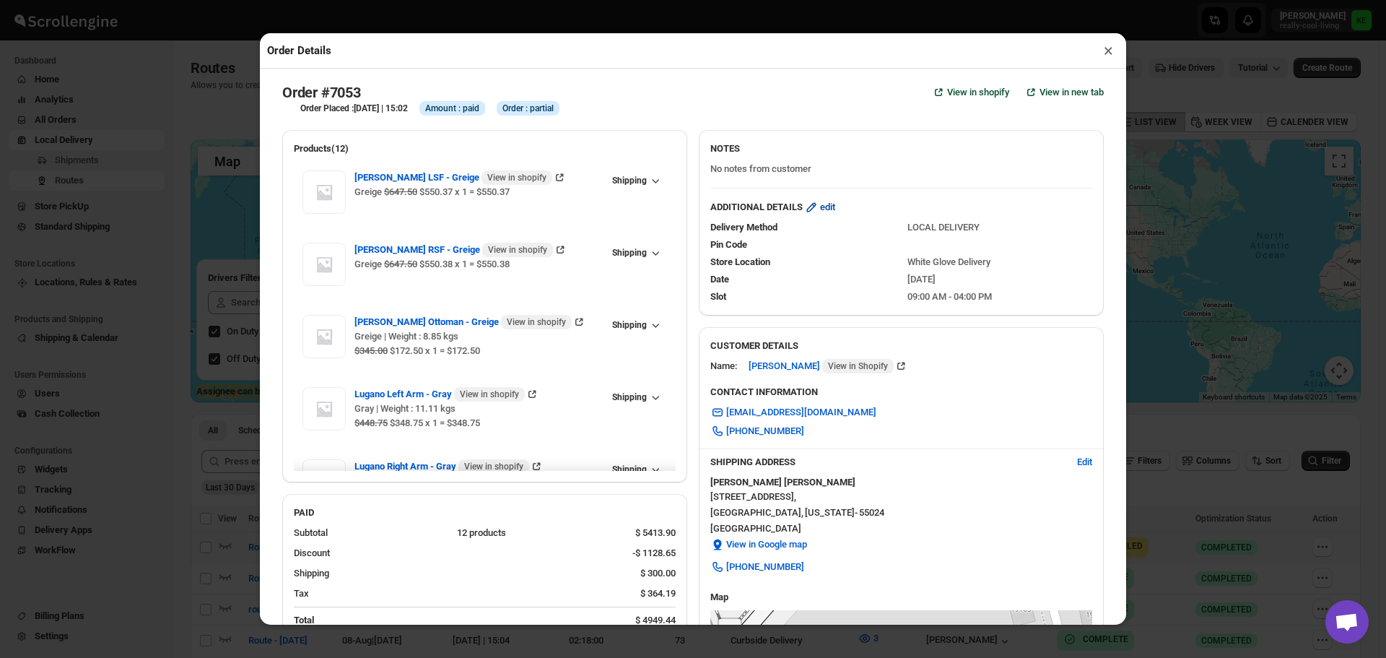
click at [821, 212] on span "edit" at bounding box center [827, 207] width 15 height 14
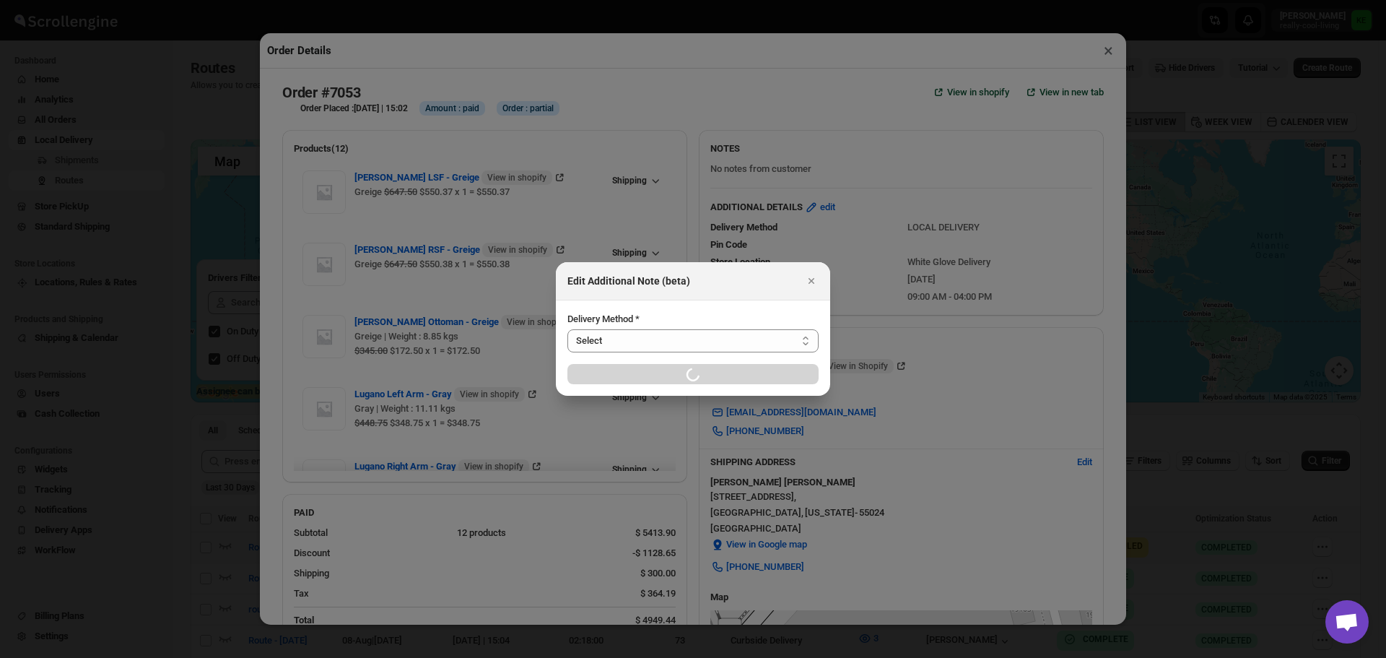
select select "LOCAL_DELIVERY"
select select "LOCATION_BASES"
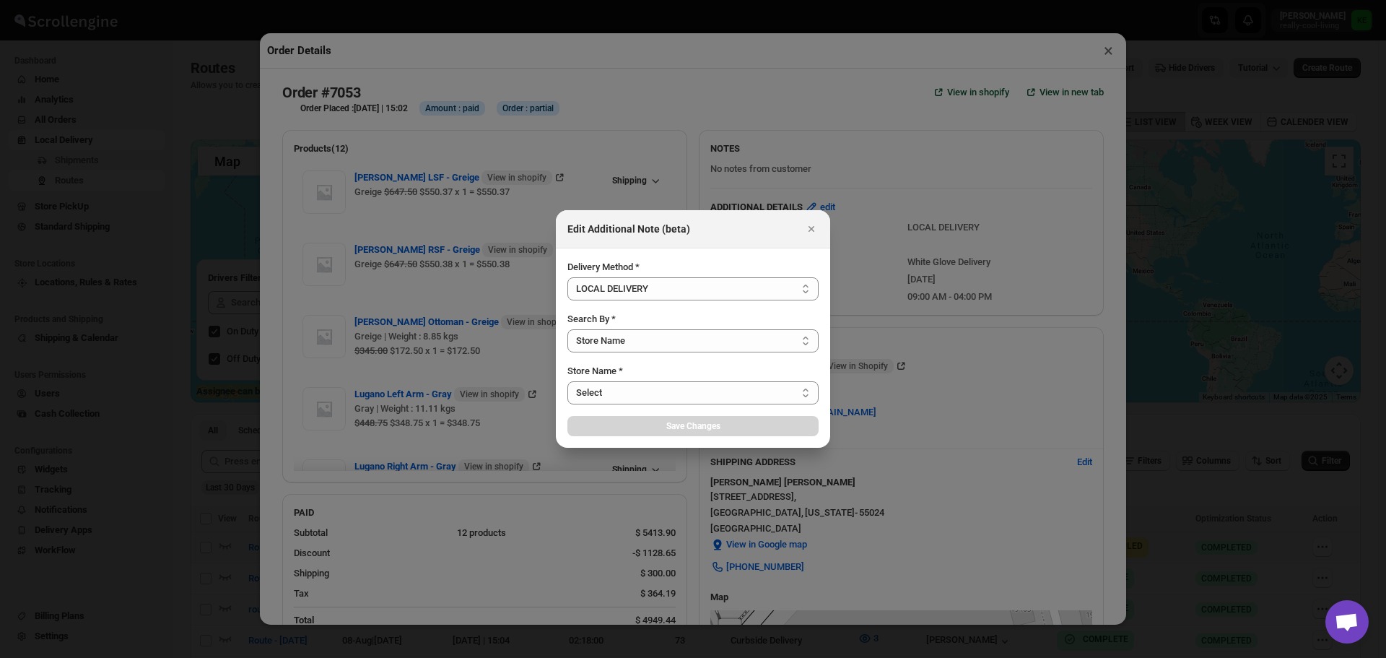
select select "656744df154a64d9bb065b6e"
select select "[DATE]"
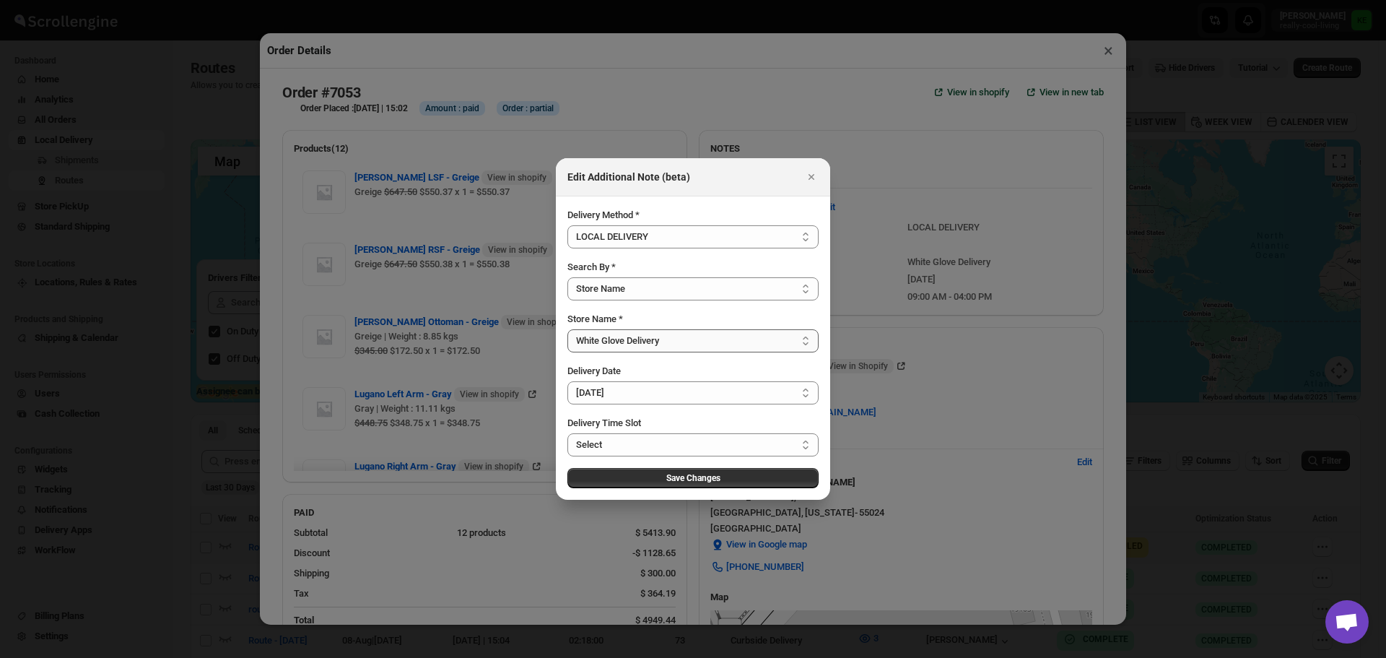
click at [808, 342] on select "Select Curbside Delivery White Glove Delivery Store Pickup RCL [GEOGRAPHIC_DATA…" at bounding box center [692, 340] width 251 height 23
click at [945, 400] on div at bounding box center [693, 329] width 1386 height 658
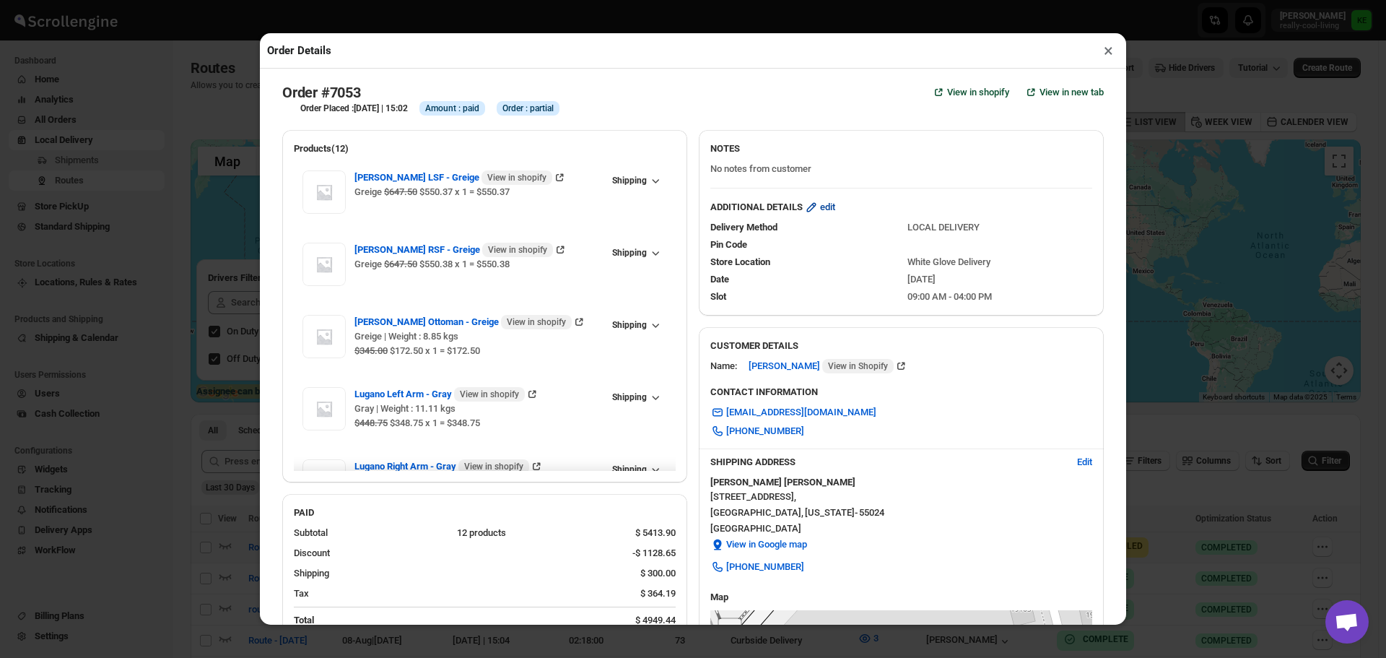
click at [825, 214] on span "edit" at bounding box center [827, 207] width 15 height 14
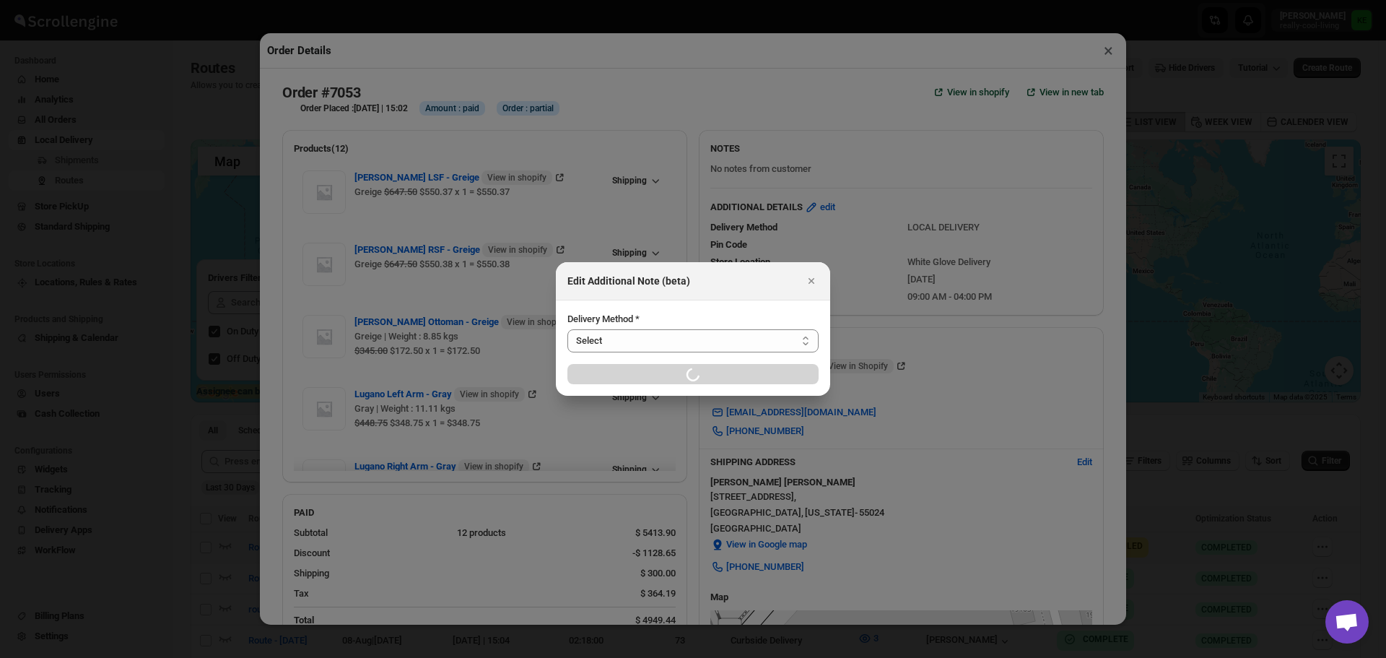
select select "LOCAL_DELIVERY"
select select "LOCATION_BASES"
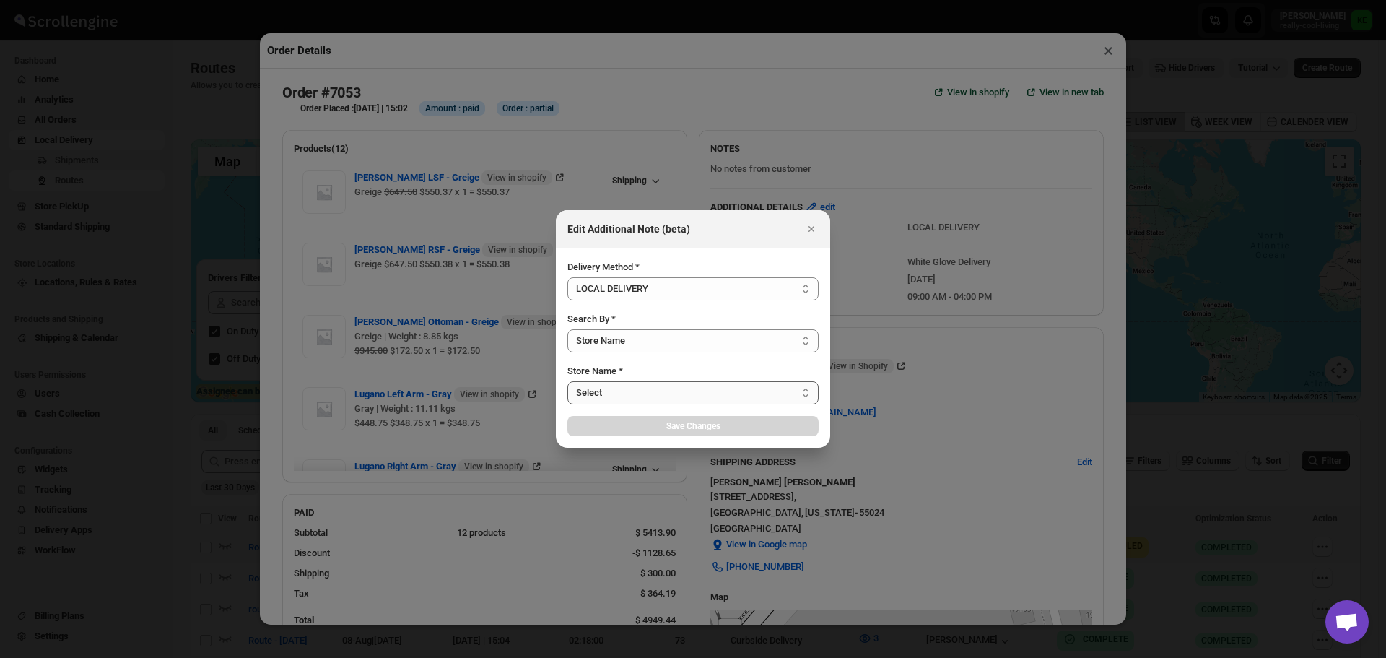
select select "656744df154a64d9bb065b6e"
select select "[DATE]"
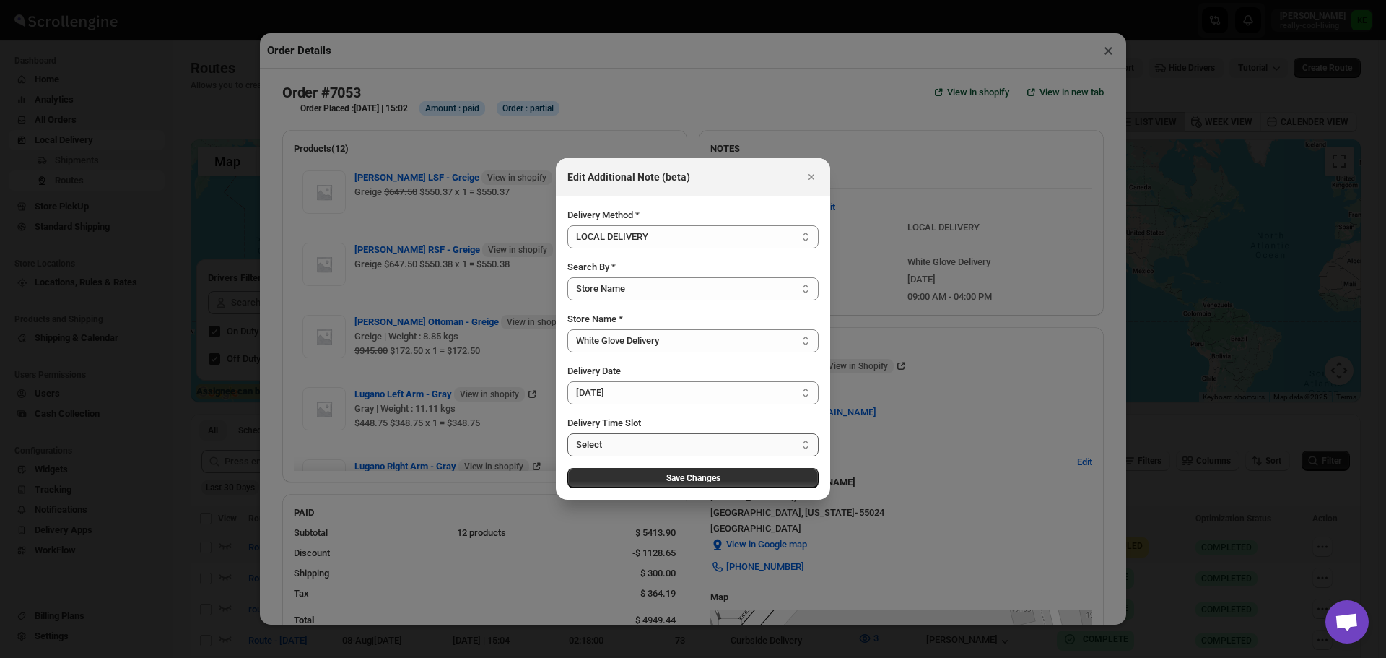
click at [808, 445] on select "Select 09:00 AM - 04:00 PM 09:00 AM - 12:00 PM 10:00 AM - 01:00 PM 11:00 AM - 0…" at bounding box center [692, 444] width 251 height 23
select select "67cf0f8b676fe980bfd59e10"
click at [567, 433] on select "Select 09:00 AM - 04:00 PM 09:00 AM - 12:00 PM 10:00 AM - 01:00 PM 11:00 AM - 0…" at bounding box center [692, 444] width 251 height 23
click at [691, 479] on span "Save Changes" at bounding box center [693, 478] width 54 height 12
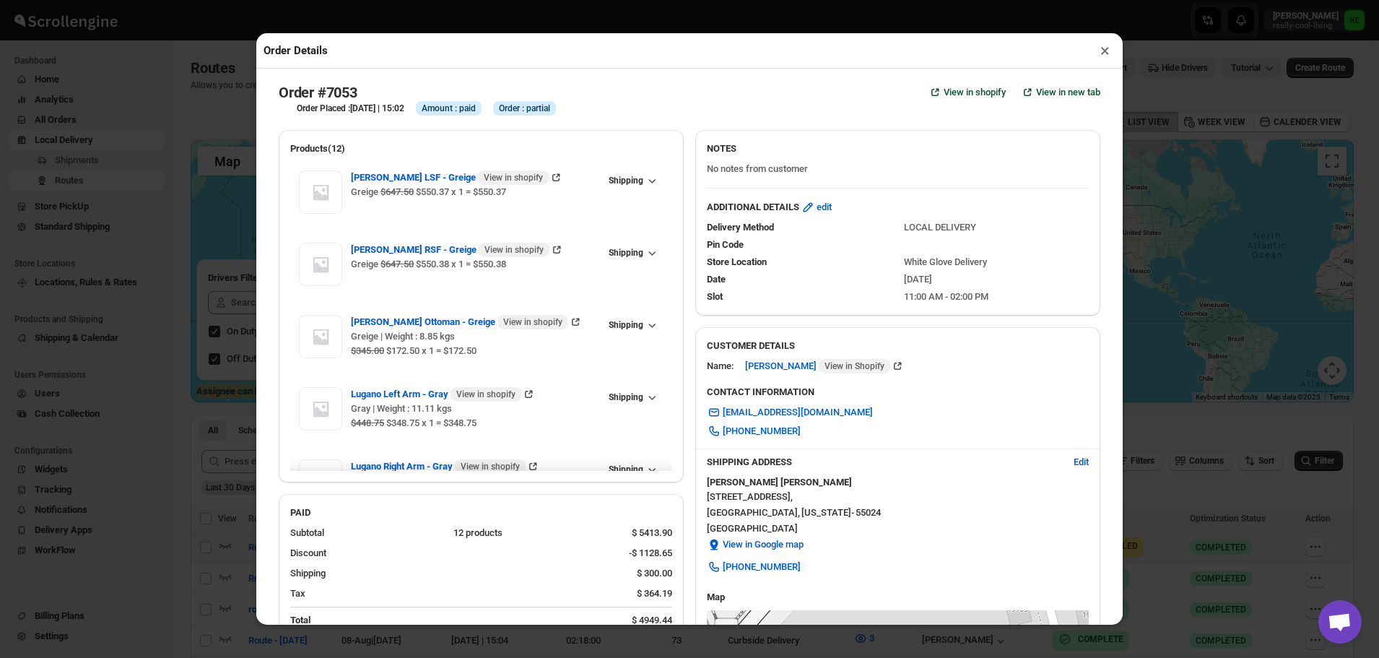
click at [1101, 53] on button "×" at bounding box center [1104, 50] width 21 height 20
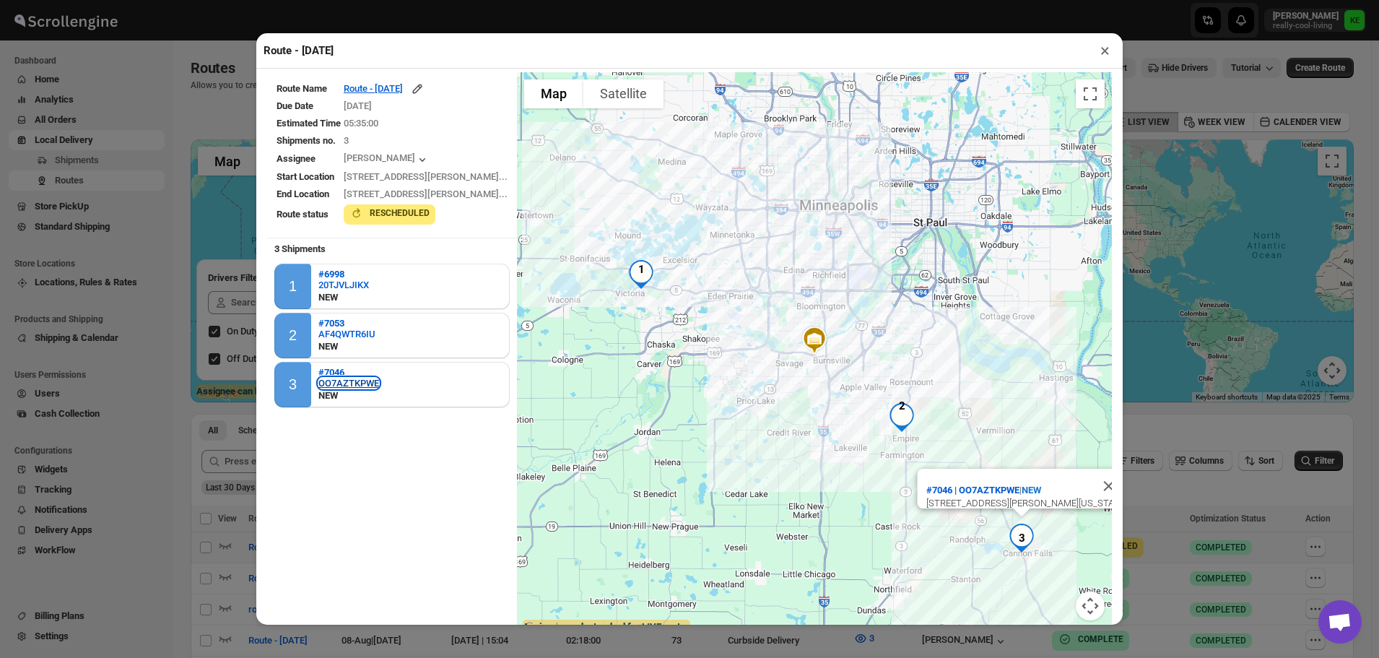
click at [346, 380] on div "OO7AZTKPWE" at bounding box center [348, 382] width 61 height 11
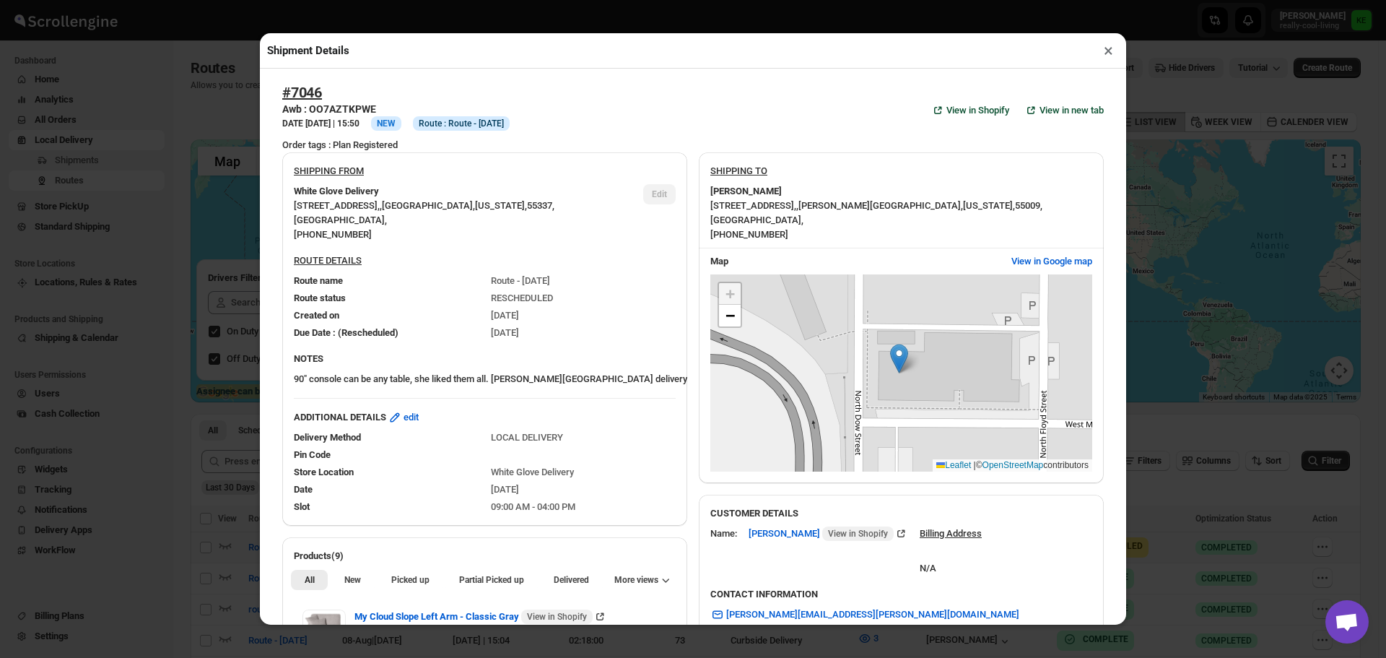
checkbox input "true"
click at [411, 422] on span "edit" at bounding box center [410, 417] width 15 height 14
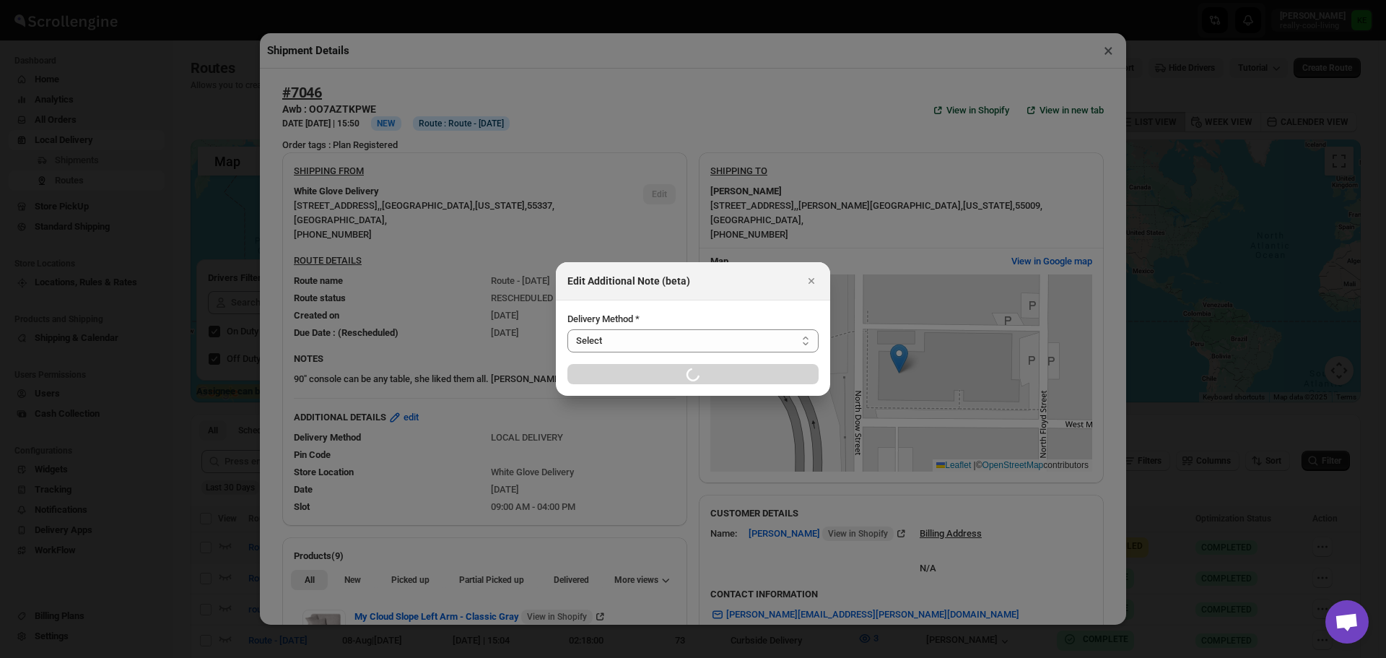
select select "LOCAL_DELIVERY"
select select "LOCATION_BASES"
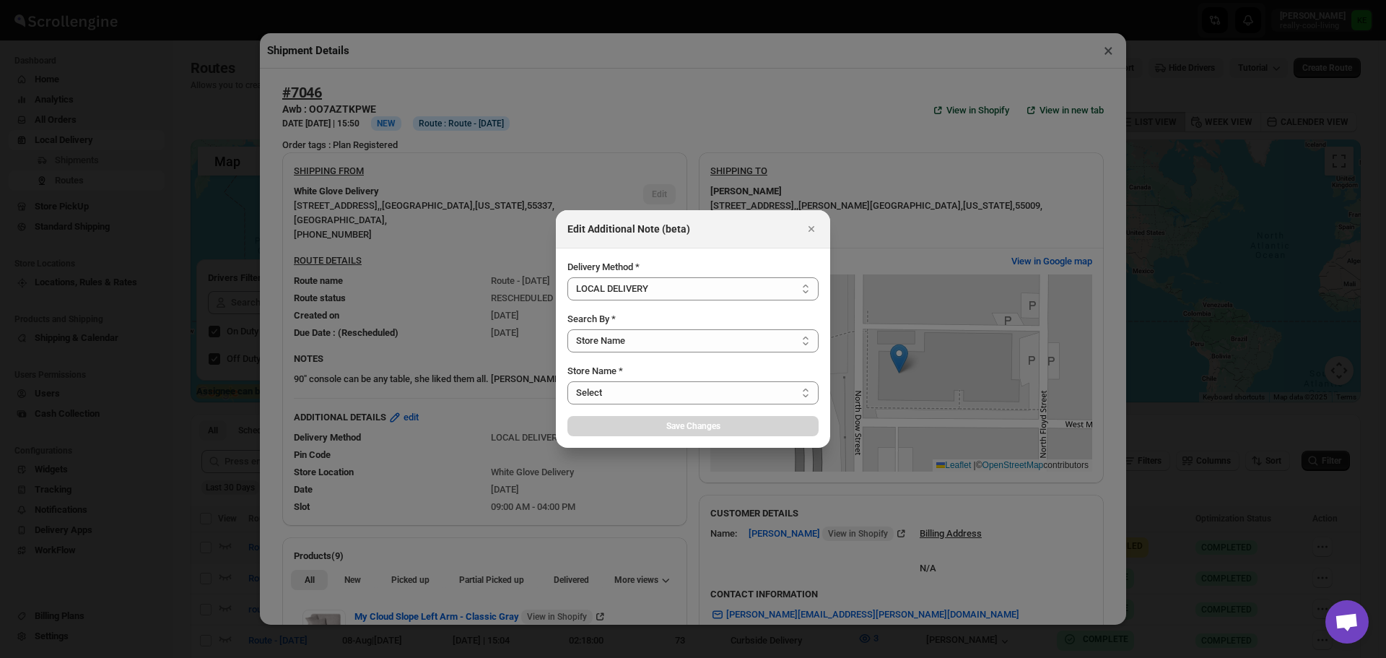
select select "656744df154a64d9bb065b6e"
select select "[DATE]"
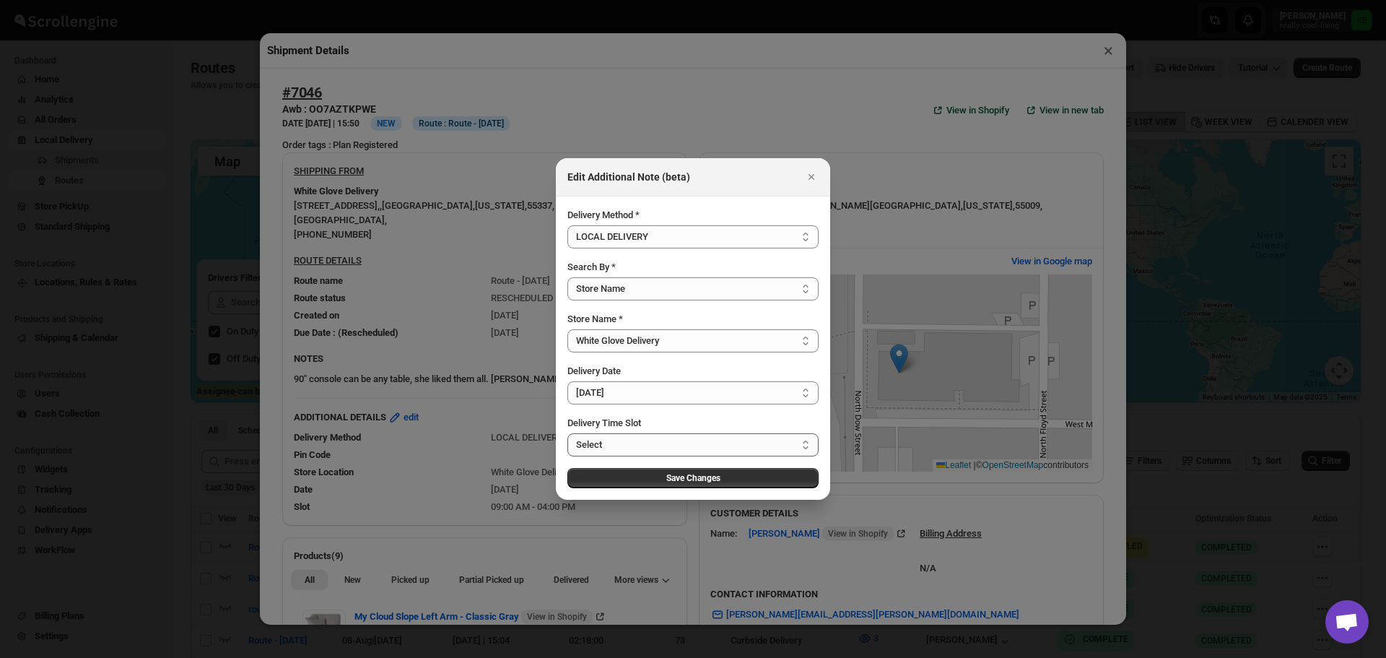
click at [806, 444] on select "Select 09:00 AM - 04:00 PM 09:00 AM - 12:00 PM 10:00 AM - 01:00 PM 11:00 AM - 0…" at bounding box center [692, 444] width 251 height 23
click at [567, 433] on select "Select 09:00 AM - 04:00 PM 09:00 AM - 12:00 PM 10:00 AM - 01:00 PM 11:00 AM - 0…" at bounding box center [692, 444] width 251 height 23
click at [805, 444] on select "Select 09:00 AM - 04:00 PM 09:00 AM - 12:00 PM 10:00 AM - 01:00 PM 11:00 AM - 0…" at bounding box center [692, 444] width 251 height 23
select select "67cf0f8b676fe980bfd59e11"
click at [567, 433] on select "Select 09:00 AM - 04:00 PM 09:00 AM - 12:00 PM 10:00 AM - 01:00 PM 11:00 AM - 0…" at bounding box center [692, 444] width 251 height 23
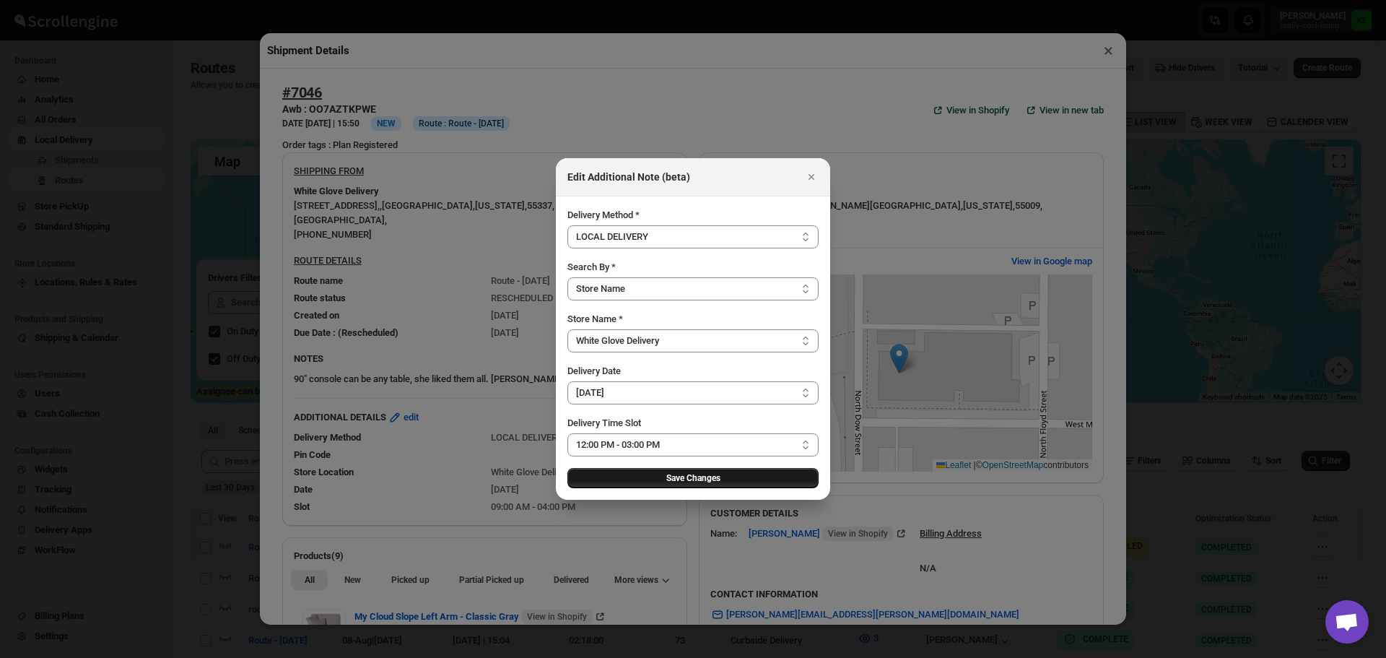
click at [690, 479] on span "Save Changes" at bounding box center [693, 478] width 54 height 12
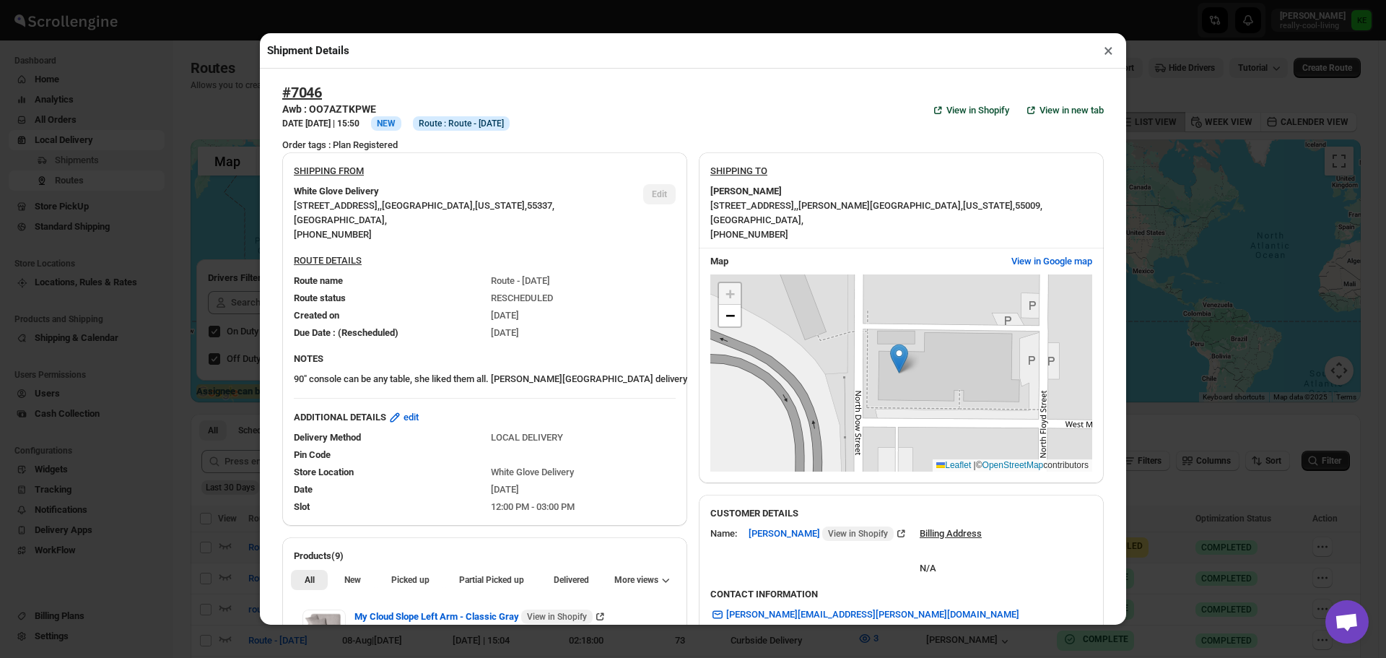
click at [1107, 52] on button "×" at bounding box center [1108, 50] width 21 height 20
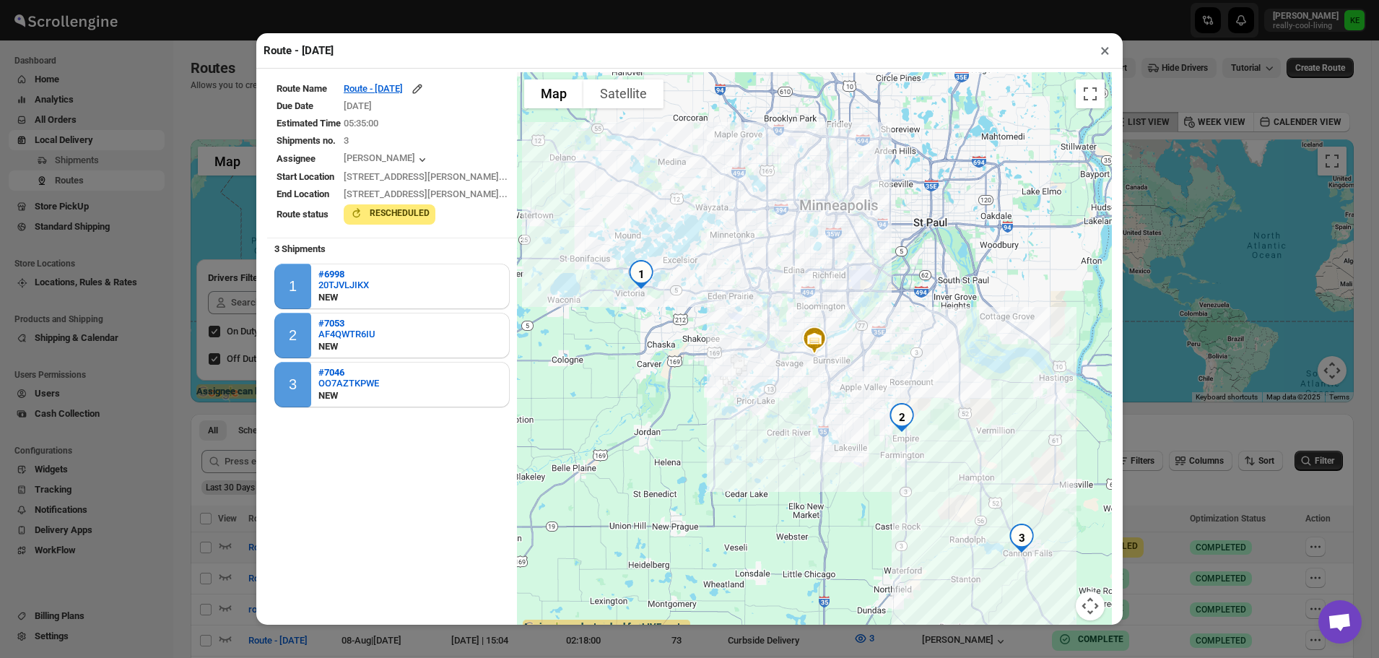
click at [1099, 56] on button "×" at bounding box center [1104, 50] width 21 height 20
